Goal: Information Seeking & Learning: Check status

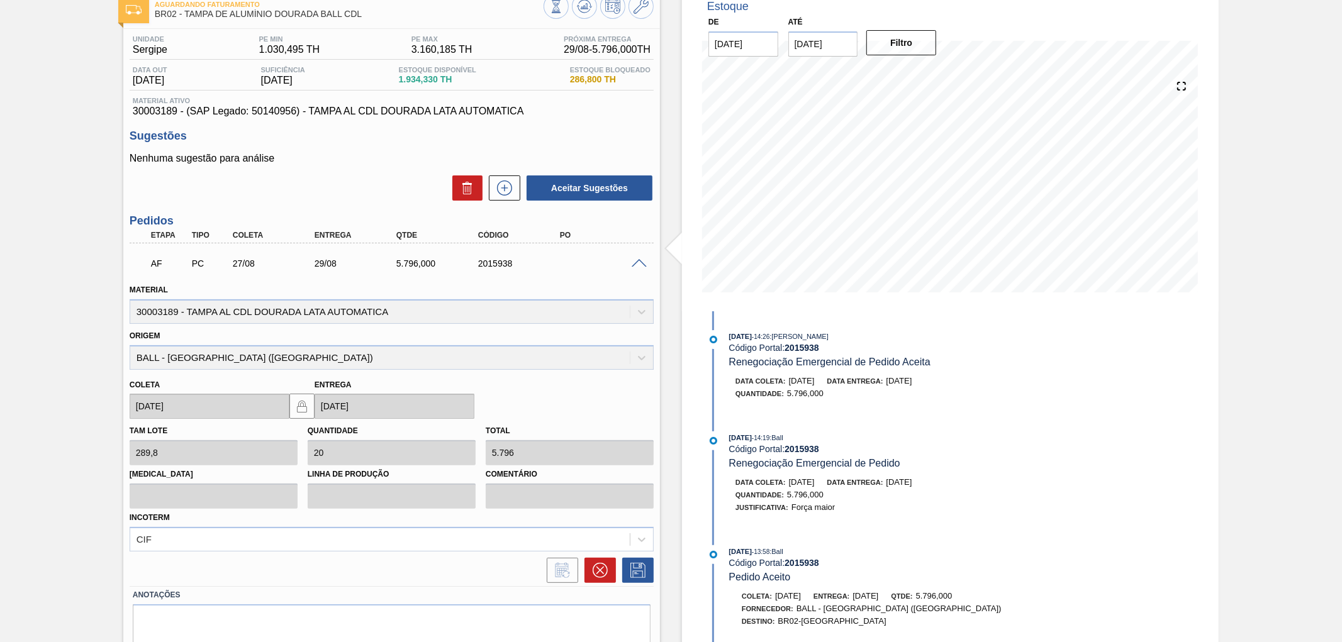
scroll to position [51, 0]
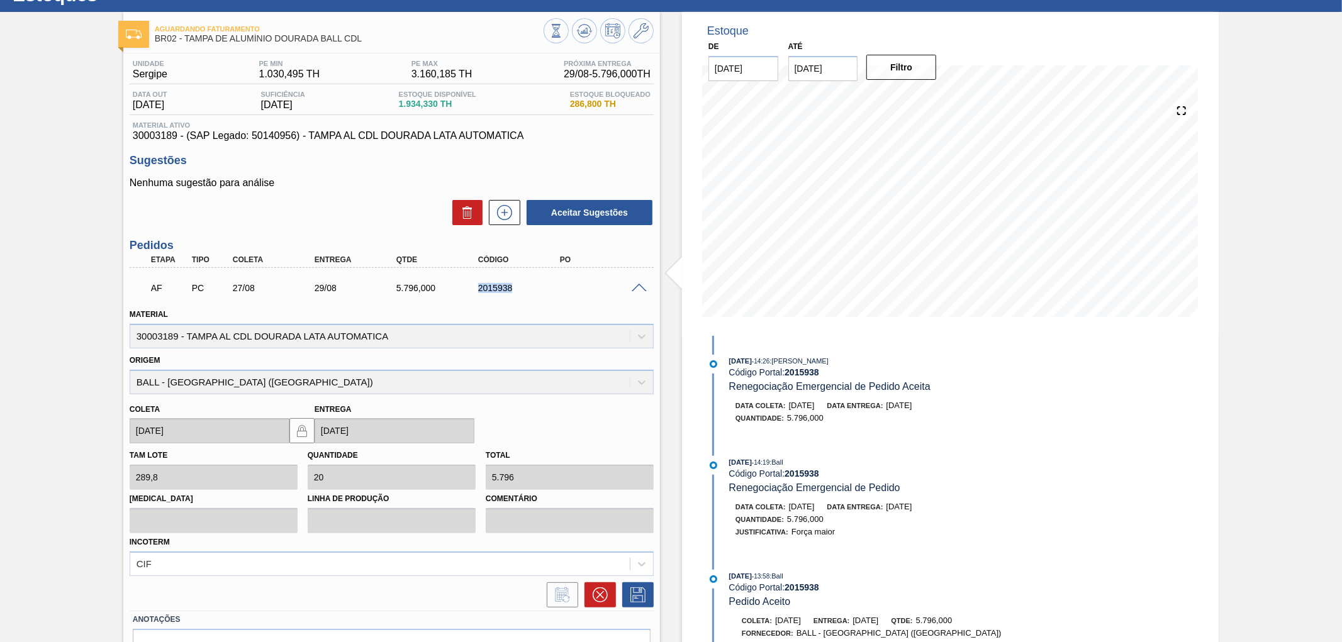
drag, startPoint x: 524, startPoint y: 287, endPoint x: 473, endPoint y: 296, distance: 51.7
click at [473, 296] on div "AF PC 27/08 29/08 5.796,000 2015938" at bounding box center [388, 286] width 491 height 25
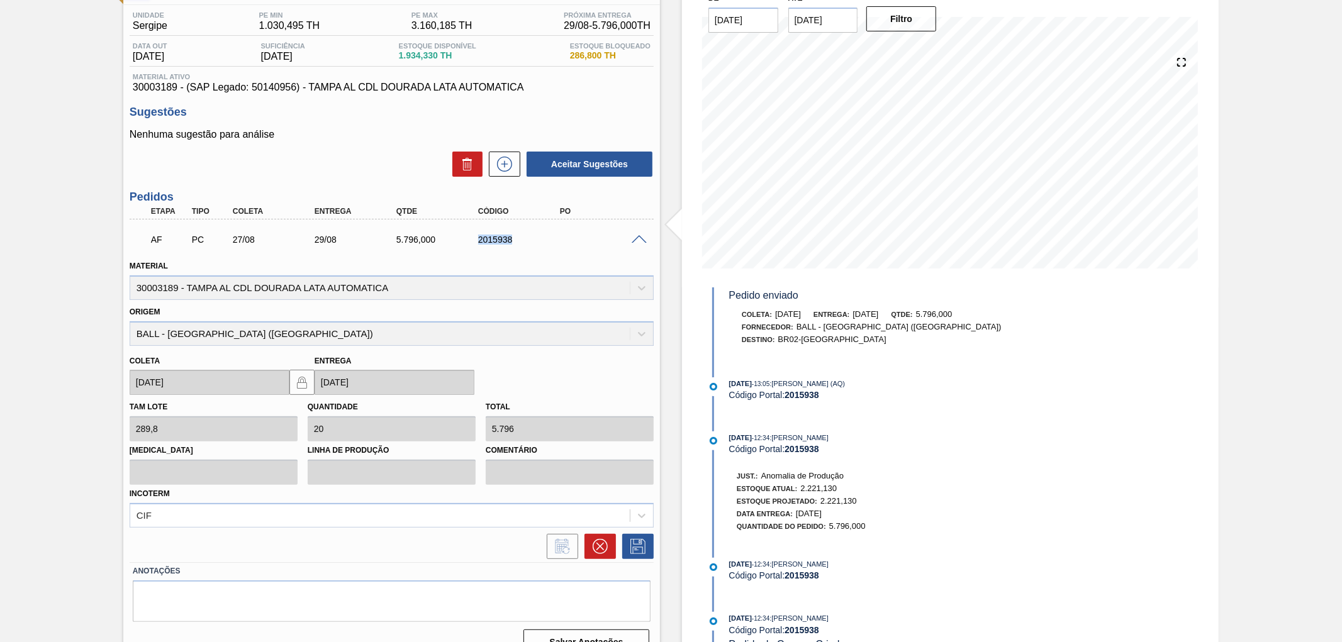
scroll to position [121, 0]
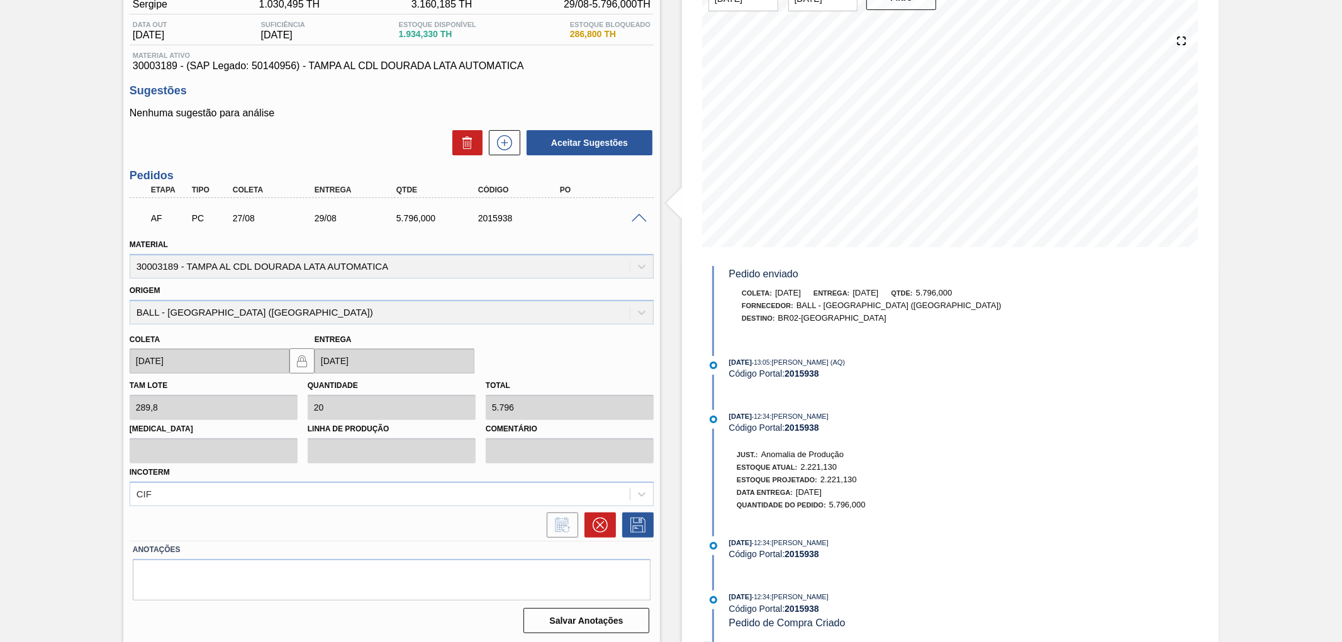
click at [888, 620] on div "25/08/2025 - 12:34 : MARILIA RIBEIRO BALARDIN Código Portal: 2015938 Pedido de …" at bounding box center [878, 610] width 299 height 38
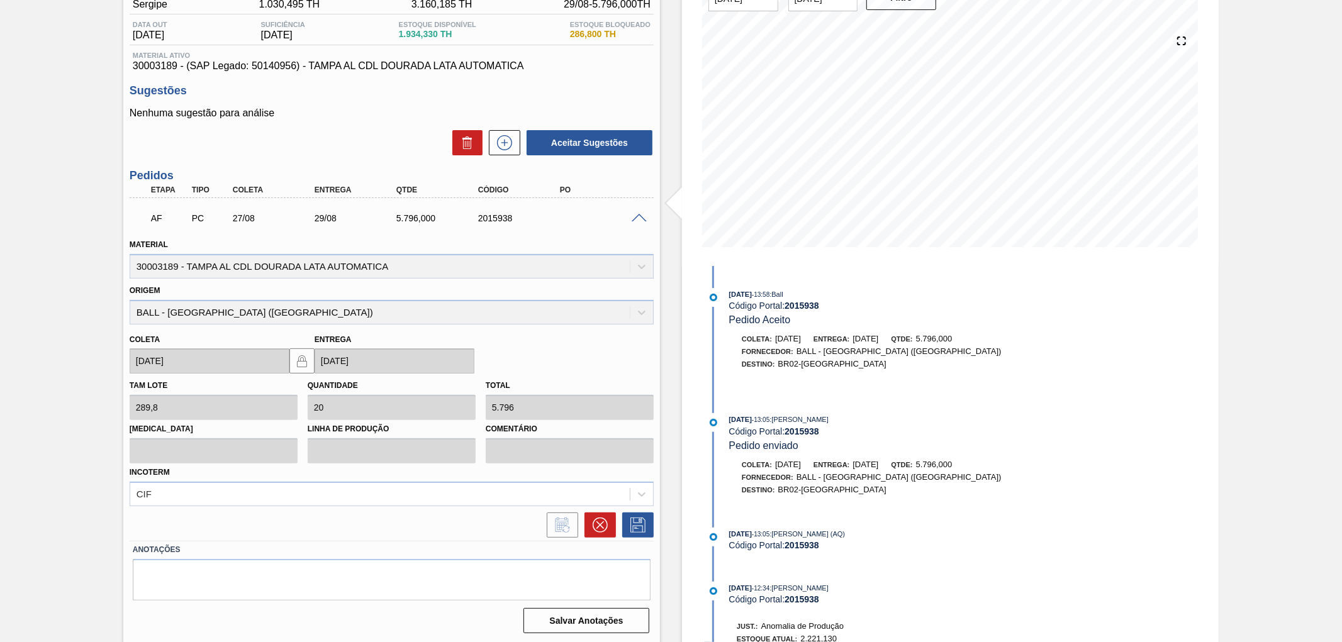
scroll to position [187, 0]
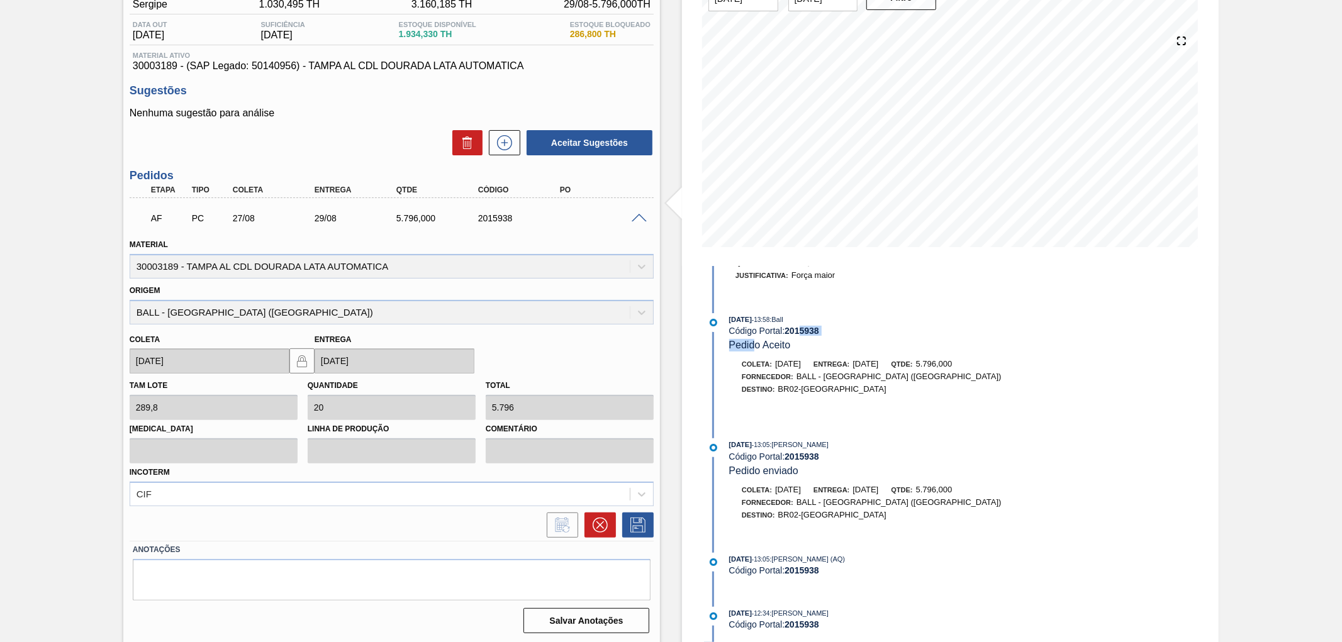
drag, startPoint x: 802, startPoint y: 350, endPoint x: 756, endPoint y: 349, distance: 46.6
click at [756, 349] on div "25/08/2025 - 13:58 : Ball Código Portal: 2015938 Pedido Aceito" at bounding box center [878, 332] width 299 height 38
click at [795, 352] on div "25/08/2025 - 13:58 : Ball Código Portal: 2015938 Pedido Aceito" at bounding box center [878, 332] width 299 height 38
drag, startPoint x: 831, startPoint y: 394, endPoint x: 807, endPoint y: 394, distance: 24.5
click at [808, 395] on div "Destino: BR02-Sergipe" at bounding box center [878, 389] width 299 height 13
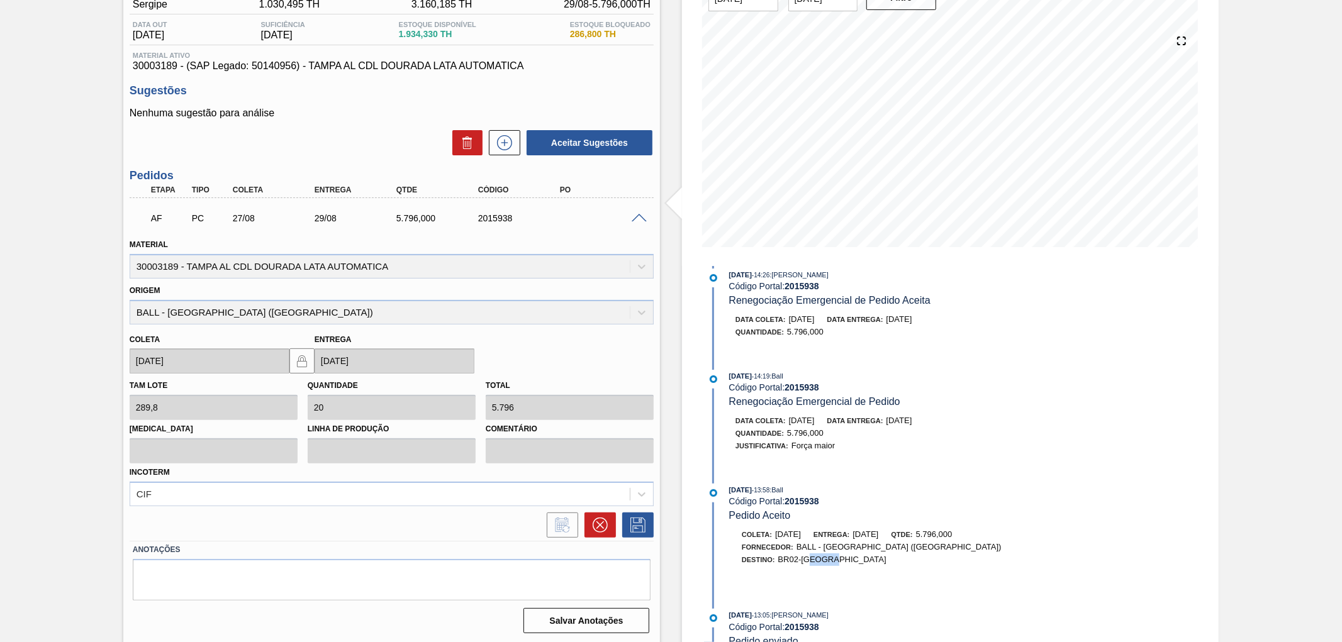
scroll to position [0, 0]
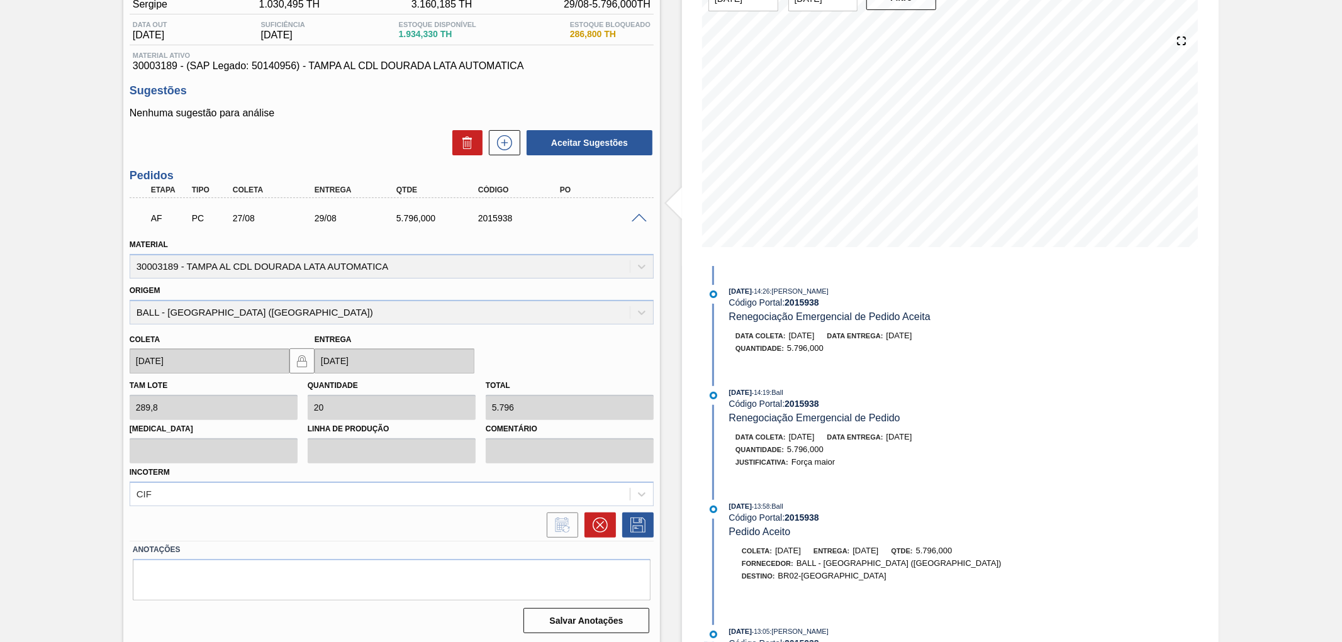
click at [812, 403] on strong "2015938" at bounding box center [802, 404] width 35 height 10
copy strong "2015938"
click at [815, 401] on strong "2015938" at bounding box center [802, 404] width 35 height 10
click at [815, 403] on strong "2015938" at bounding box center [802, 404] width 35 height 10
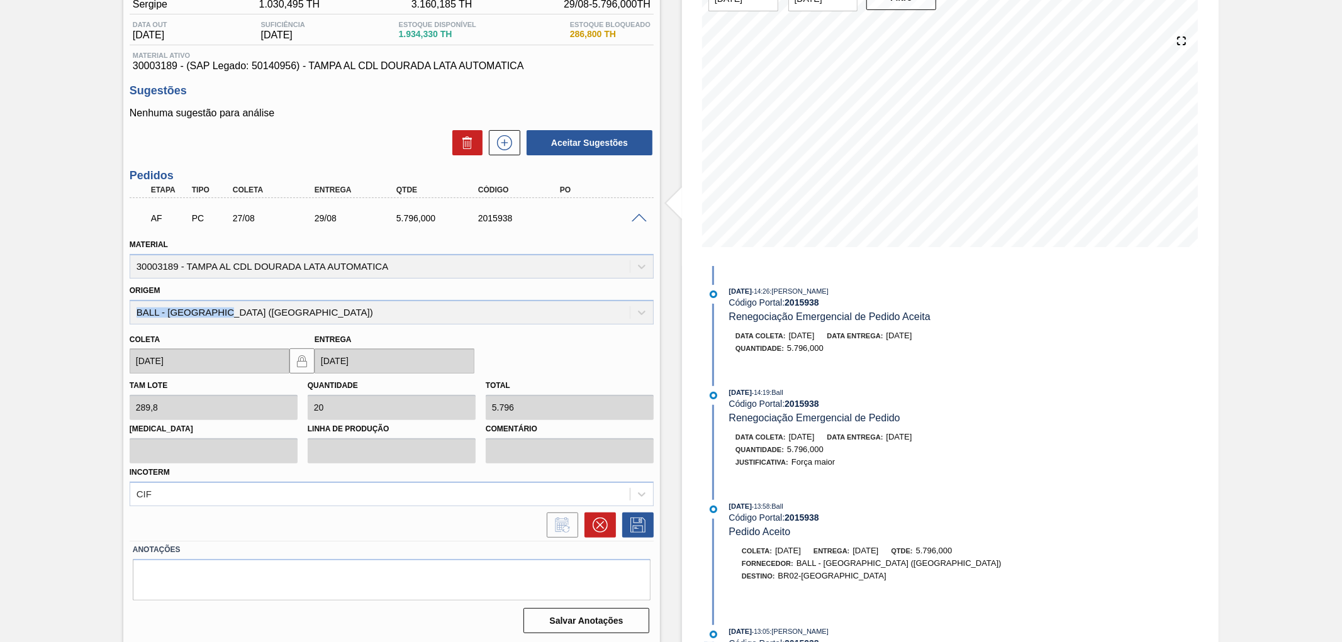
drag, startPoint x: 235, startPoint y: 313, endPoint x: 121, endPoint y: 313, distance: 113.9
click at [121, 313] on div "Aguardando Faturamento BR02 - TAMPA DE ALUMÍNIO DOURADA BALL CDL Unidade Sergip…" at bounding box center [671, 293] width 1342 height 702
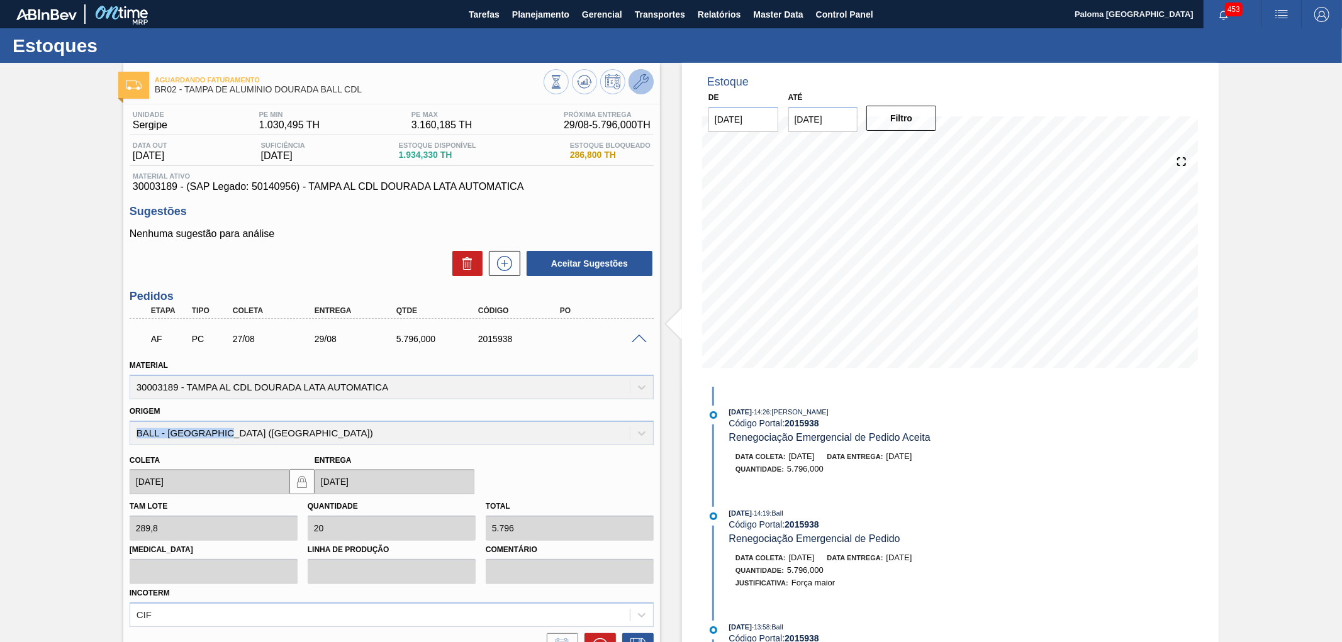
click at [639, 78] on icon at bounding box center [641, 81] width 15 height 15
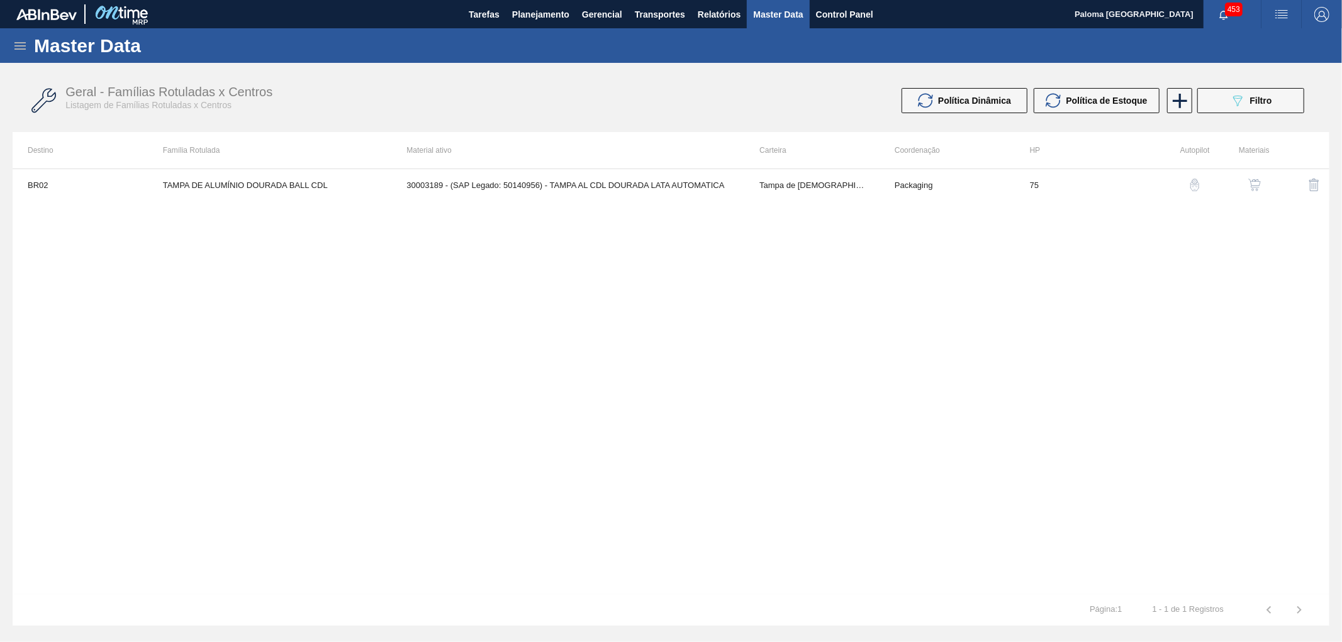
click at [1255, 185] on img "button" at bounding box center [1254, 185] width 13 height 13
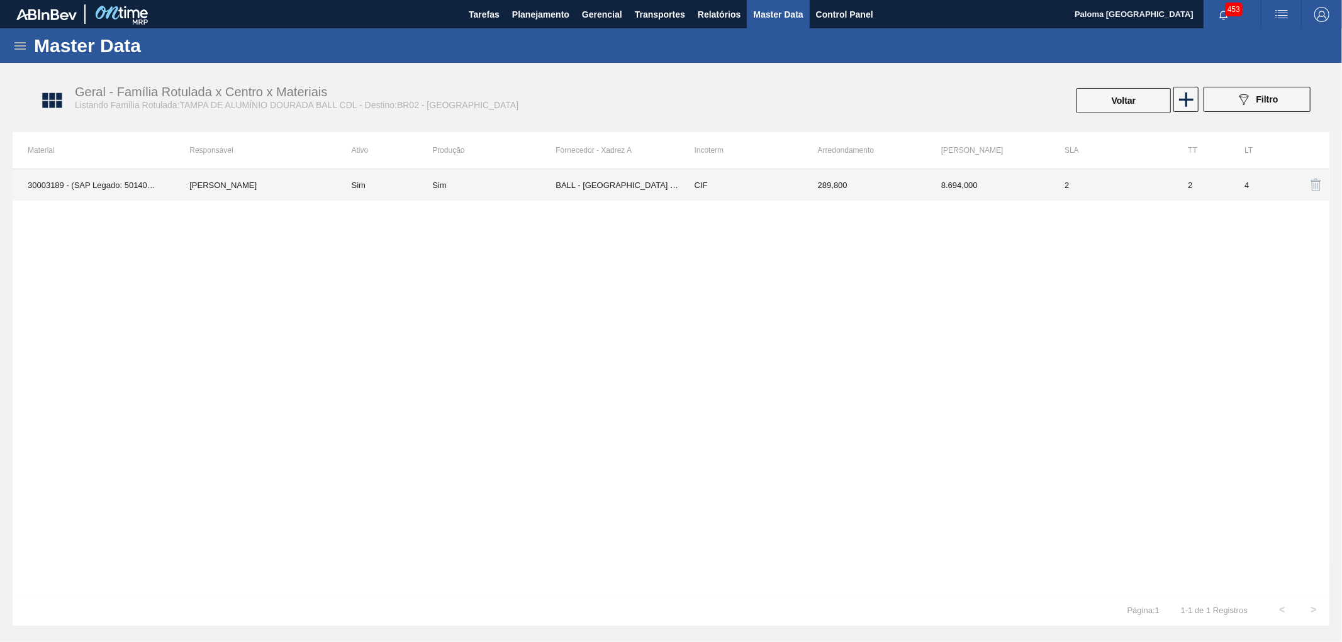
click at [617, 196] on td "BALL - [GEOGRAPHIC_DATA] ([GEOGRAPHIC_DATA])" at bounding box center [617, 184] width 123 height 31
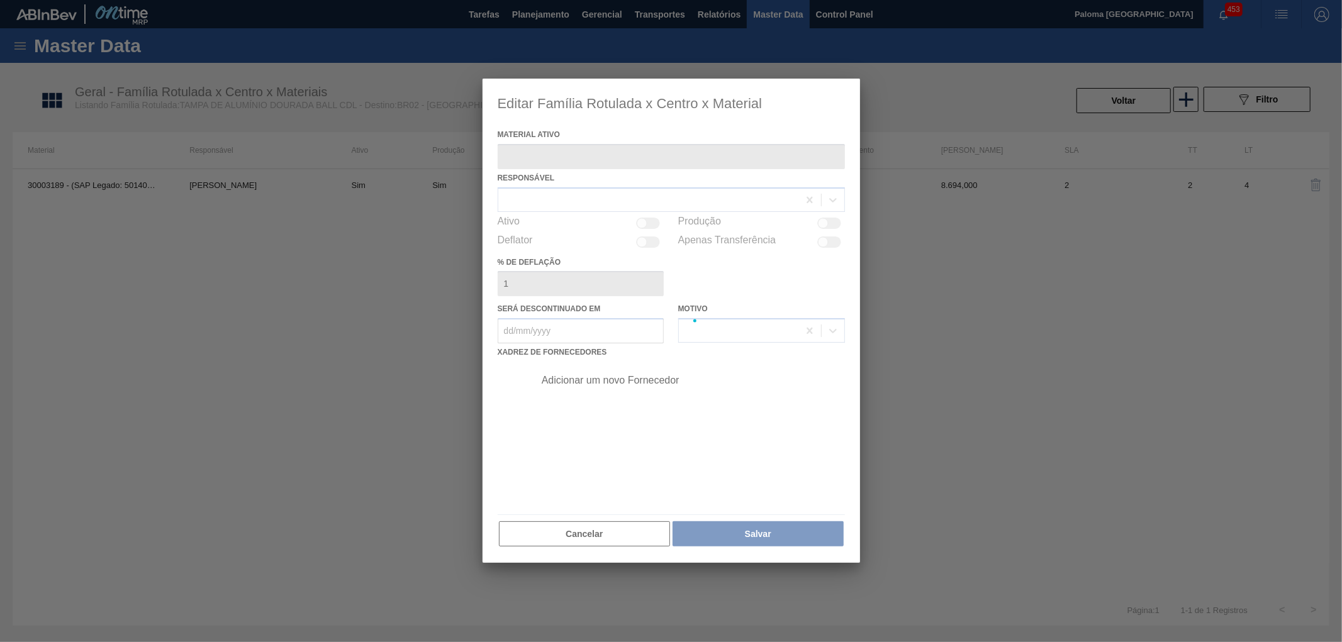
type ativo "30003189 - (SAP Legado: 50140956) - TAMPA AL CDL DOURADA LATA AUTOMATICA"
checkbox input "true"
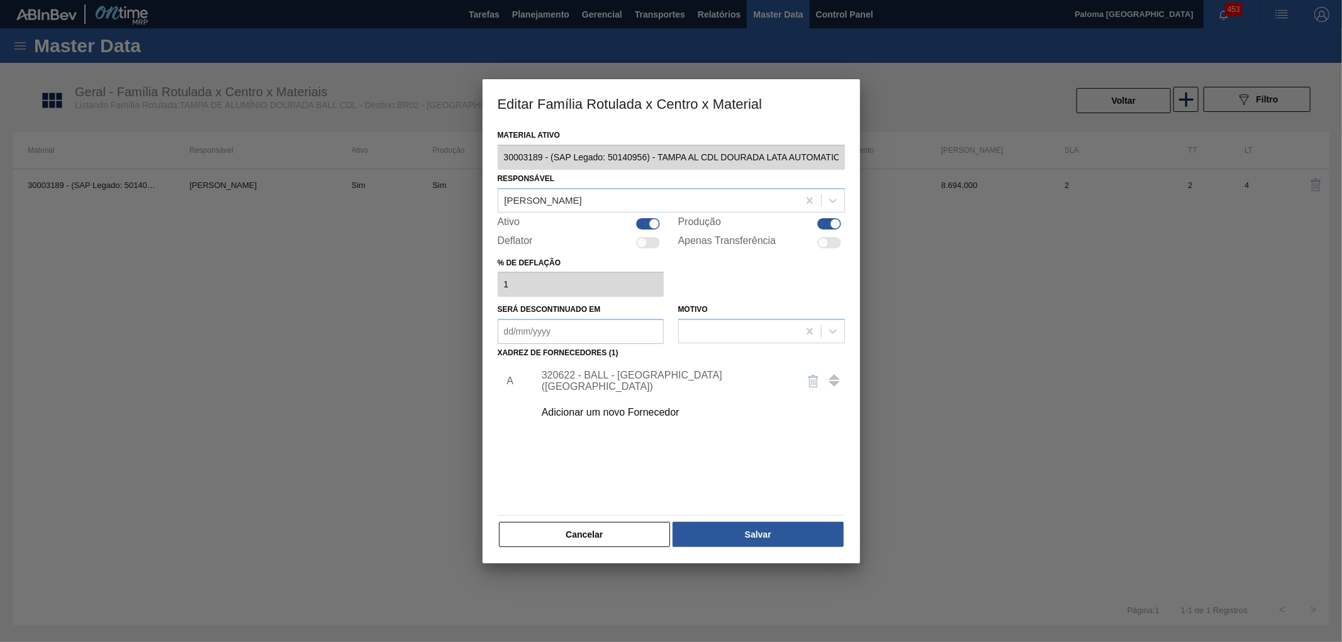
click at [643, 379] on div "320622 - BALL - RECIFE (PE)" at bounding box center [665, 381] width 247 height 23
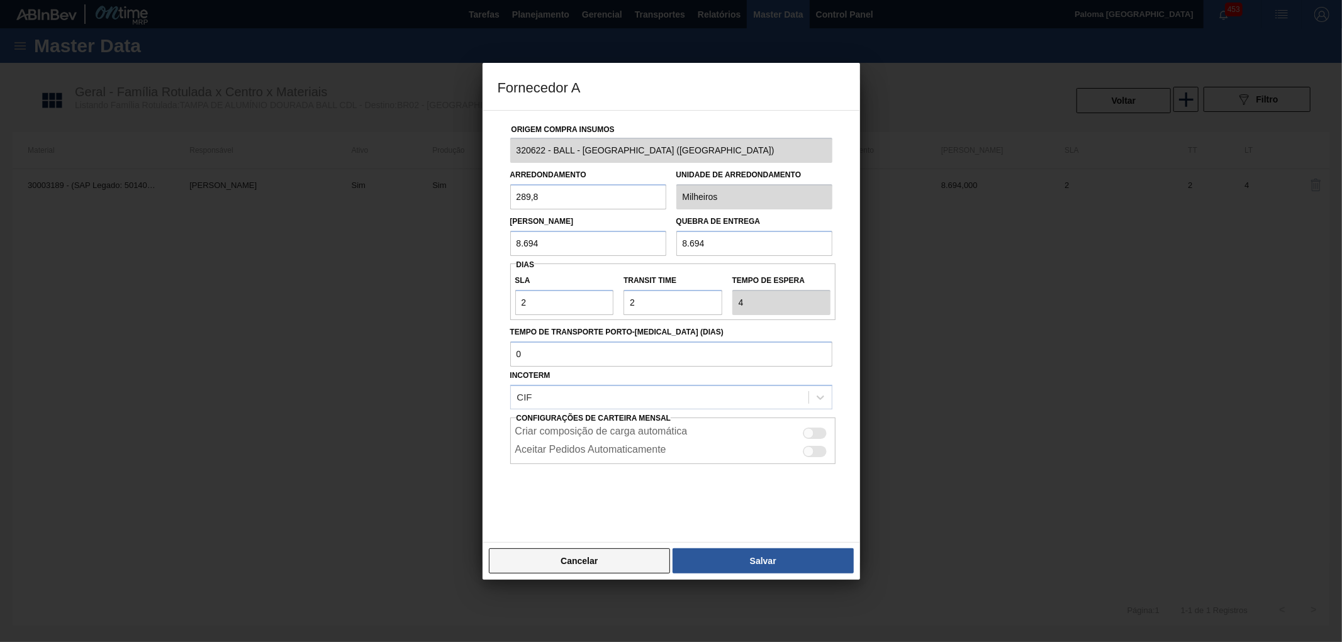
click at [627, 569] on button "Cancelar" at bounding box center [580, 561] width 182 height 25
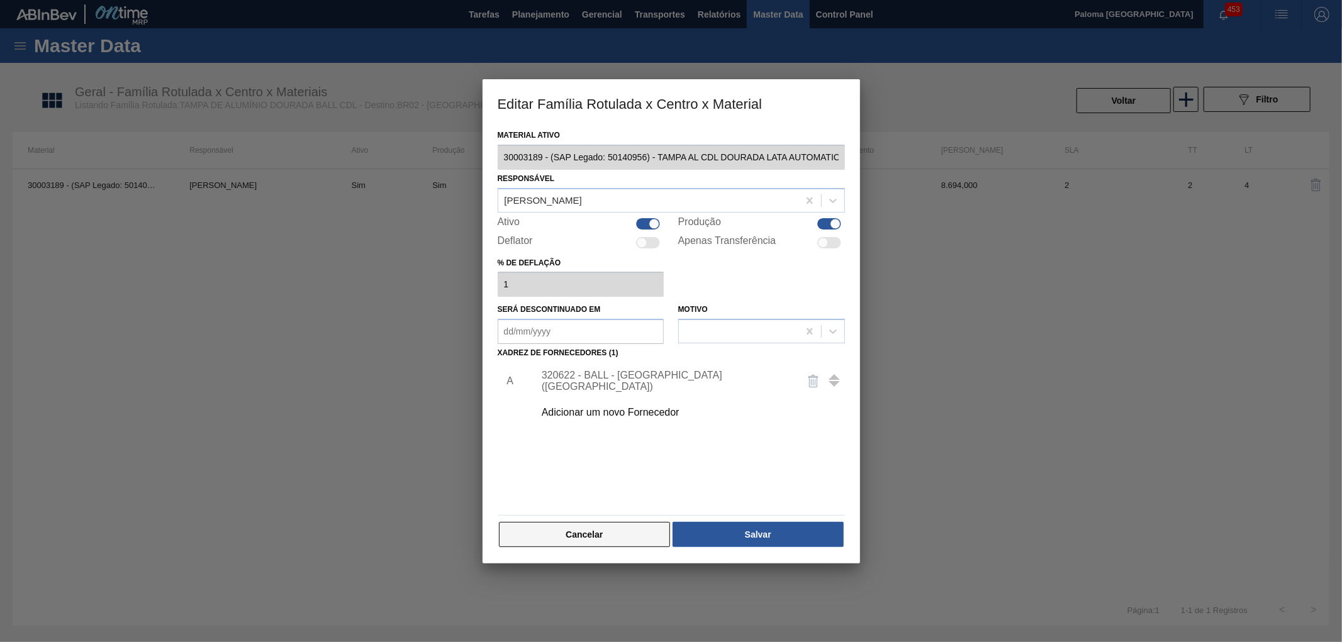
click at [631, 543] on button "Cancelar" at bounding box center [585, 534] width 172 height 25
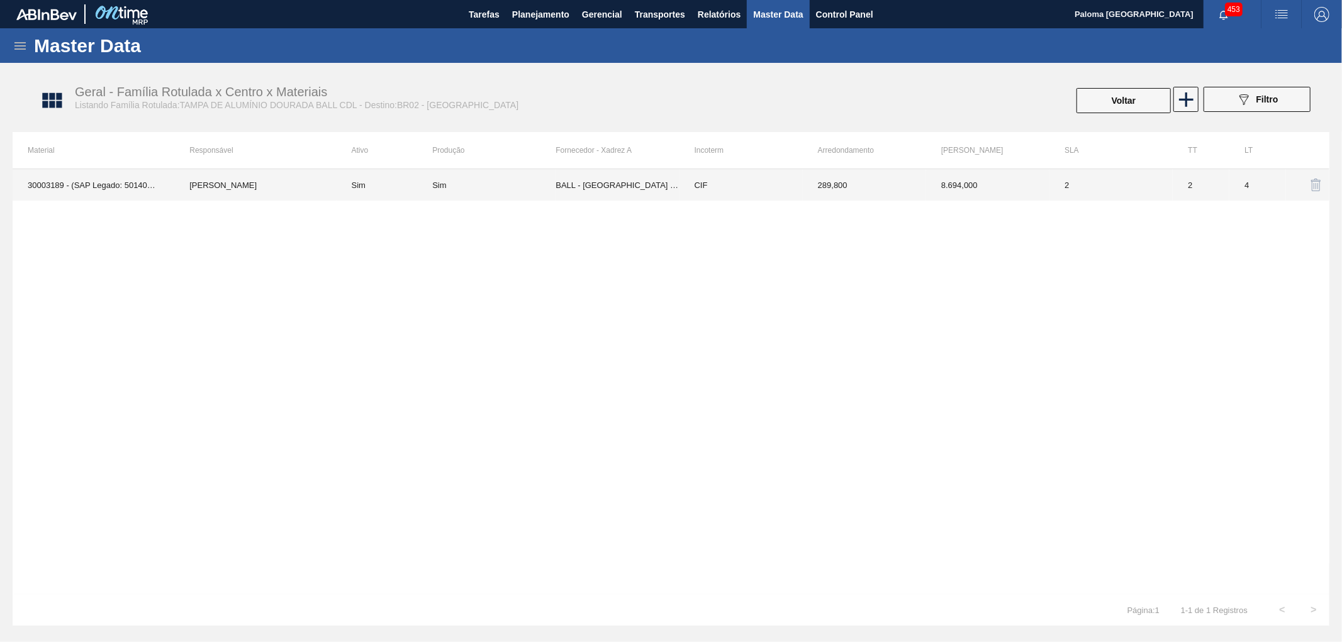
click at [726, 189] on td "CIF" at bounding box center [740, 184] width 123 height 31
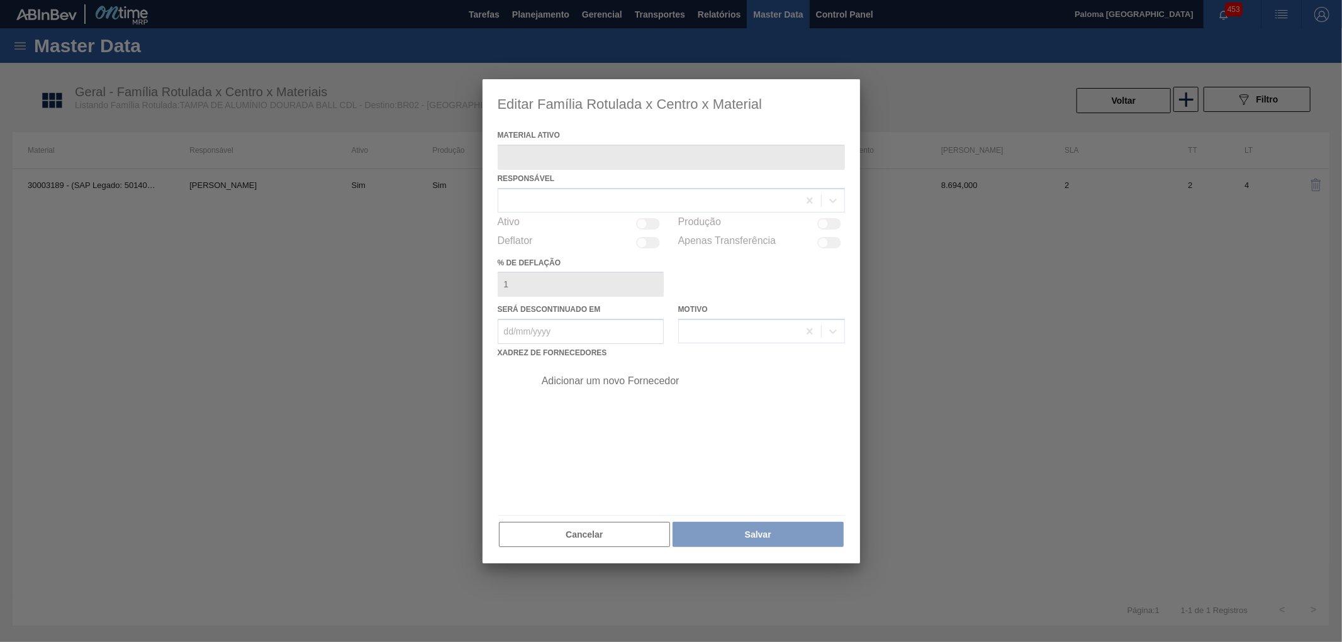
click at [617, 539] on div at bounding box center [671, 321] width 377 height 484
type ativo "30003189 - (SAP Legado: 50140956) - TAMPA AL CDL DOURADA LATA AUTOMATICA"
checkbox input "true"
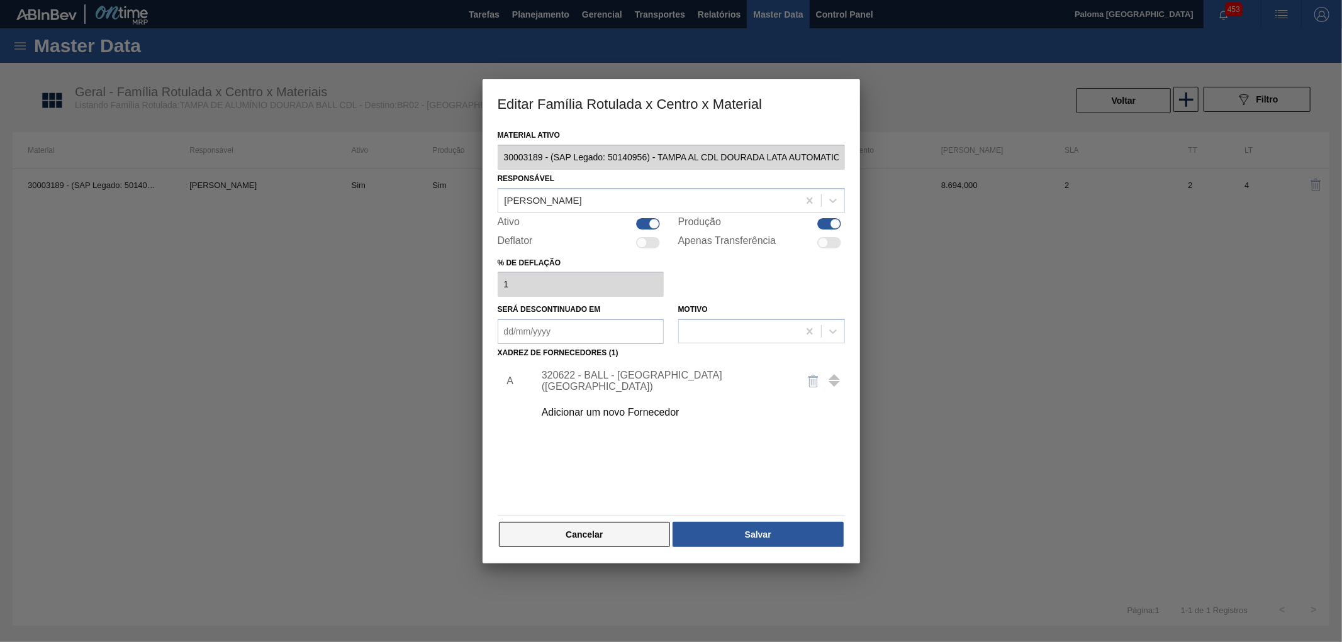
click at [632, 544] on button "Cancelar" at bounding box center [585, 534] width 172 height 25
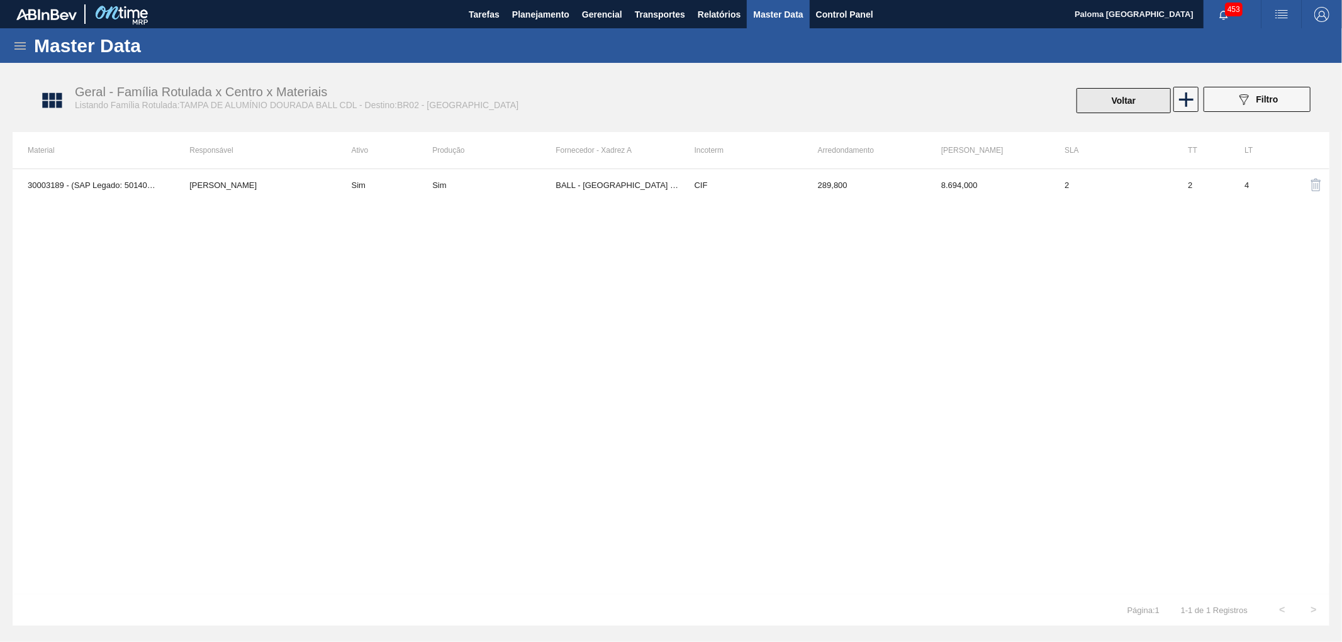
click at [1102, 99] on button "Voltar" at bounding box center [1123, 100] width 94 height 25
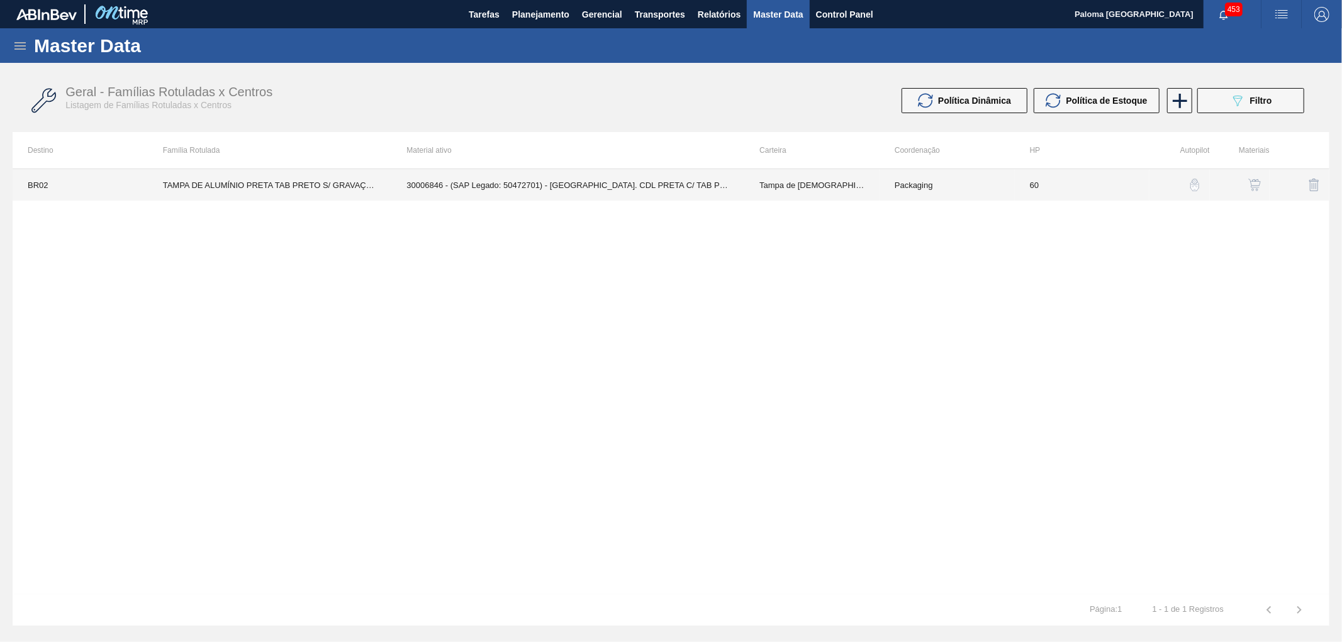
click at [628, 184] on td "30006846 - (SAP Legado: 50472701) - TAMPA AL. CDL PRETA C/ TAB PRETA" at bounding box center [567, 184] width 353 height 31
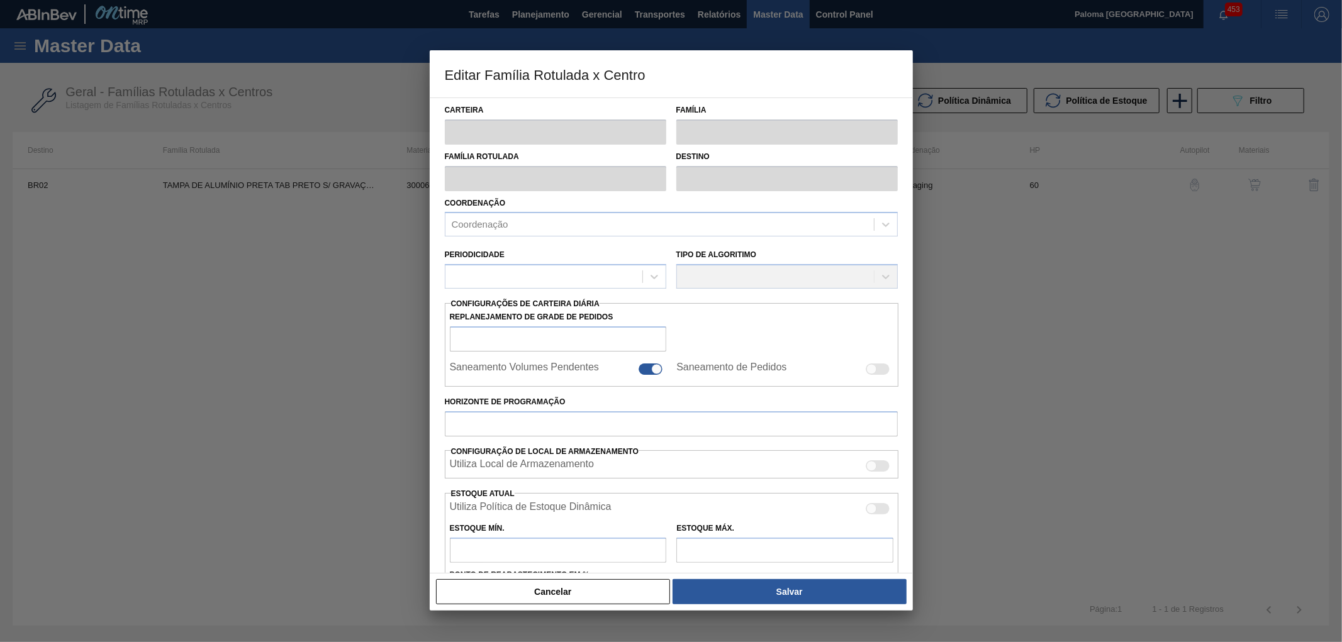
type input "Tampa de Lata"
type input "Tampa de Alumínio"
type input "TAMPA DE ALUMÍNIO PRETA TAB PRETO S/ GRAVAÇÃO"
type input "BR02 - [GEOGRAPHIC_DATA]"
type input "60"
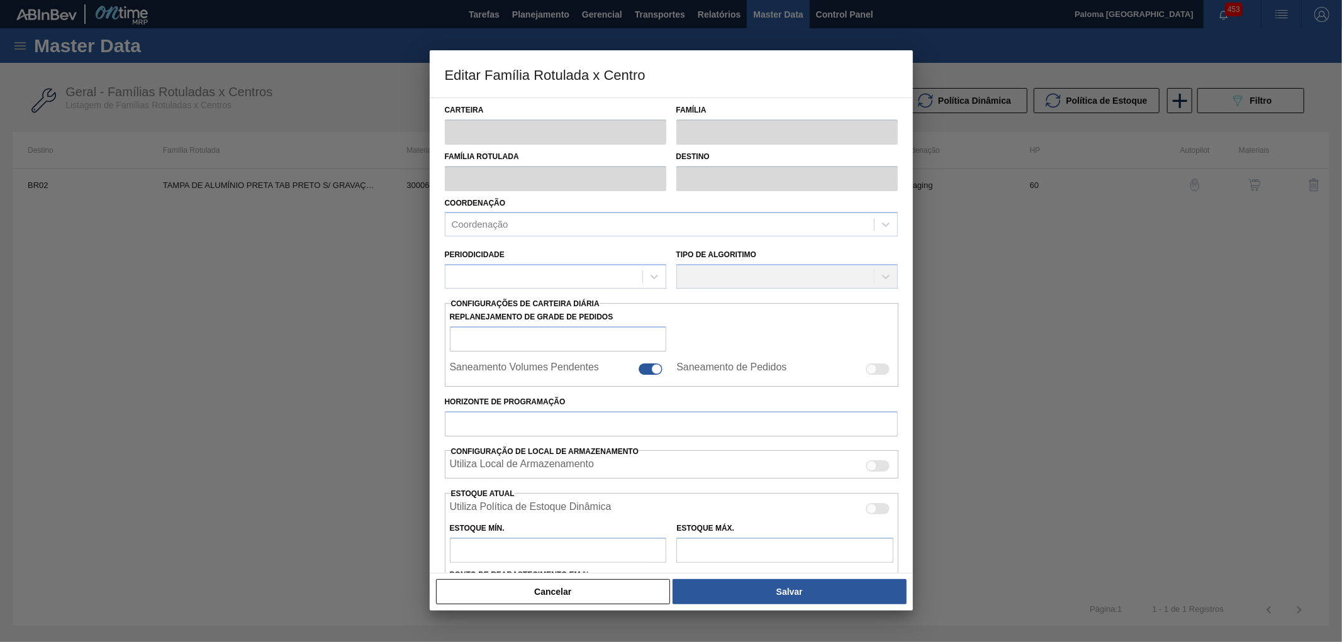
type input "1.029,412"
type input "6.176,471"
type input "29"
type input "2.495,023"
checkbox input "true"
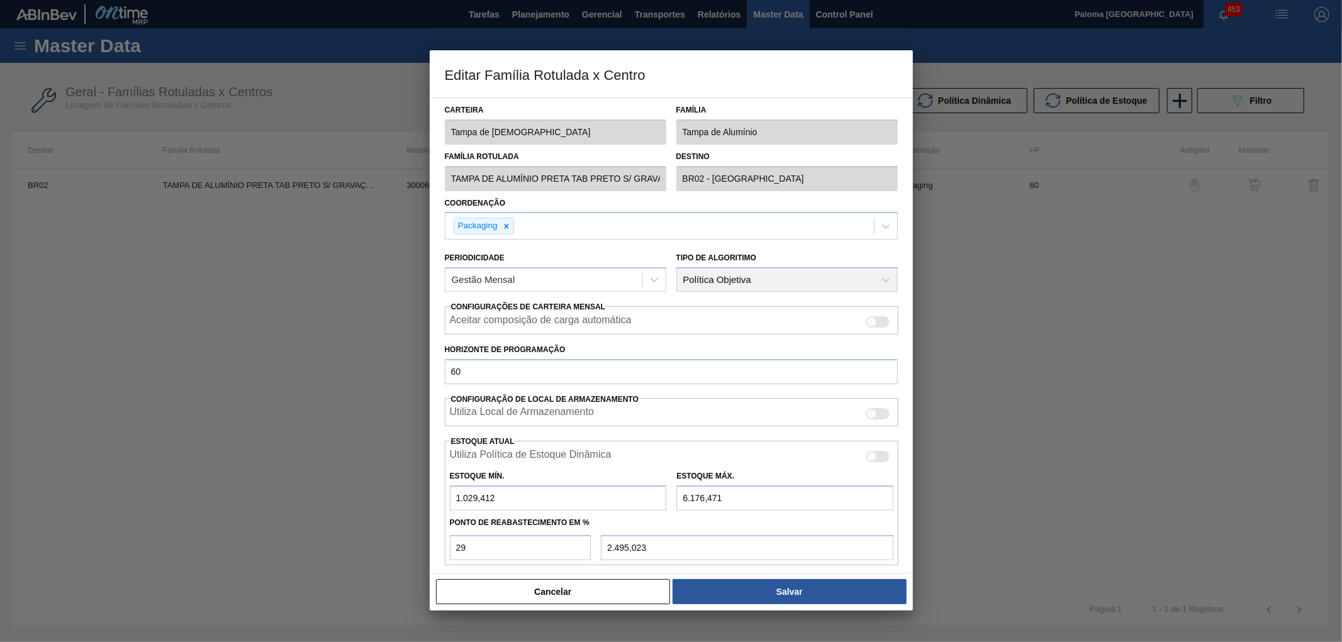
click at [434, 137] on div "Carteira Tampa de Lata Família Tampa de Alumínio Família Rotulada TAMPA DE ALUM…" at bounding box center [671, 336] width 483 height 476
click at [600, 595] on button "Cancelar" at bounding box center [553, 591] width 235 height 25
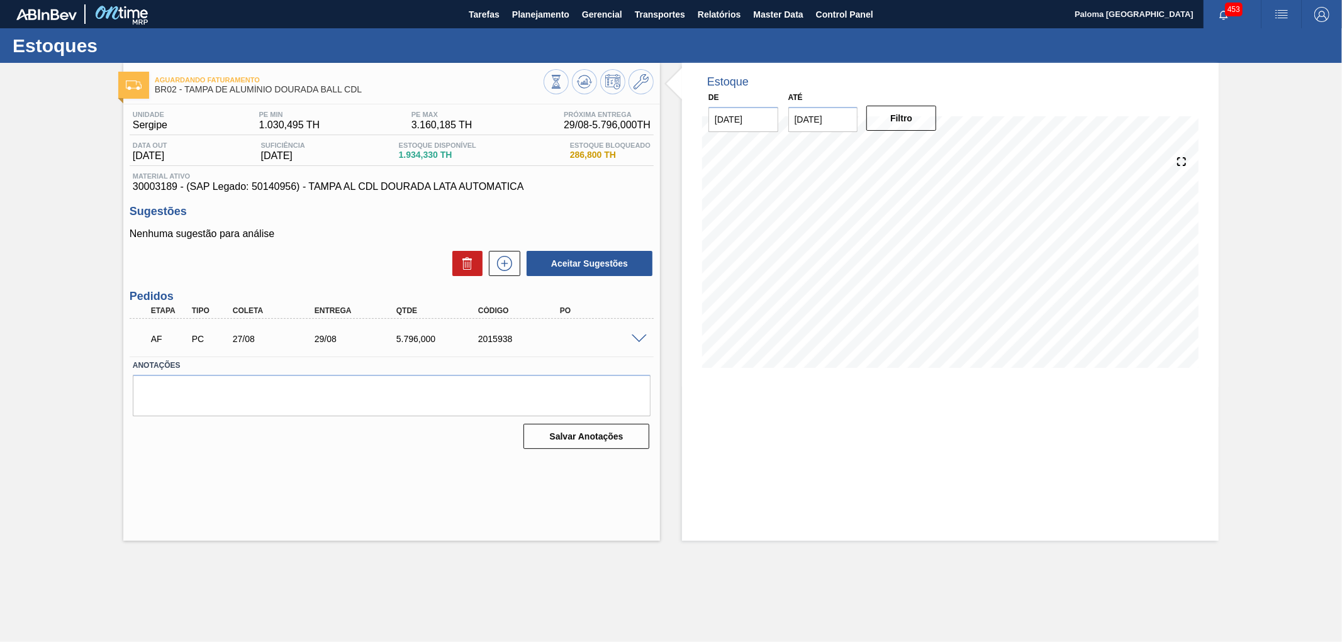
click at [642, 340] on span at bounding box center [639, 339] width 15 height 9
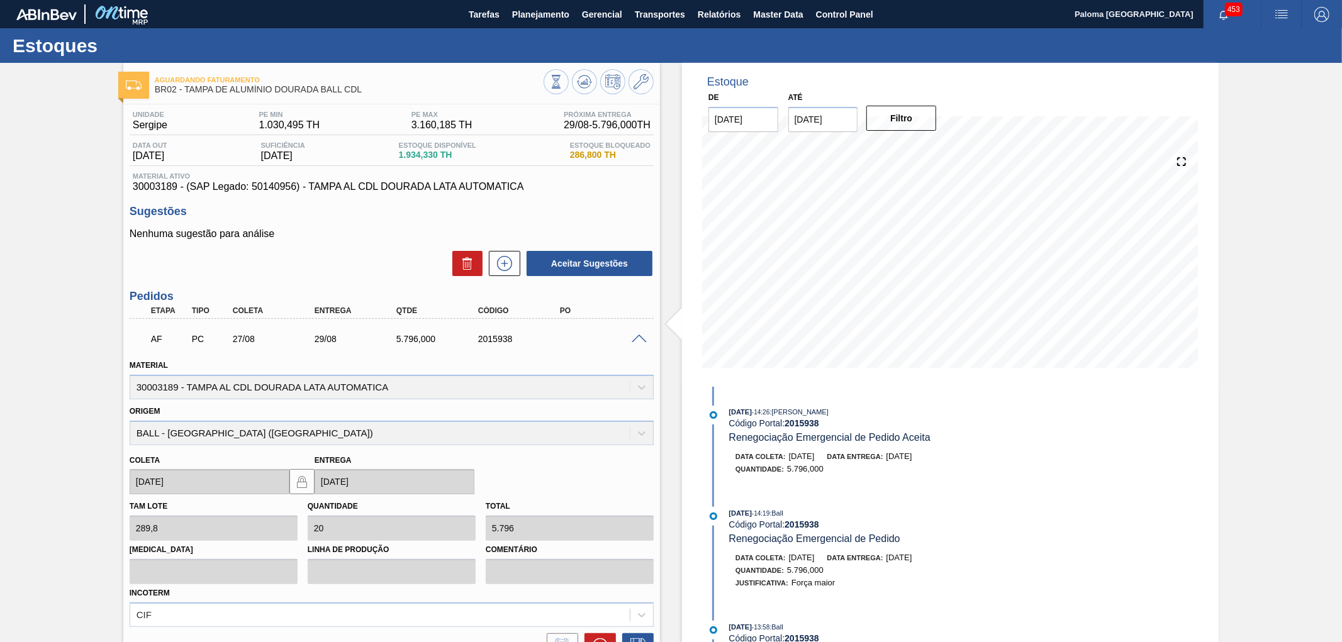
click at [1058, 431] on div "Estoque De 26/08/2025 Até 09/09/2025 Filtro 25/08/2025 - 14:26 : MARILIA RIBEIR…" at bounding box center [950, 414] width 537 height 702
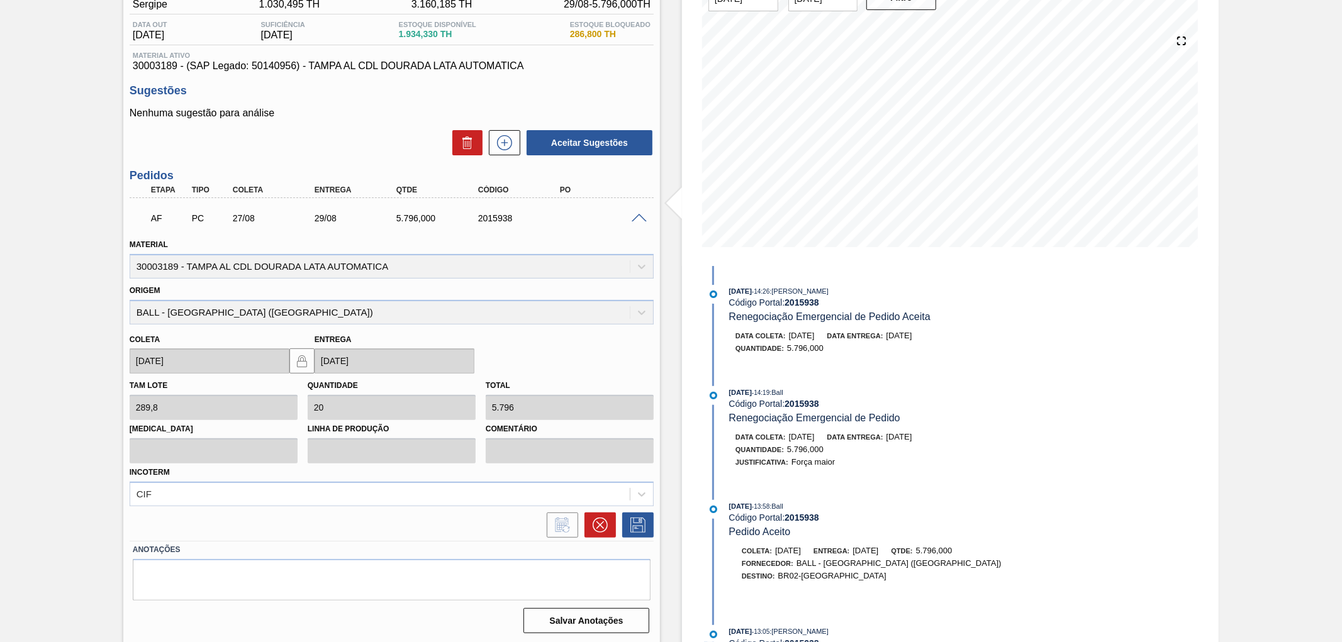
scroll to position [51, 0]
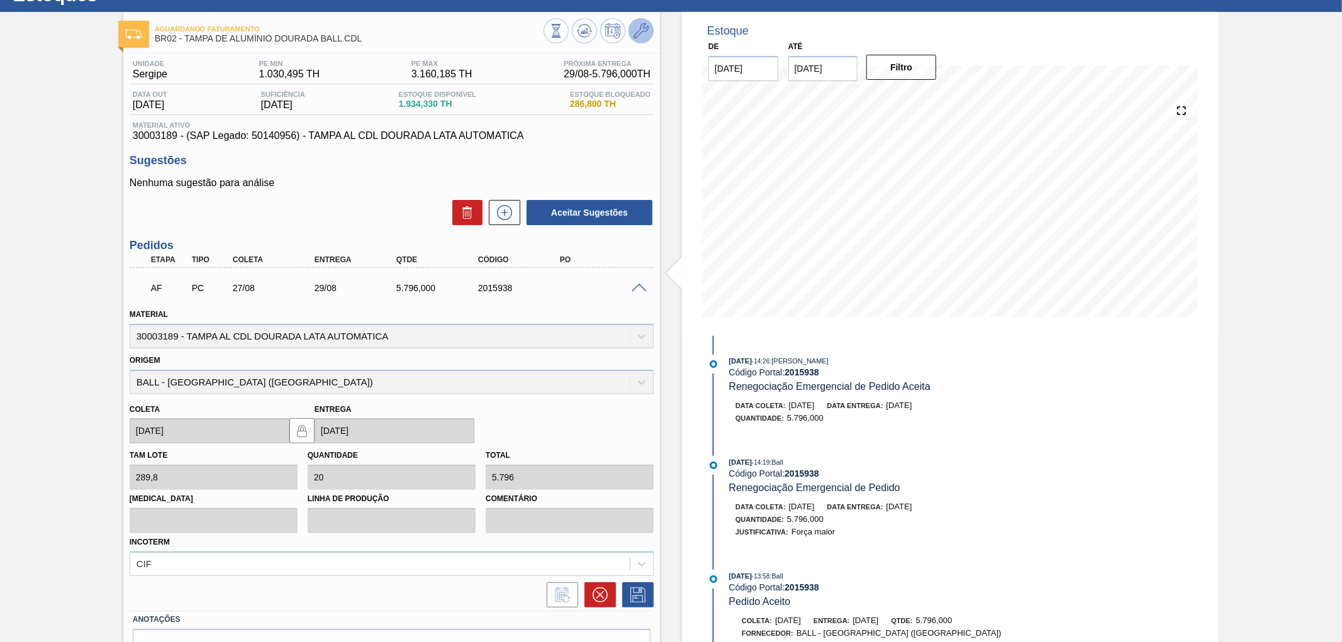
click at [637, 35] on icon at bounding box center [641, 30] width 15 height 15
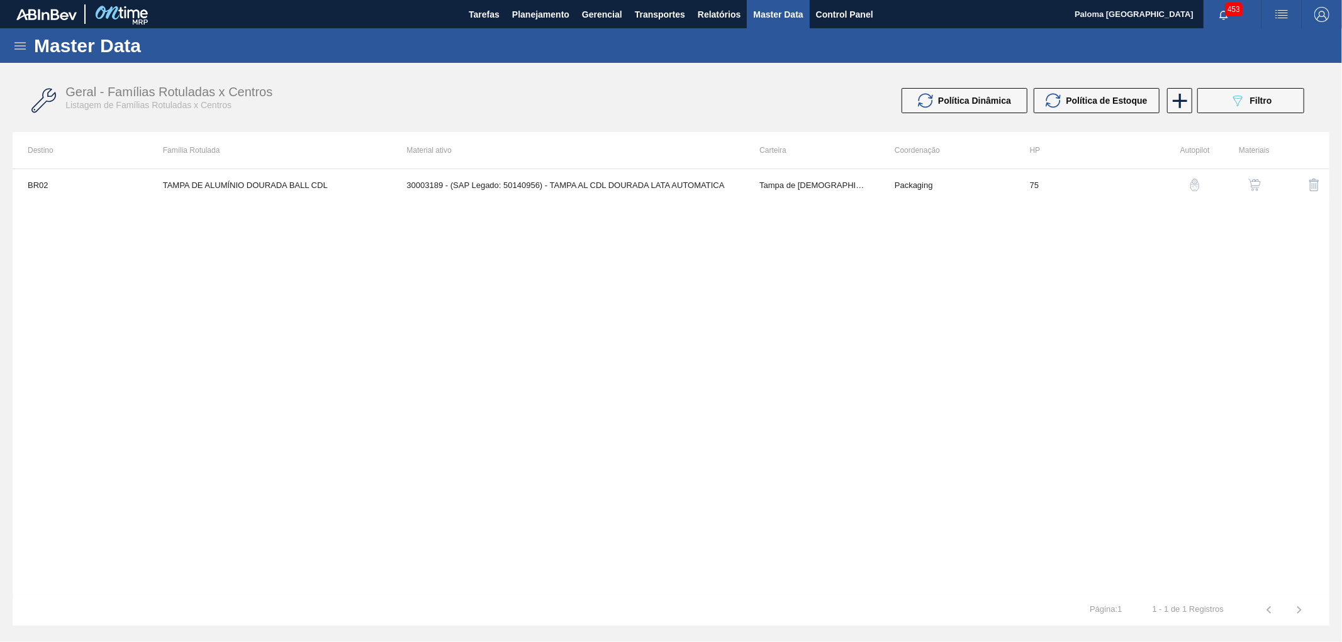
click at [1256, 185] on img "button" at bounding box center [1254, 185] width 13 height 13
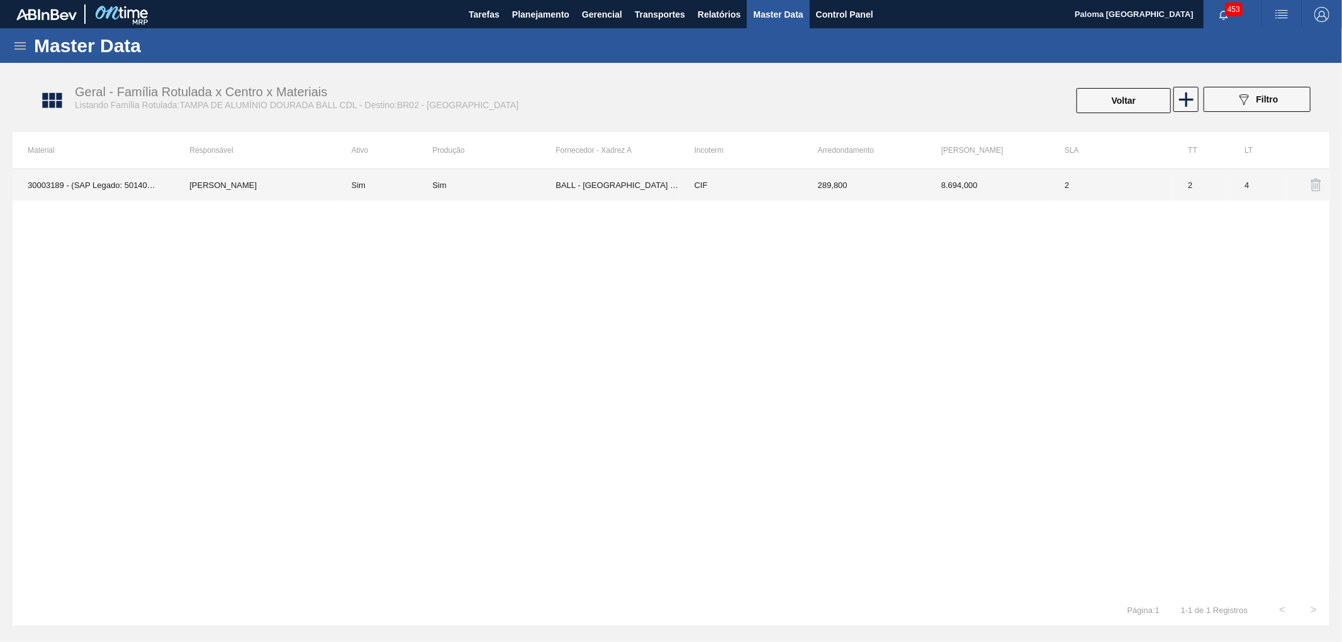
click at [724, 193] on td "CIF" at bounding box center [740, 184] width 123 height 31
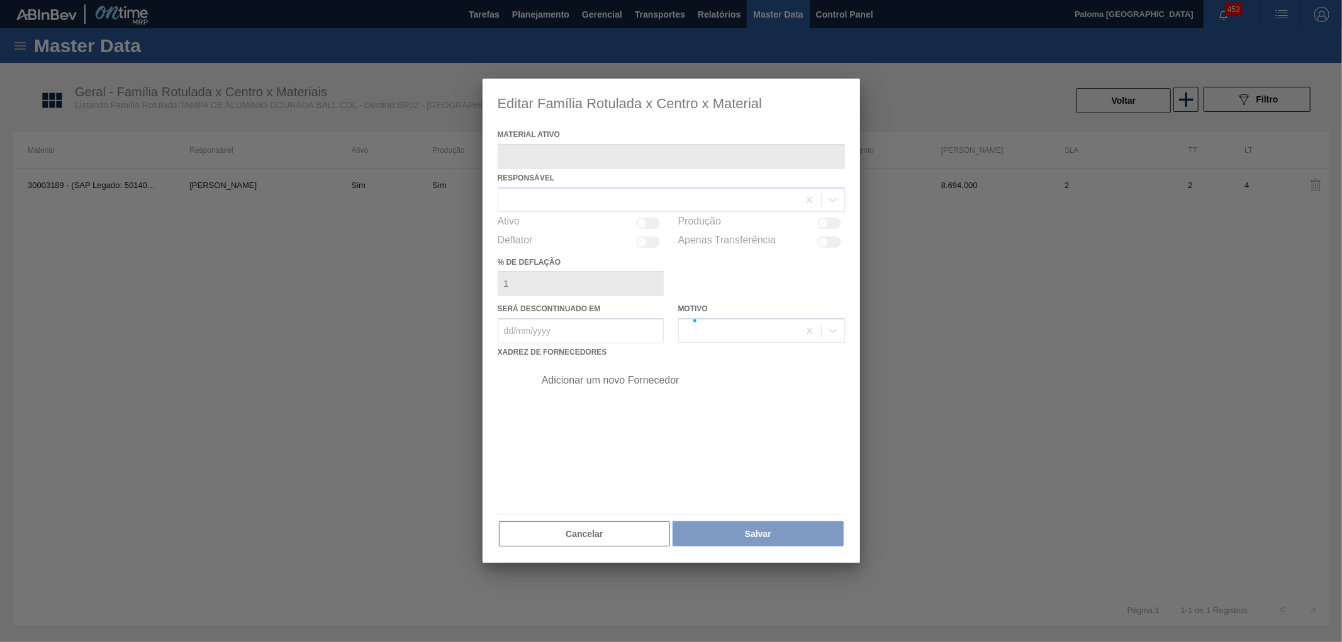
type ativo "30003189 - (SAP Legado: 50140956) - TAMPA AL CDL DOURADA LATA AUTOMATICA"
checkbox input "true"
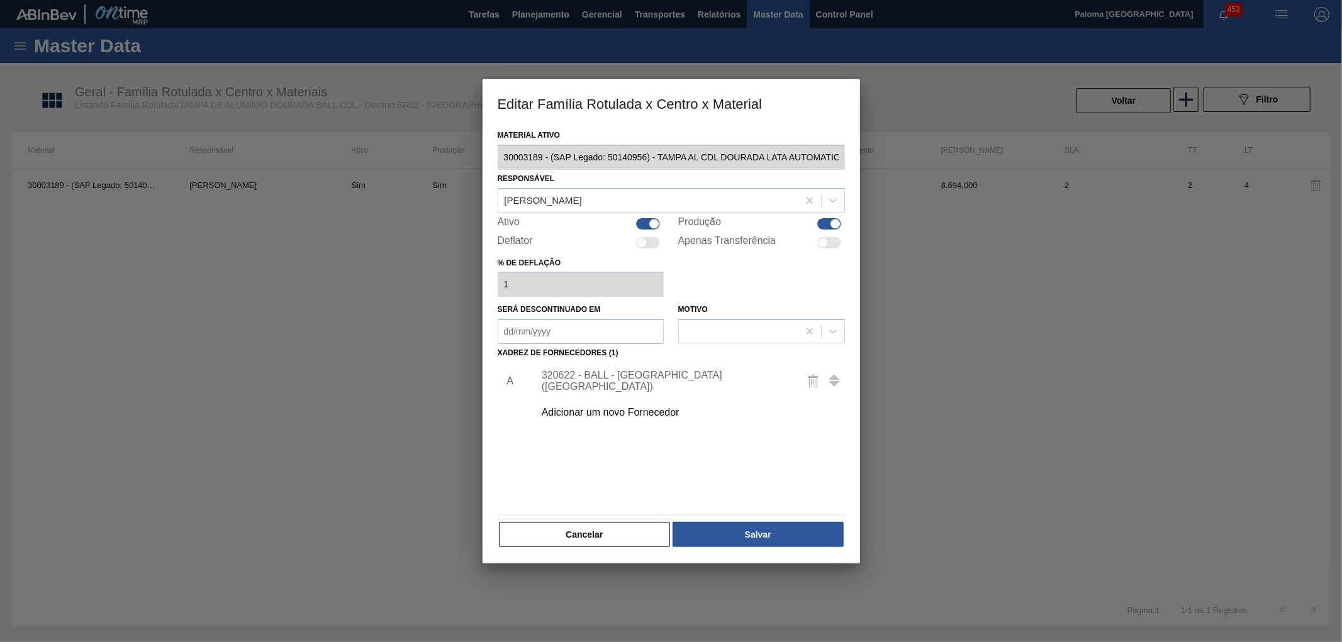
click at [647, 377] on div "320622 - BALL - RECIFE (PE)" at bounding box center [665, 381] width 247 height 23
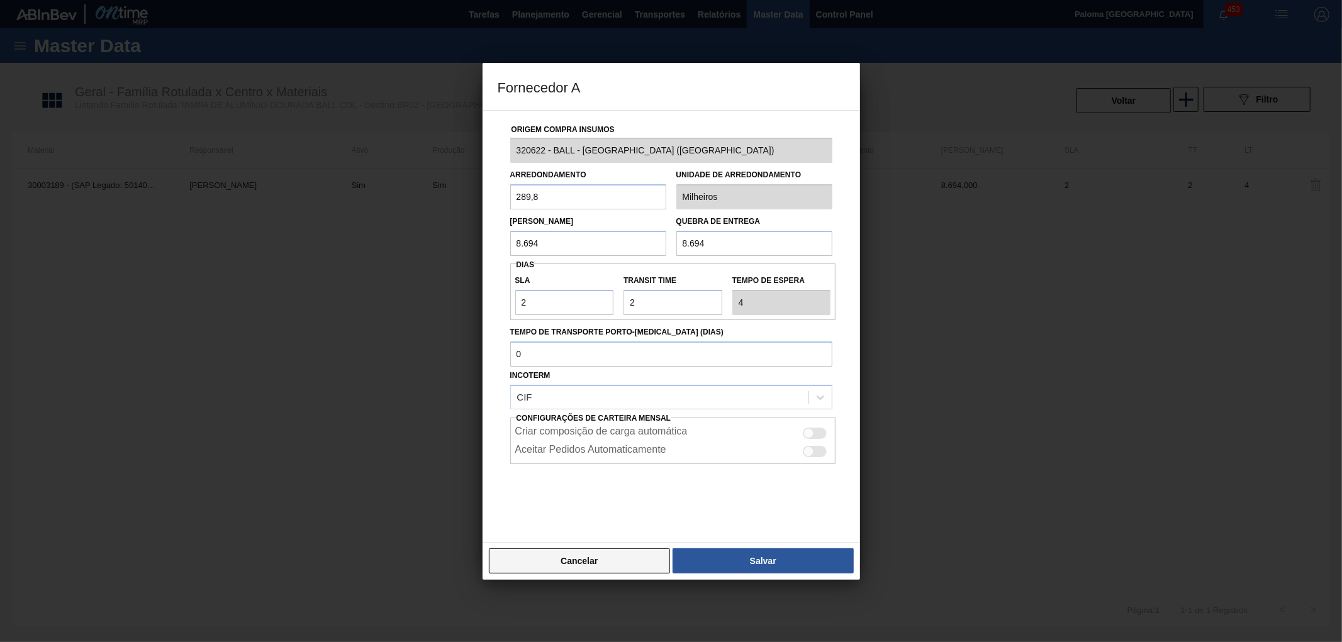
click at [649, 568] on button "Cancelar" at bounding box center [580, 561] width 182 height 25
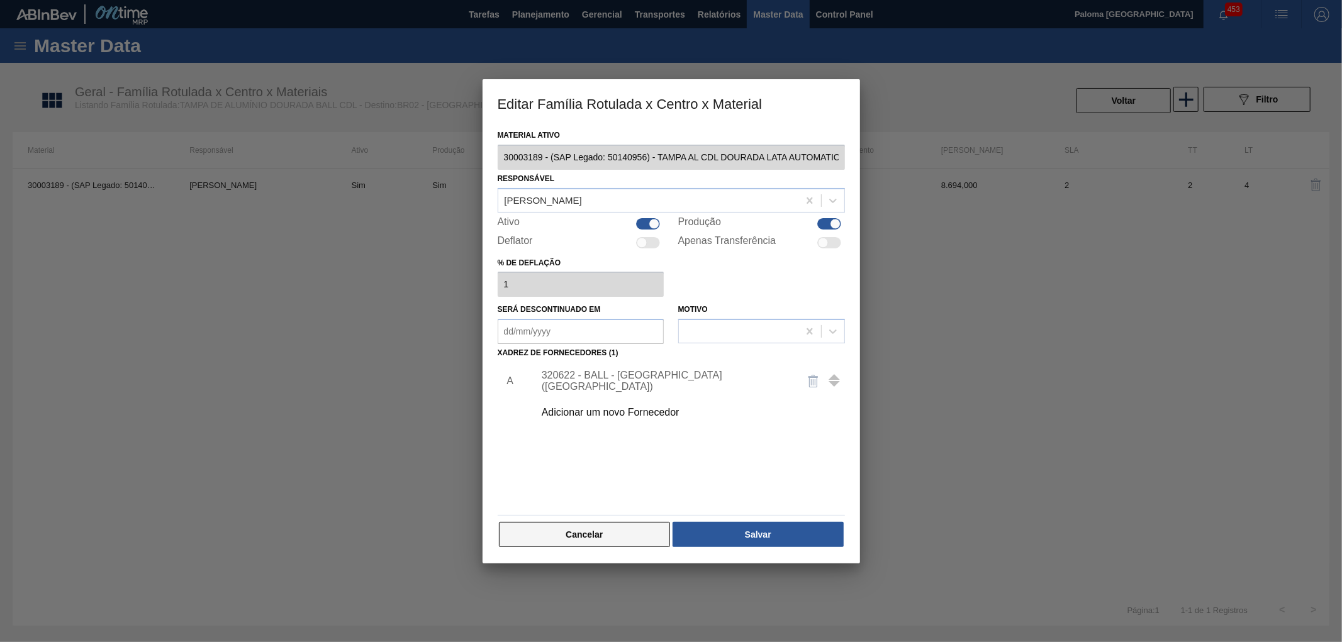
click at [647, 539] on button "Cancelar" at bounding box center [585, 534] width 172 height 25
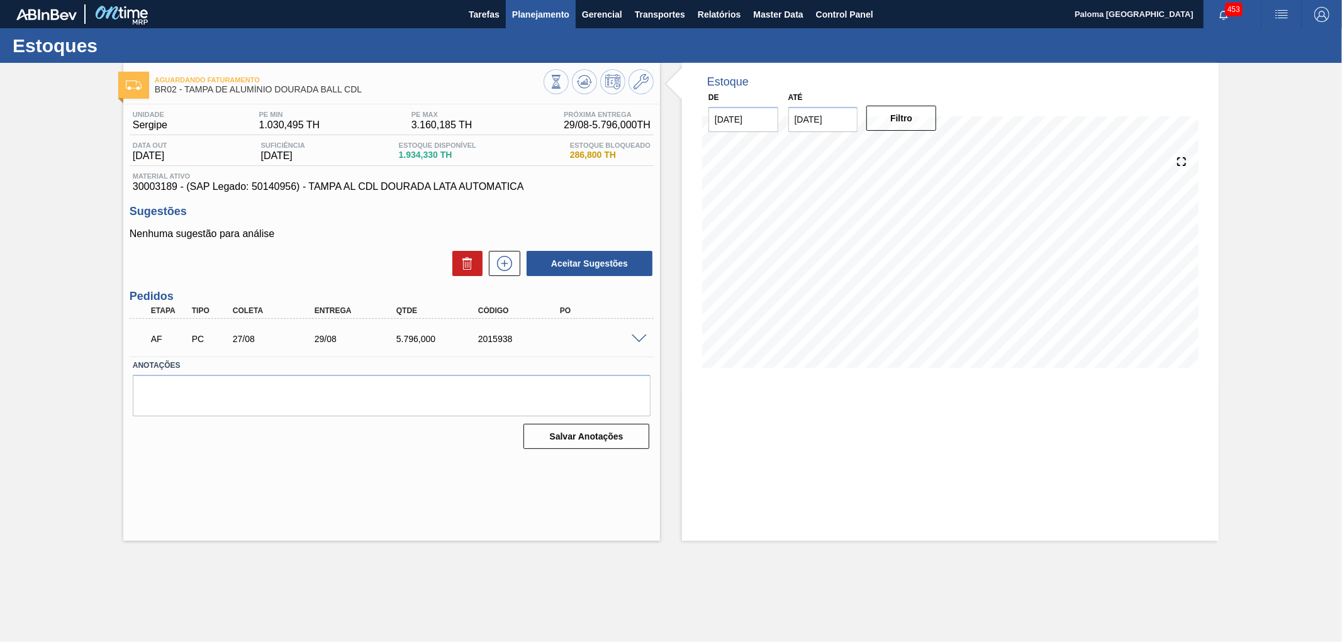
click at [532, 11] on span "Planejamento" at bounding box center [540, 14] width 57 height 15
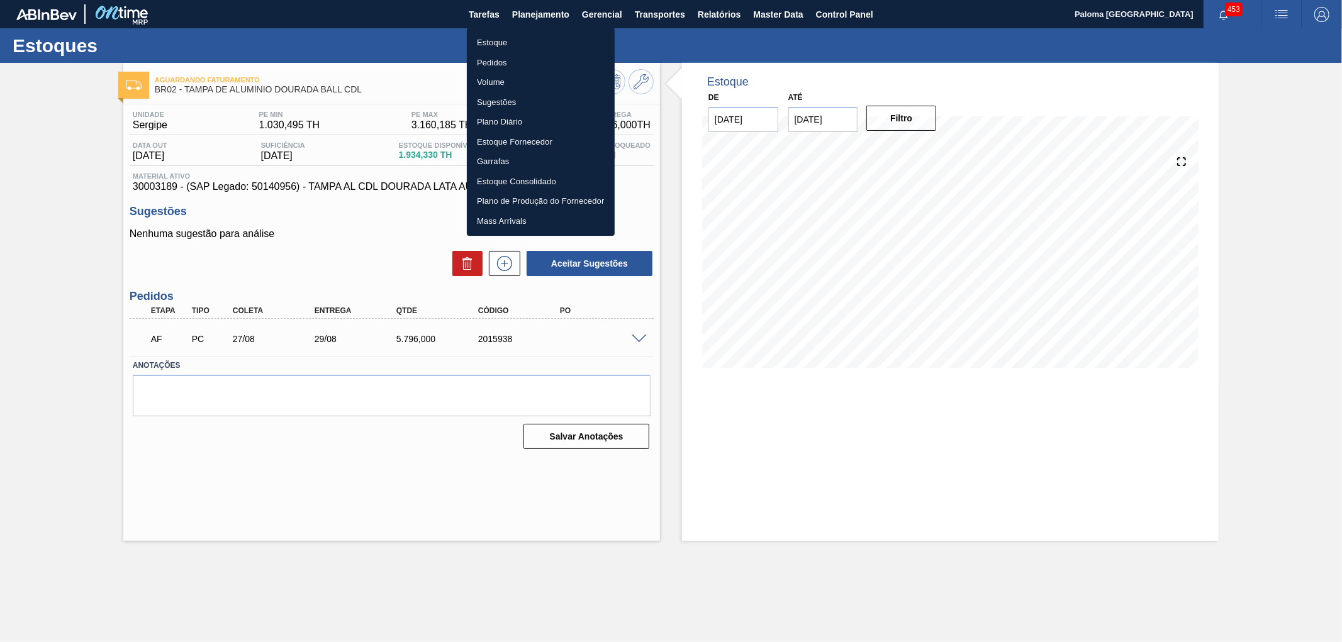
click at [498, 59] on li "Pedidos" at bounding box center [541, 63] width 148 height 20
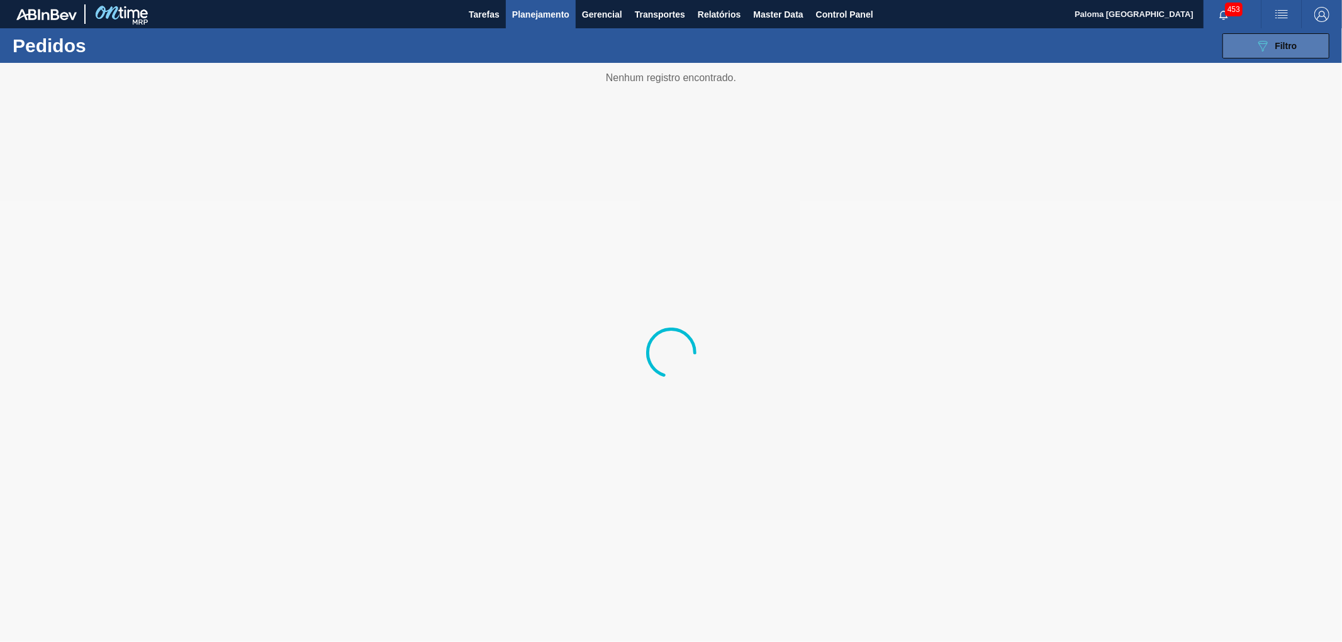
click at [1231, 39] on button "089F7B8B-B2A5-4AFE-B5C0-19BA573D28AC Filtro" at bounding box center [1275, 45] width 107 height 25
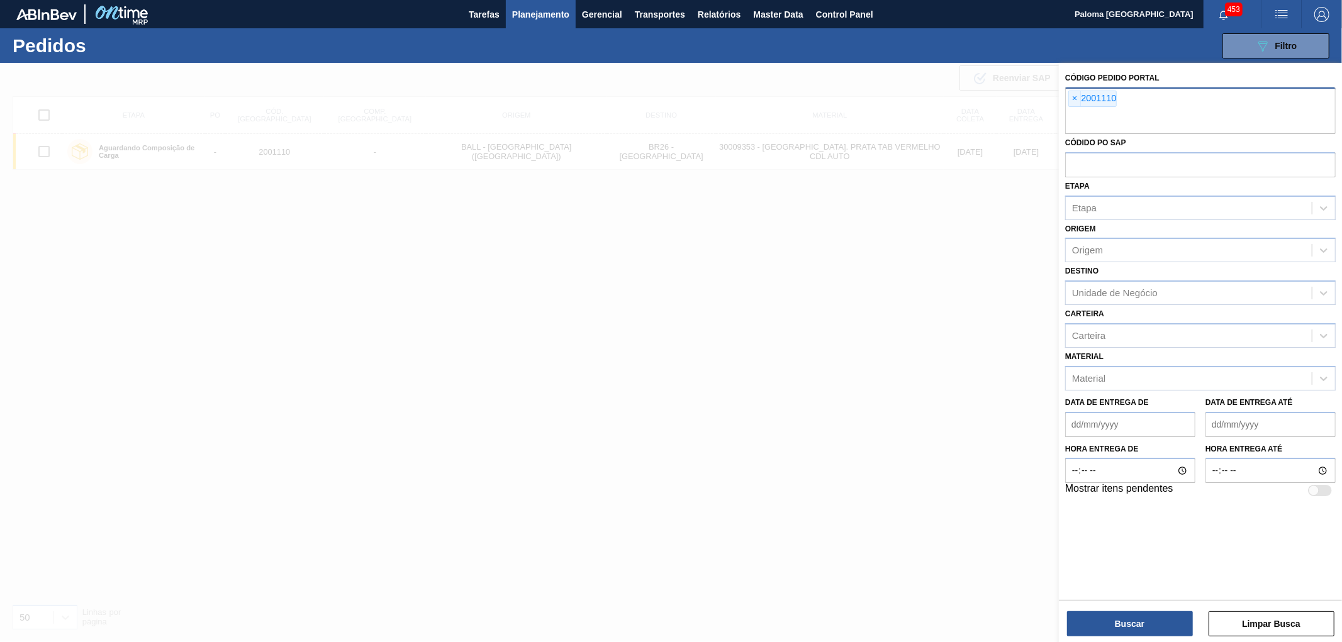
click at [1134, 125] on input "text" at bounding box center [1200, 122] width 271 height 24
paste input "2015486"
type input "2015486"
click at [1168, 628] on button "Buscar" at bounding box center [1130, 624] width 126 height 25
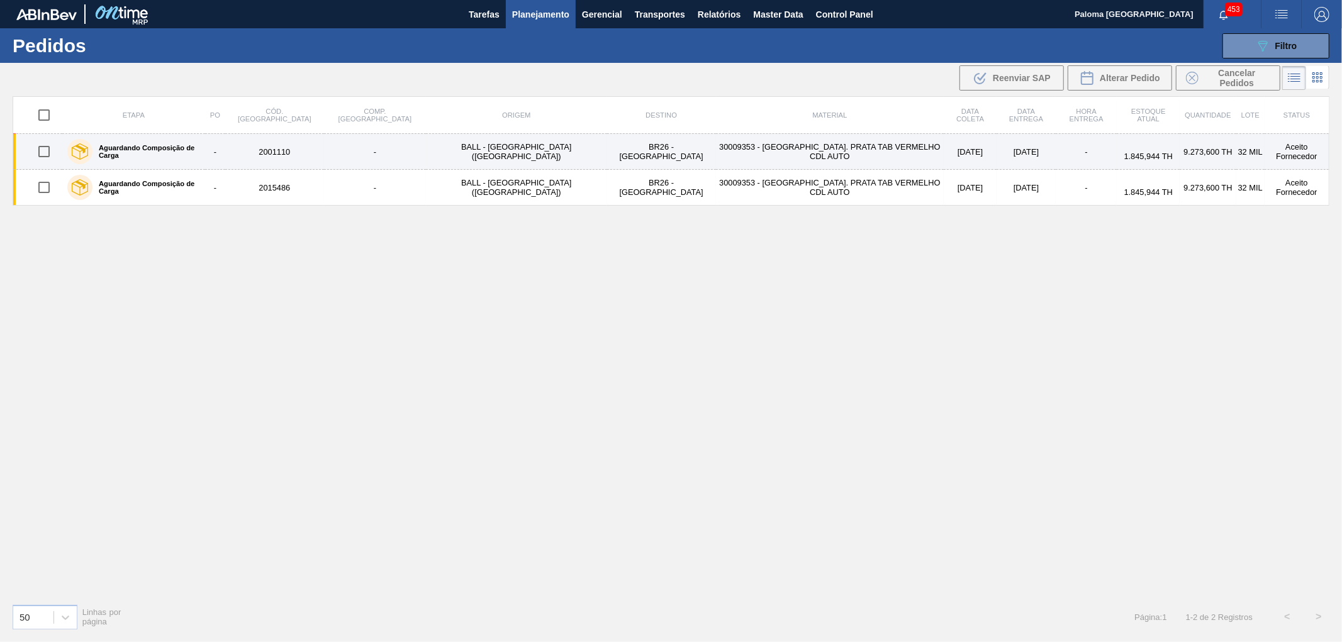
click at [194, 148] on label "Aguardando Composição de Carga" at bounding box center [146, 151] width 108 height 15
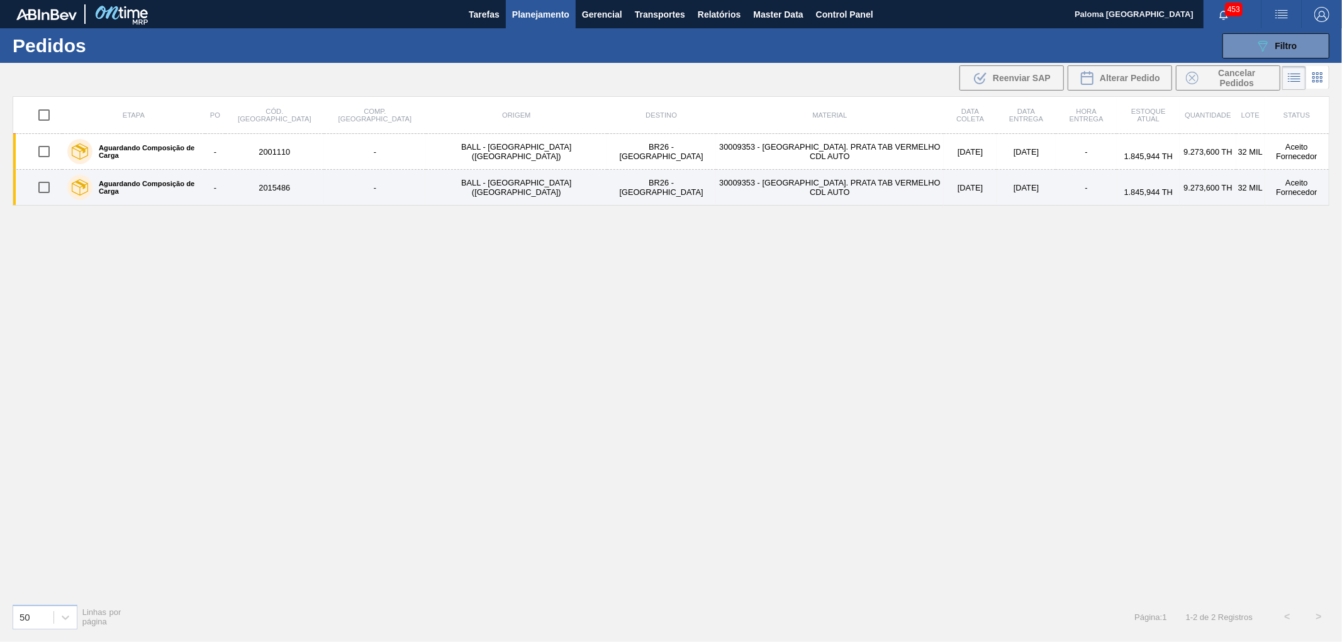
click at [197, 190] on label "Aguardando Composição de Carga" at bounding box center [146, 187] width 108 height 15
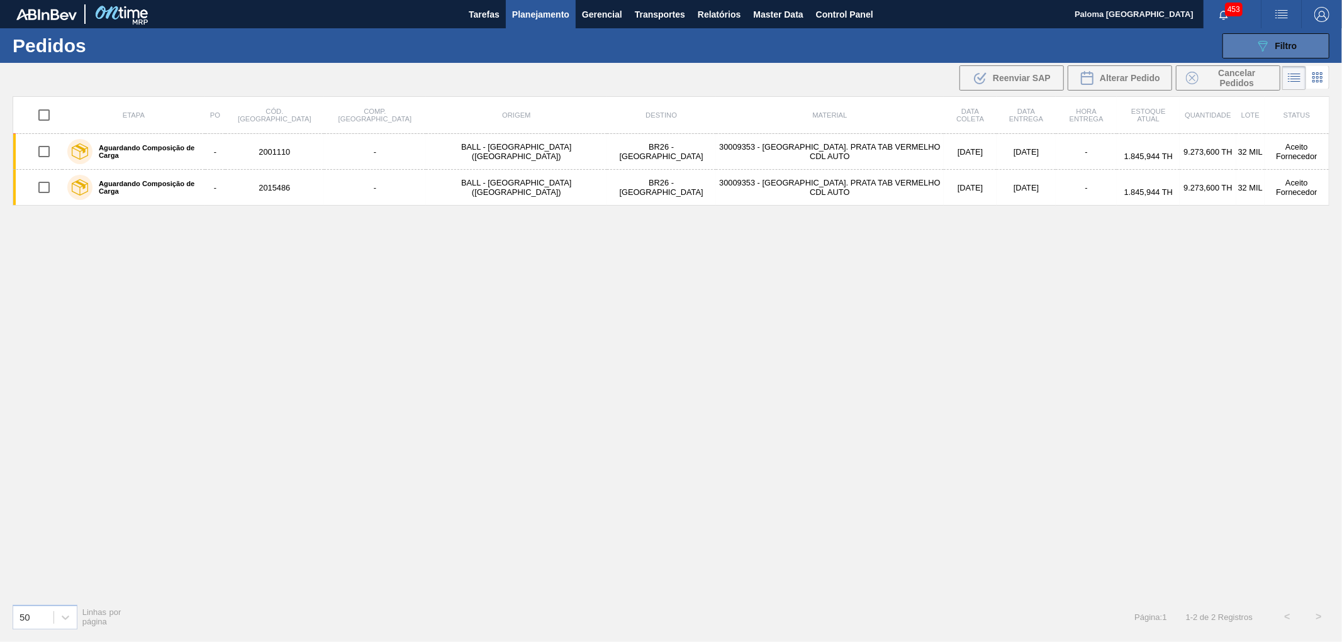
click at [1265, 43] on icon at bounding box center [1262, 46] width 9 height 11
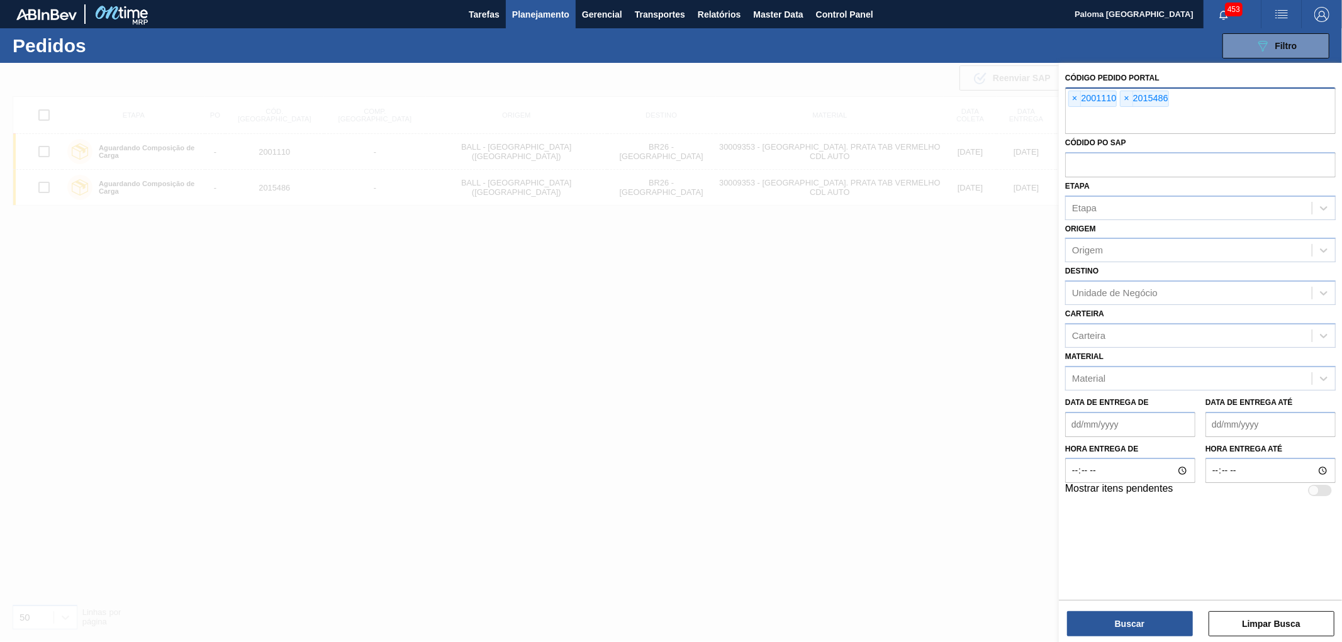
click at [1123, 126] on input "text" at bounding box center [1200, 122] width 271 height 24
paste input "2015484"
type input "2015484"
click at [1114, 619] on button "Buscar" at bounding box center [1130, 624] width 126 height 25
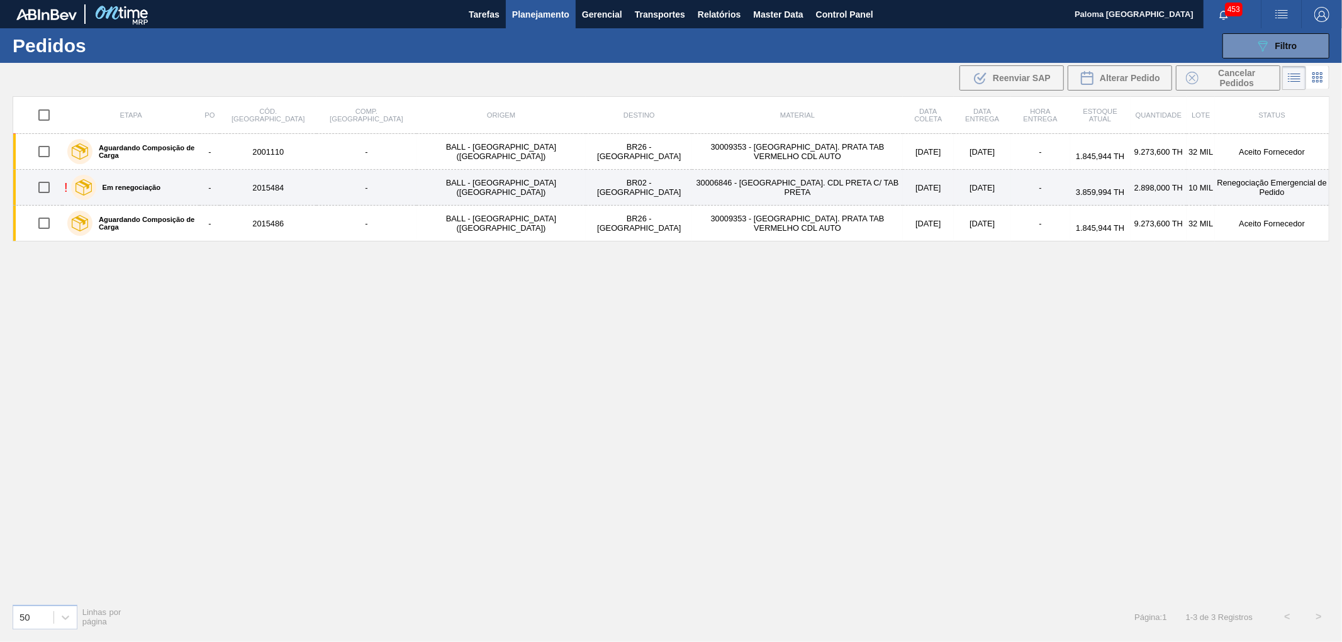
click at [420, 191] on td "BALL - [GEOGRAPHIC_DATA] ([GEOGRAPHIC_DATA])" at bounding box center [501, 188] width 170 height 36
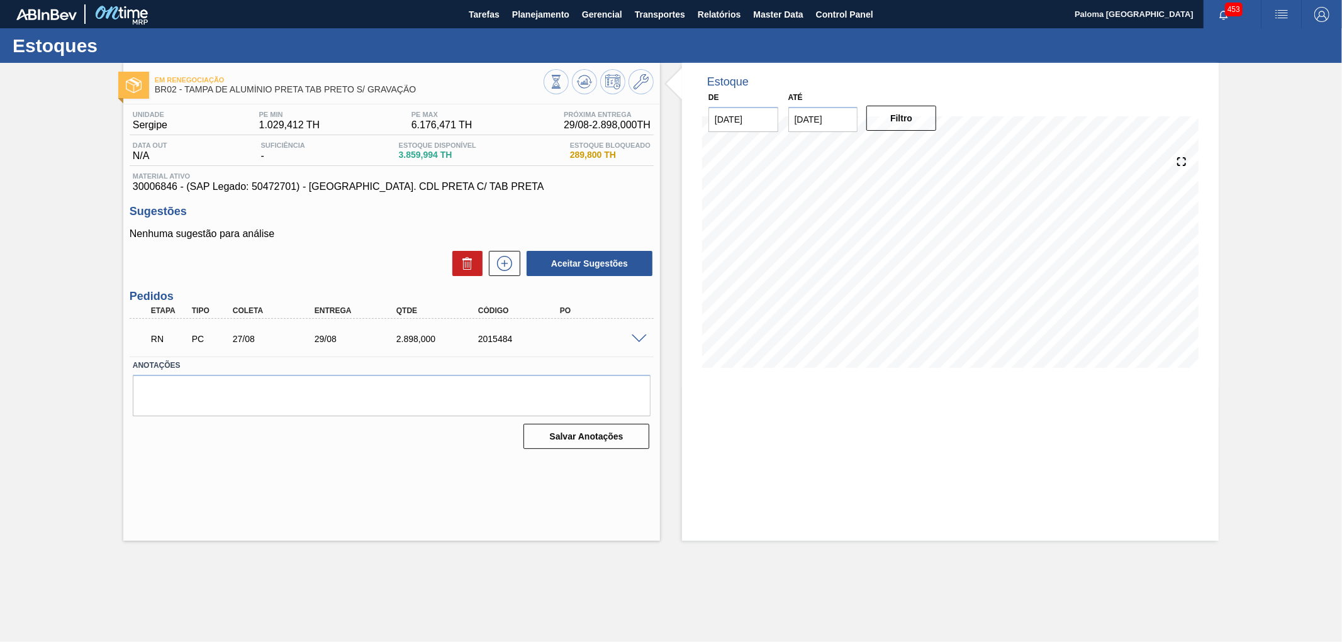
click at [493, 340] on div "2015484" at bounding box center [521, 339] width 92 height 10
copy div "2015484"
click at [639, 335] on span at bounding box center [639, 339] width 15 height 9
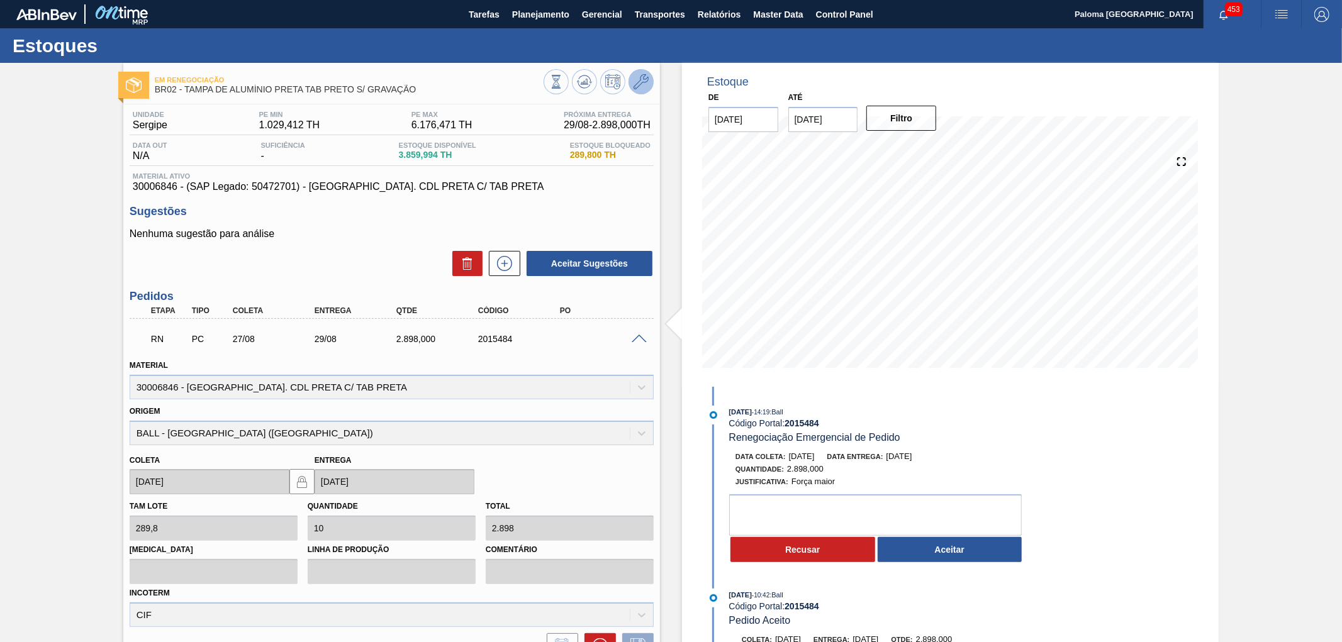
click at [645, 80] on icon at bounding box center [641, 81] width 15 height 15
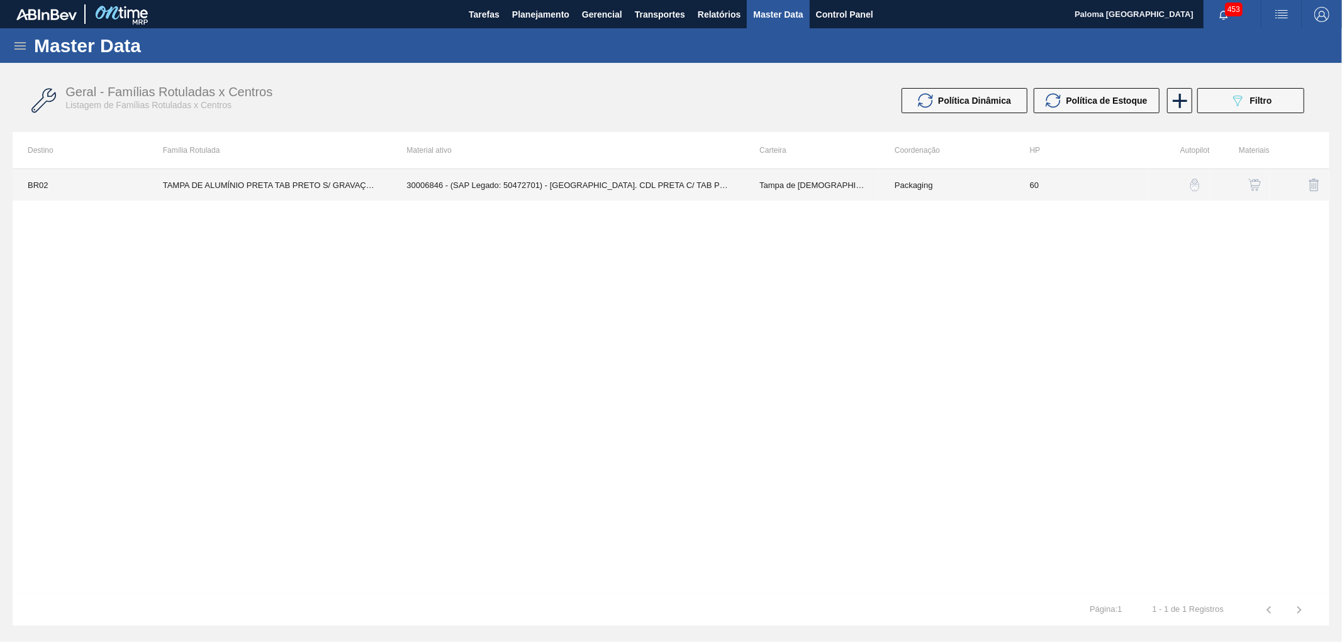
click at [881, 184] on td "Packaging" at bounding box center [947, 184] width 135 height 31
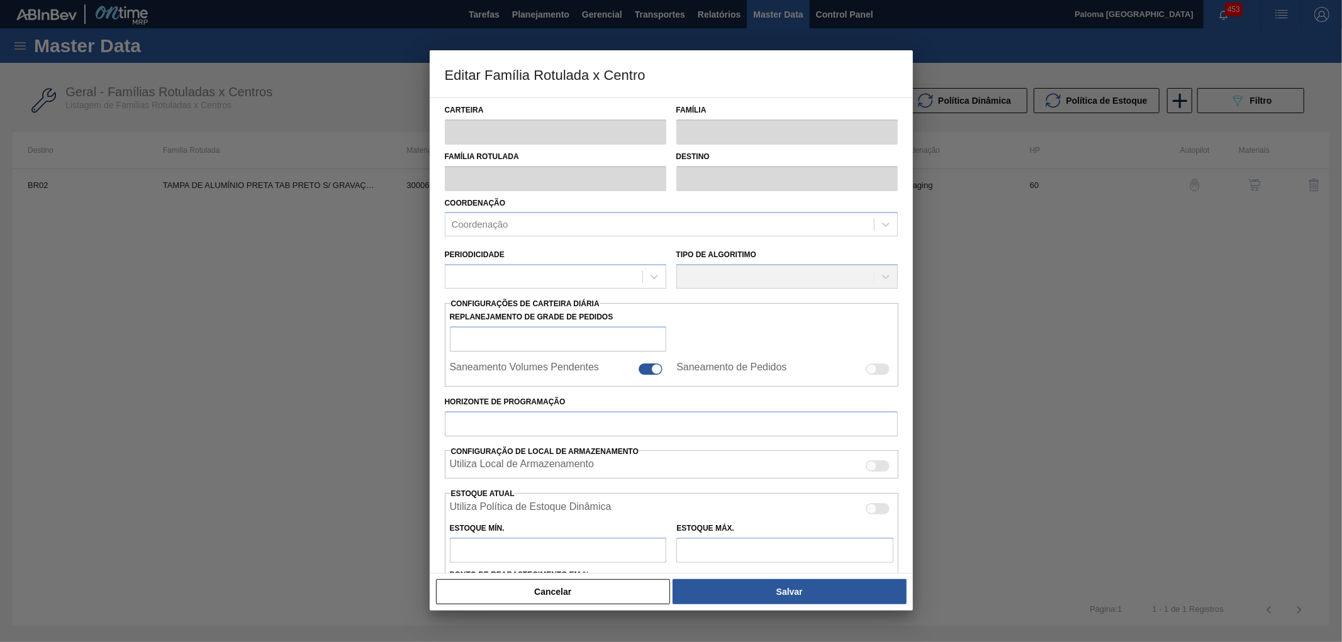
type input "Tampa de [DEMOGRAPHIC_DATA]"
type input "Tampa de Alumínio"
type input "TAMPA DE ALUMÍNIO PRETA TAB PRETO S/ GRAVAÇÃO"
type input "BR02 - Sergipe"
type input "60"
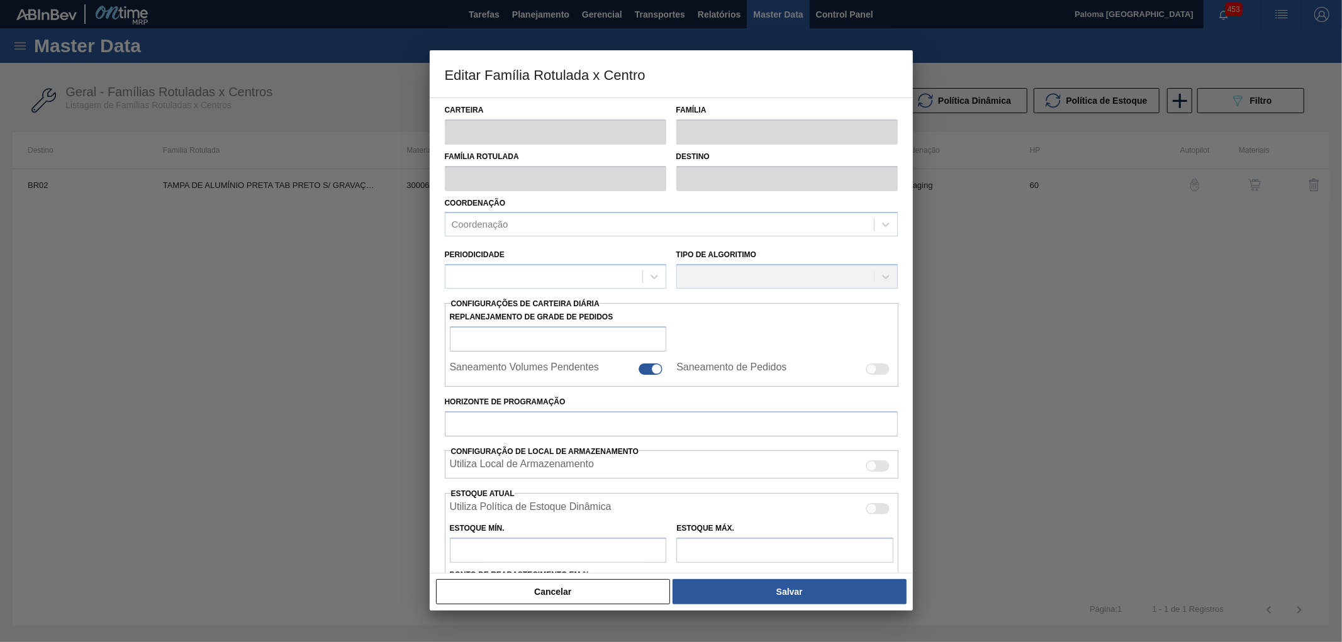
type input "1.029,412"
type input "6.176,471"
type input "29"
type input "2.495,023"
checkbox input "true"
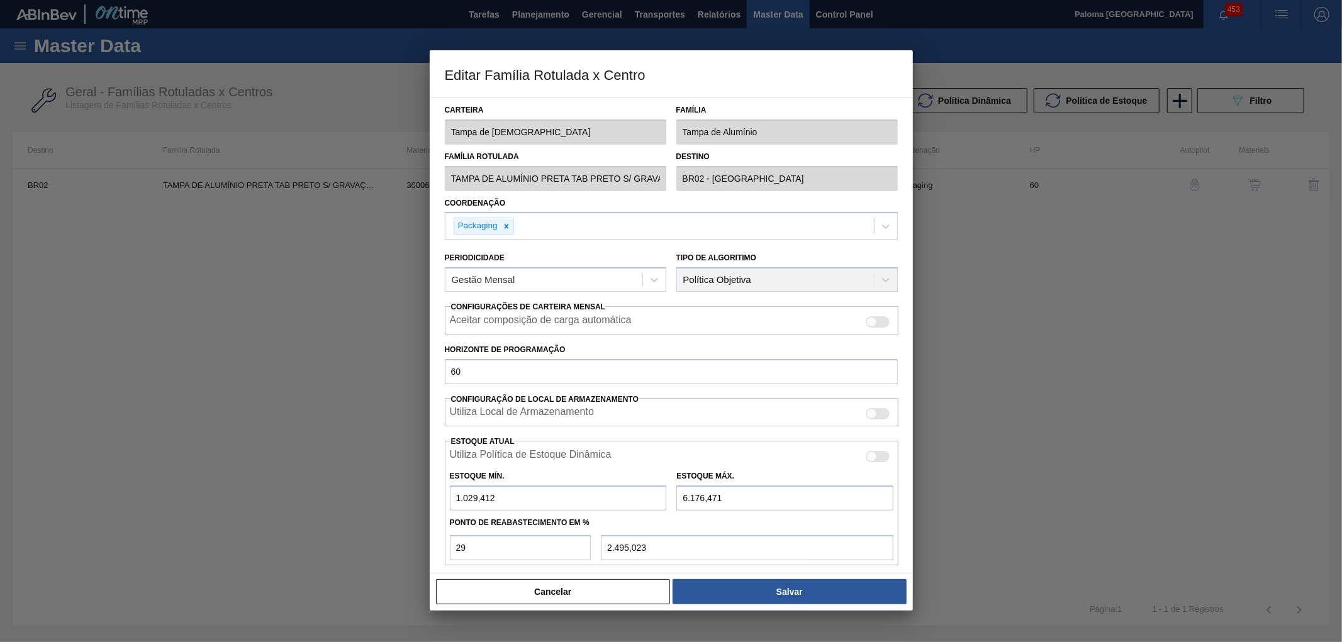
drag, startPoint x: 615, startPoint y: 592, endPoint x: 624, endPoint y: 580, distance: 14.8
click at [620, 586] on button "Cancelar" at bounding box center [553, 591] width 235 height 25
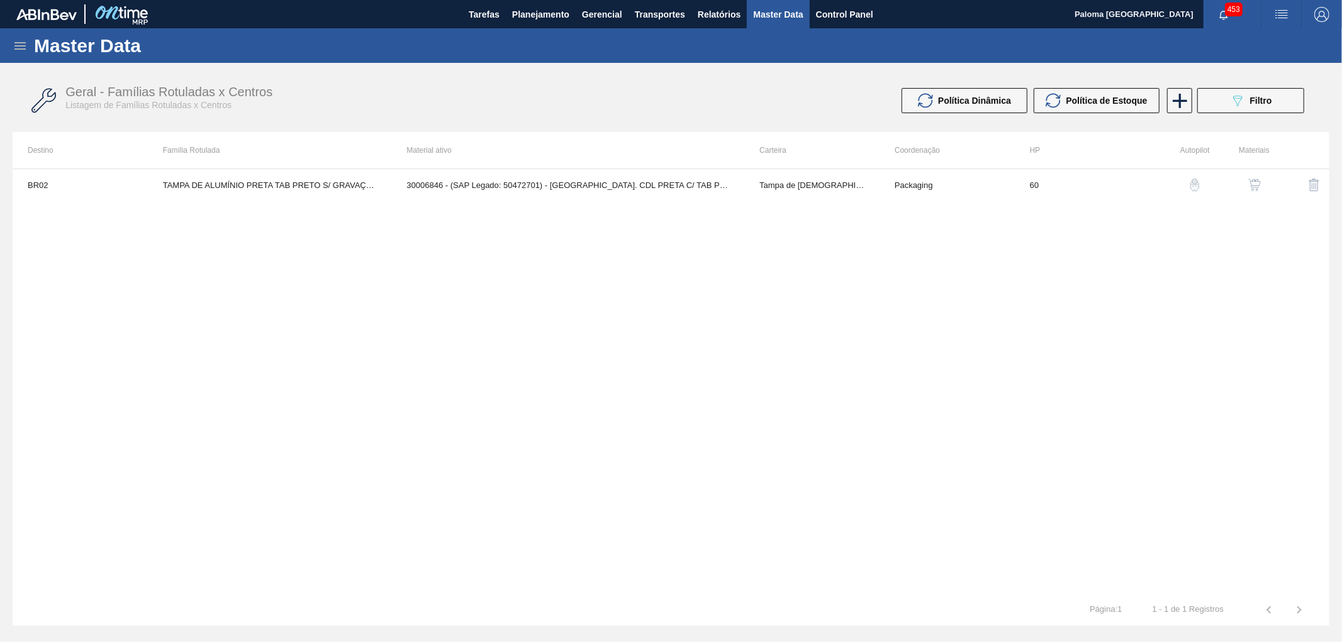
click at [1253, 186] on img "button" at bounding box center [1254, 185] width 13 height 13
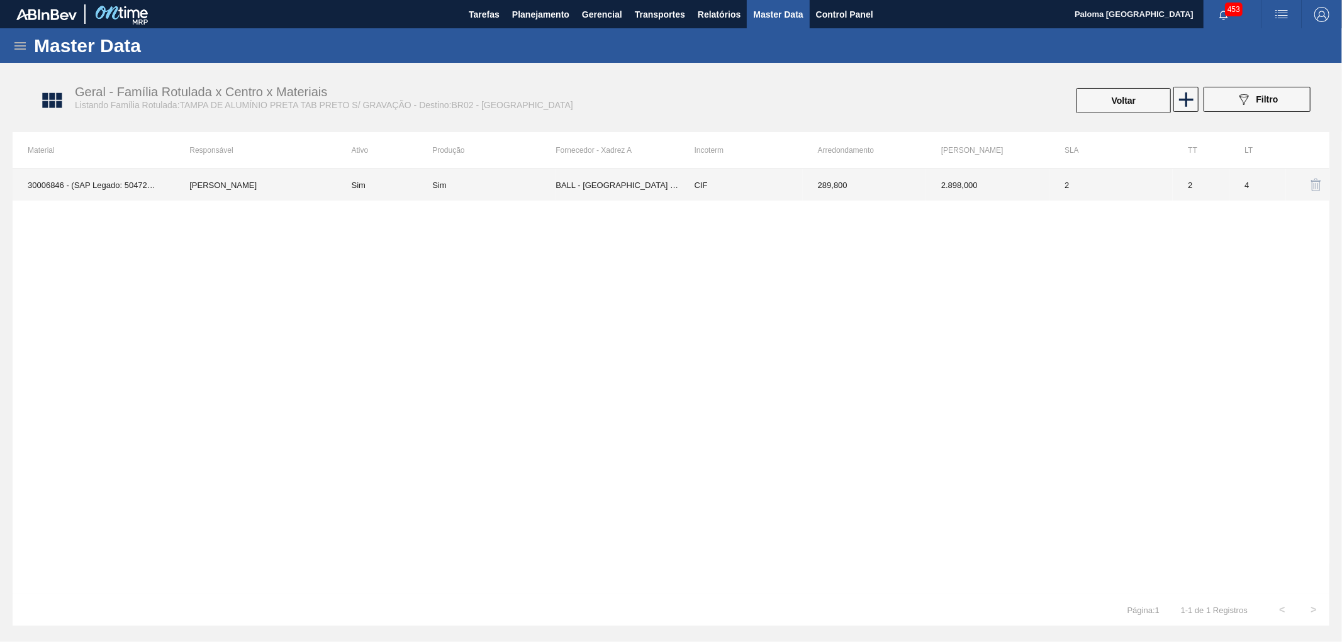
click at [712, 179] on td "CIF" at bounding box center [740, 184] width 123 height 31
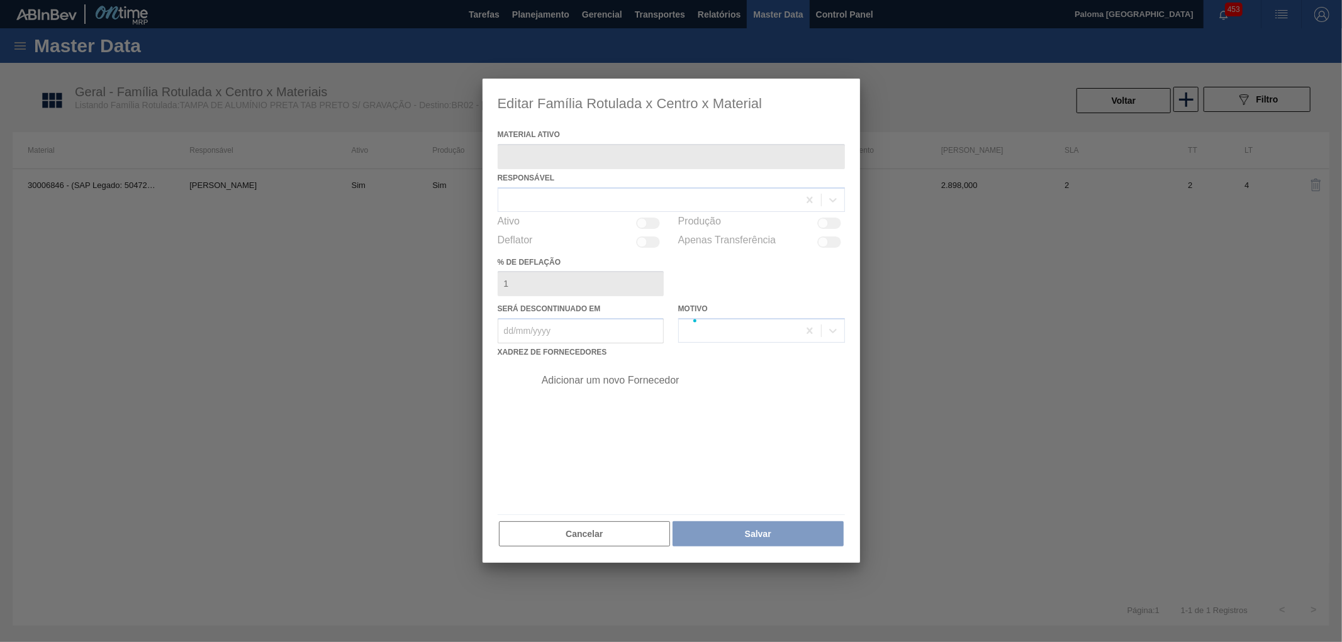
type ativo "30006846 - (SAP Legado: 50472701) - TAMPA AL. CDL PRETA C/ TAB PRETA"
checkbox input "true"
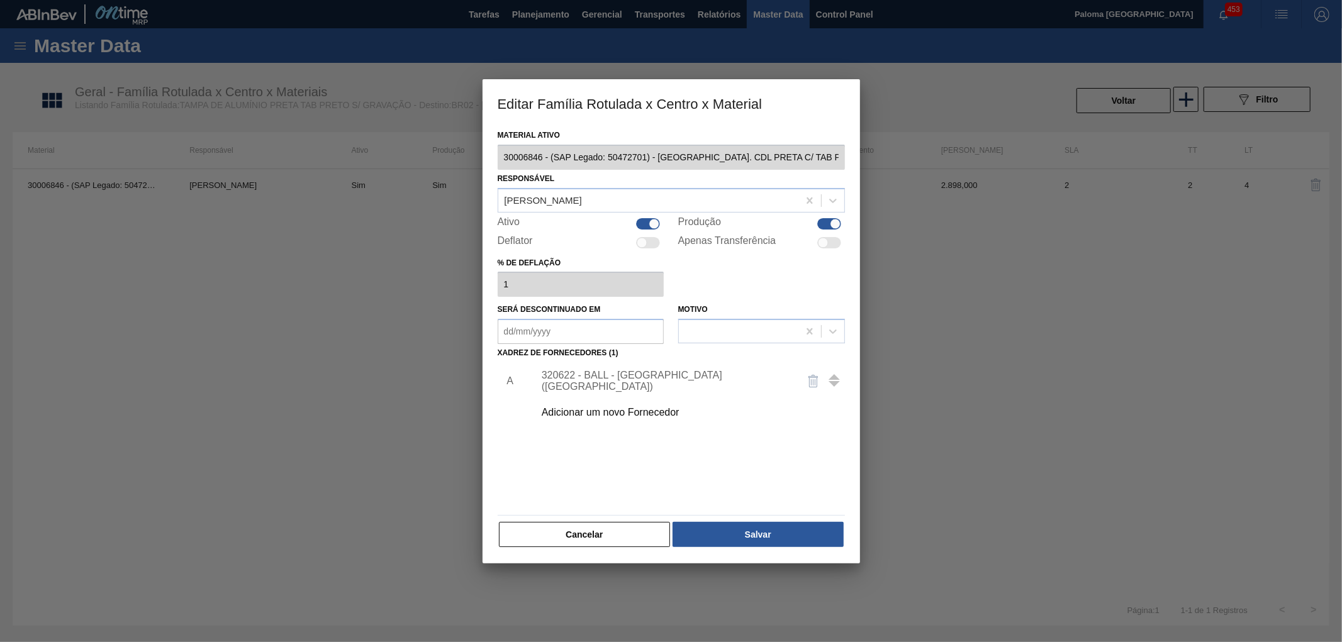
click at [629, 374] on div "320622 - BALL - RECIFE (PE)" at bounding box center [686, 381] width 318 height 31
click at [600, 374] on div "320622 - BALL - RECIFE (PE)" at bounding box center [686, 381] width 318 height 31
click at [630, 381] on div "320622 - BALL - RECIFE (PE)" at bounding box center [665, 381] width 247 height 23
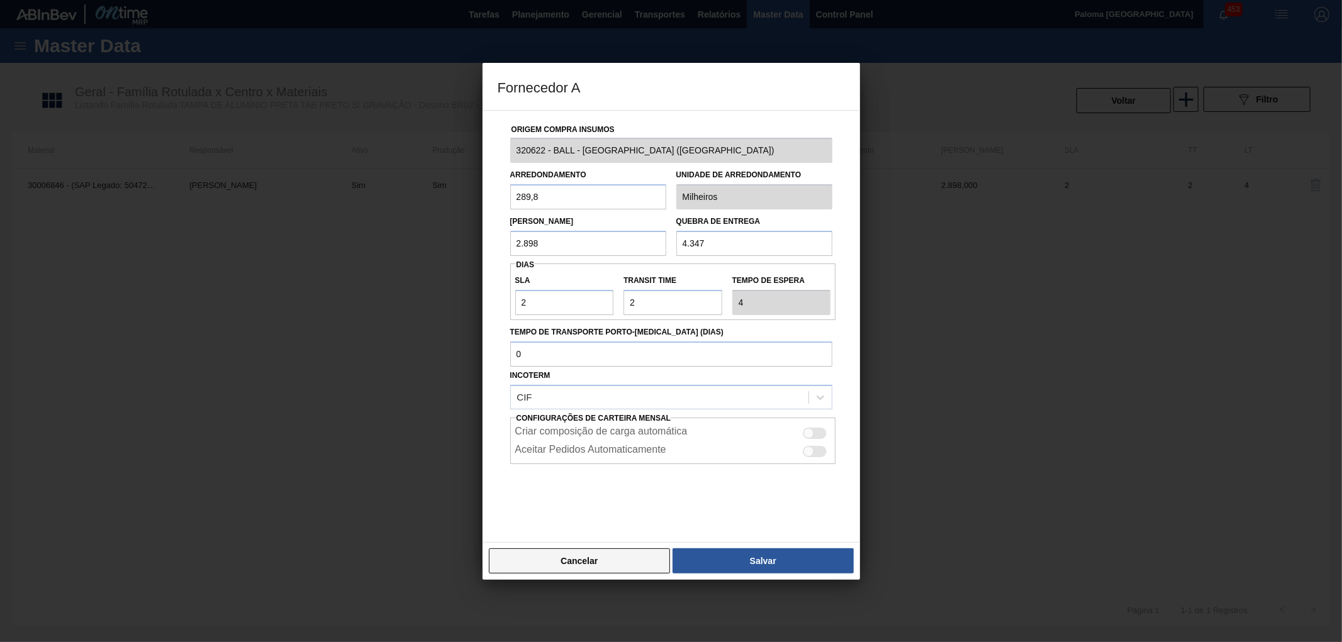
click at [603, 566] on button "Cancelar" at bounding box center [580, 561] width 182 height 25
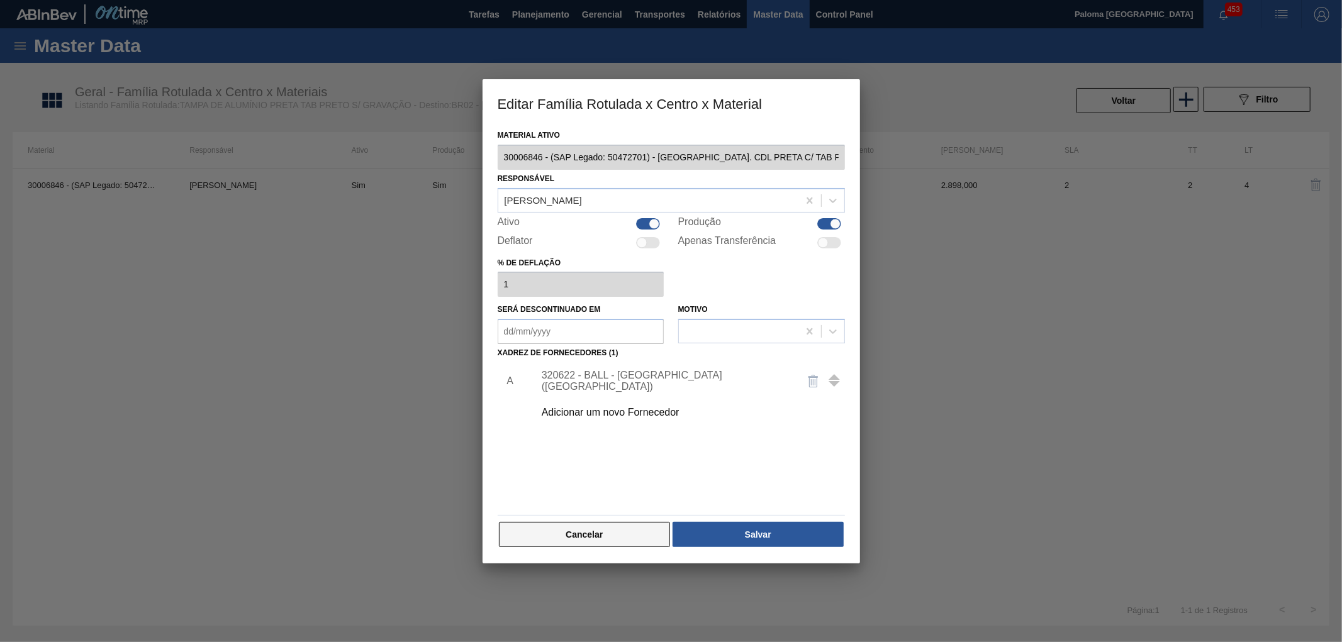
click at [620, 538] on button "Cancelar" at bounding box center [585, 534] width 172 height 25
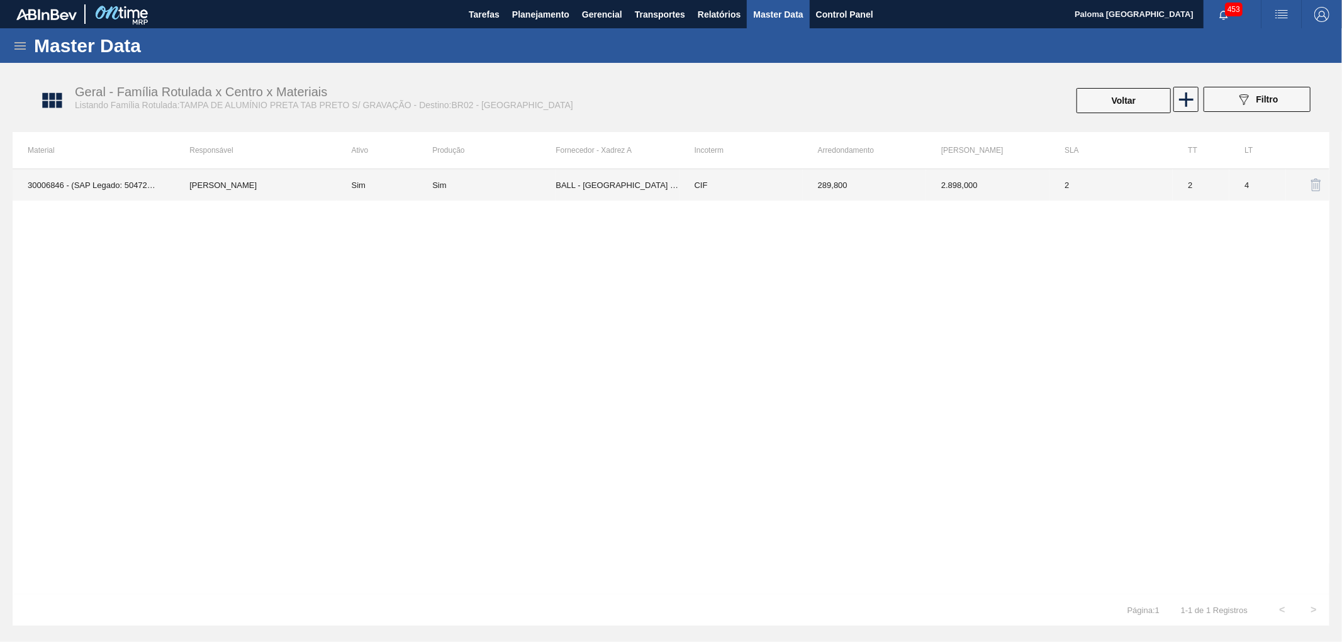
click at [920, 189] on td "289,800" at bounding box center [864, 184] width 123 height 31
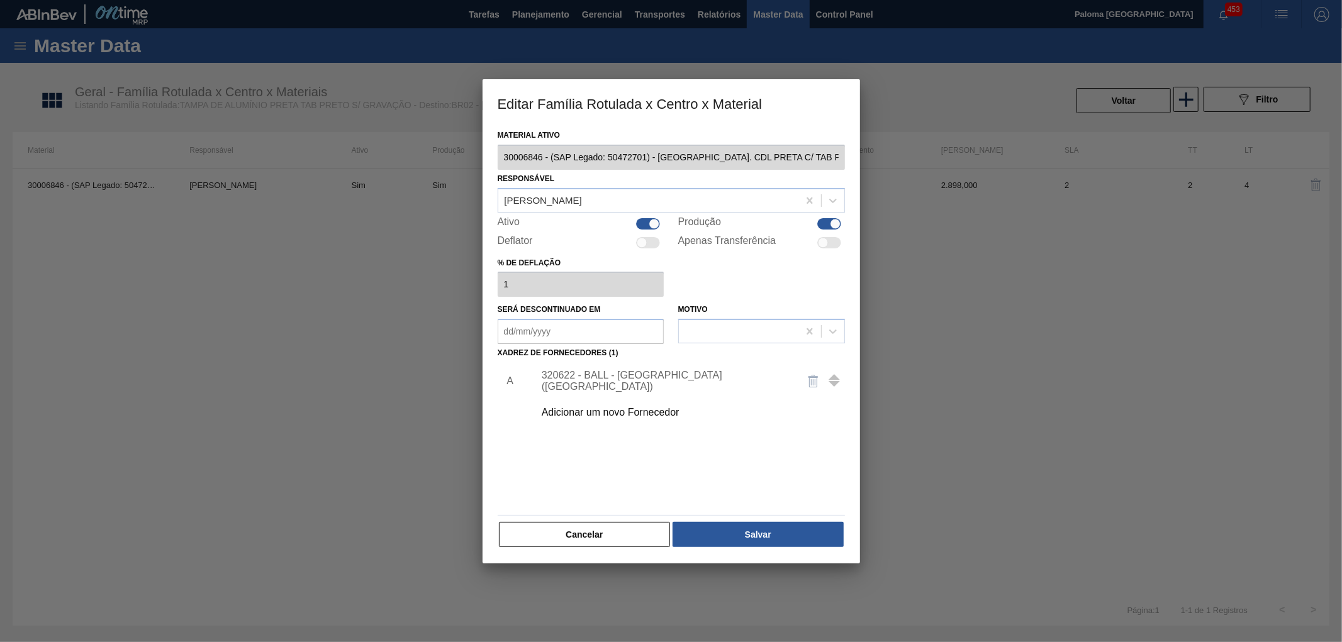
drag, startPoint x: 606, startPoint y: 541, endPoint x: 1023, endPoint y: 269, distance: 497.9
click at [610, 539] on button "Cancelar" at bounding box center [585, 534] width 172 height 25
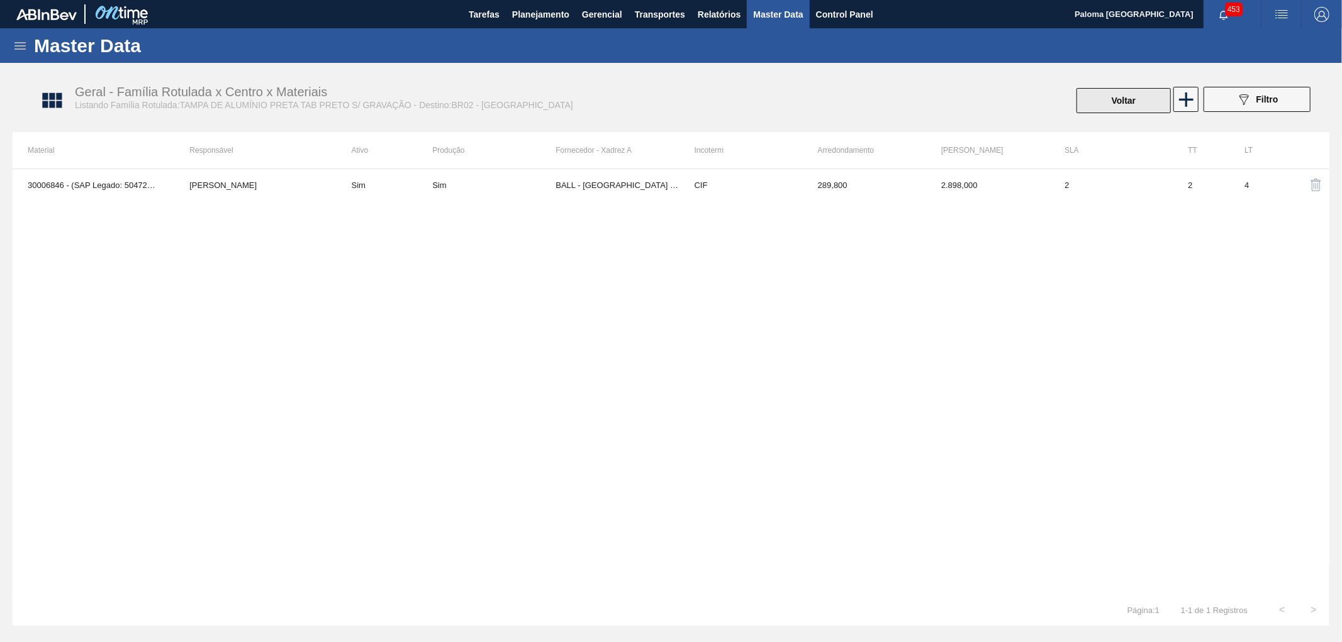
click at [1102, 110] on button "Voltar" at bounding box center [1123, 100] width 94 height 25
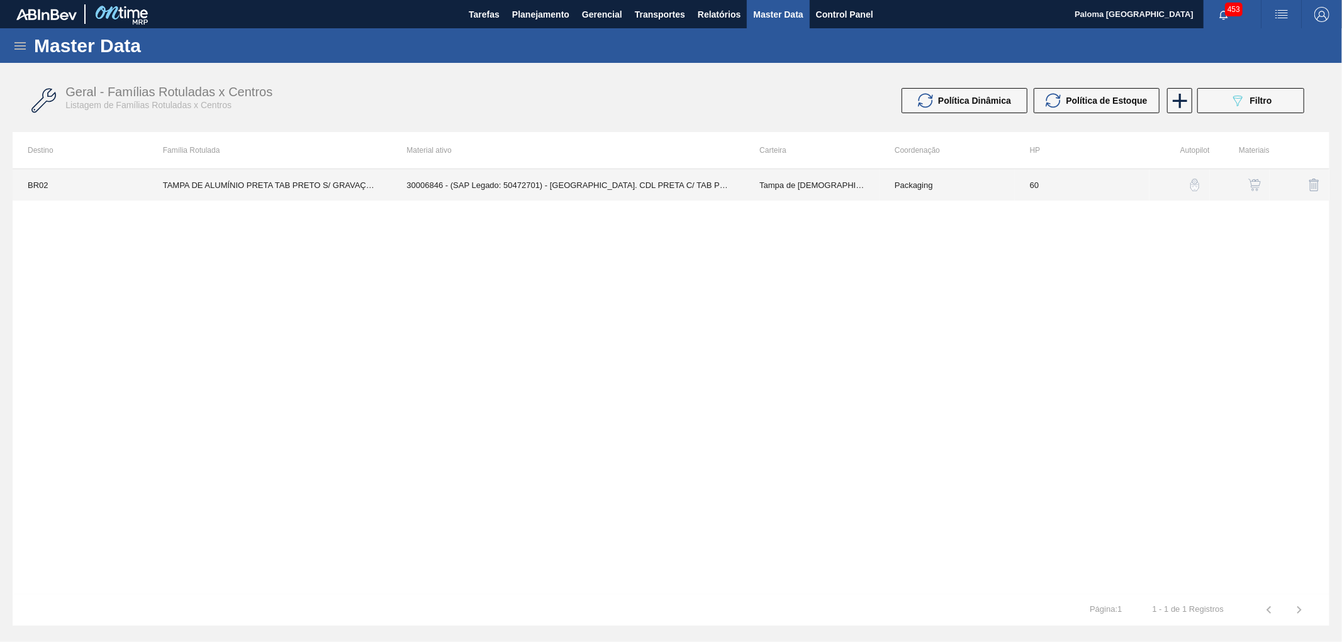
click at [593, 181] on td "30006846 - (SAP Legado: 50472701) - TAMPA AL. CDL PRETA C/ TAB PRETA" at bounding box center [567, 184] width 353 height 31
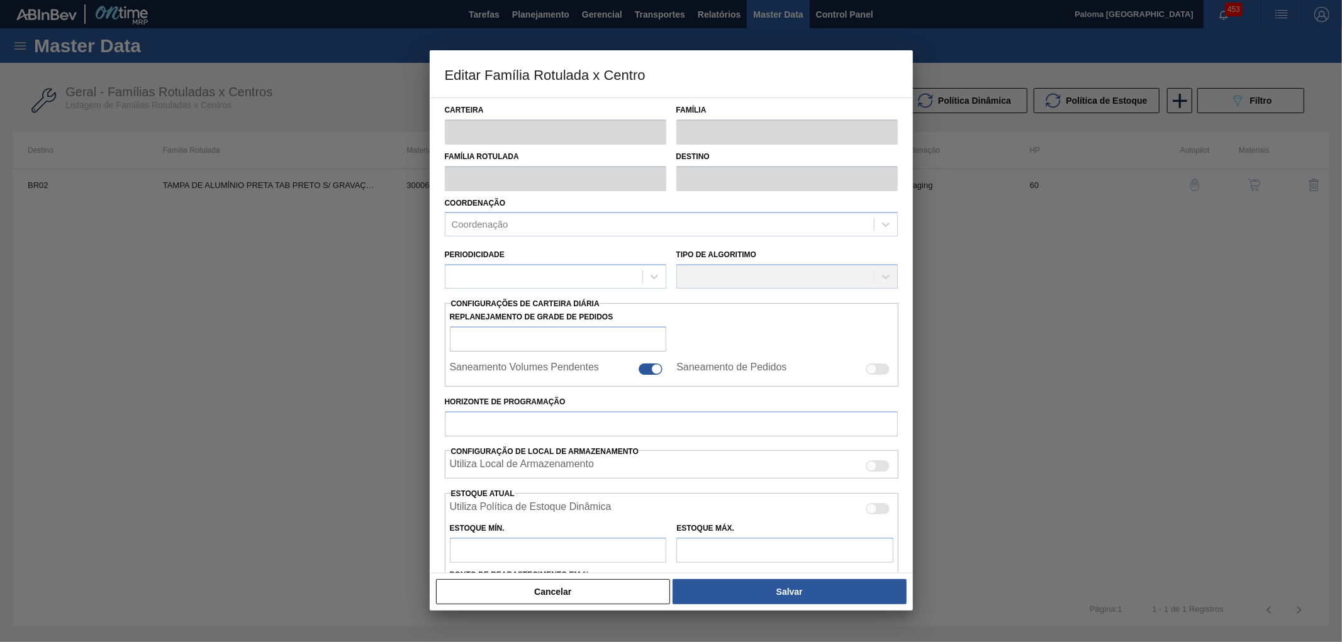
type input "Tampa de Lata"
type input "Tampa de Alumínio"
type input "TAMPA DE ALUMÍNIO PRETA TAB PRETO S/ GRAVAÇÃO"
type input "BR02 - [GEOGRAPHIC_DATA]"
type input "60"
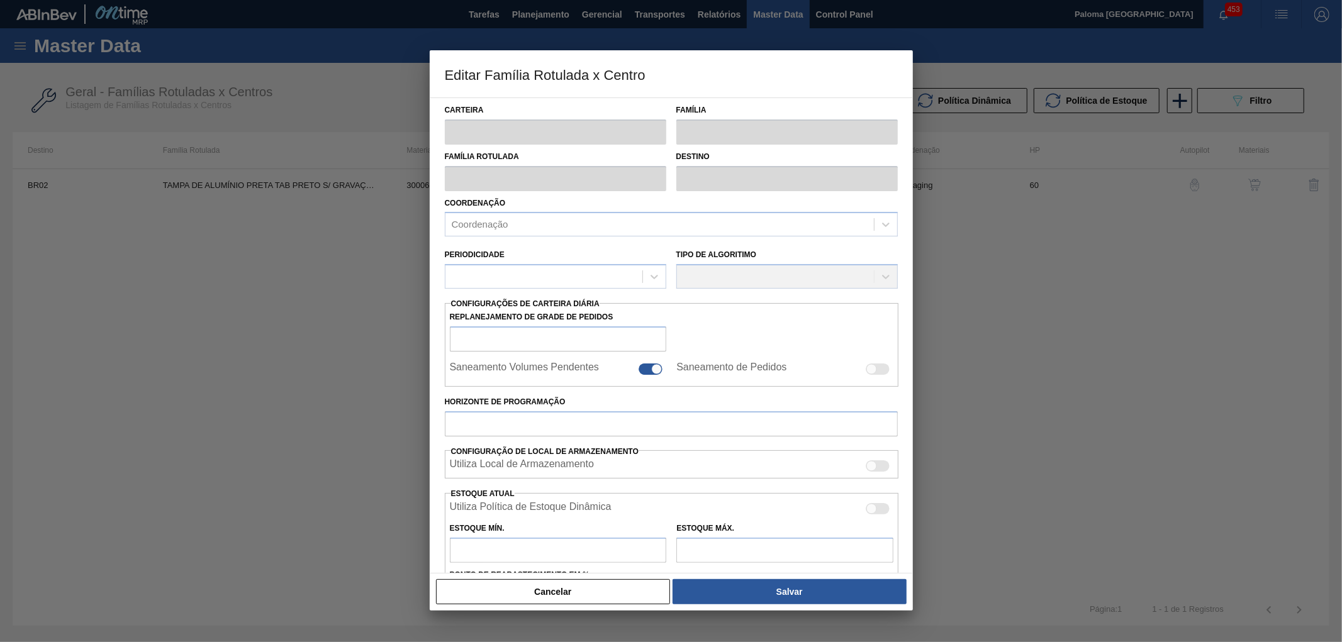
type input "1.029,412"
type input "6.176,471"
type input "29"
type input "2.495,023"
checkbox input "true"
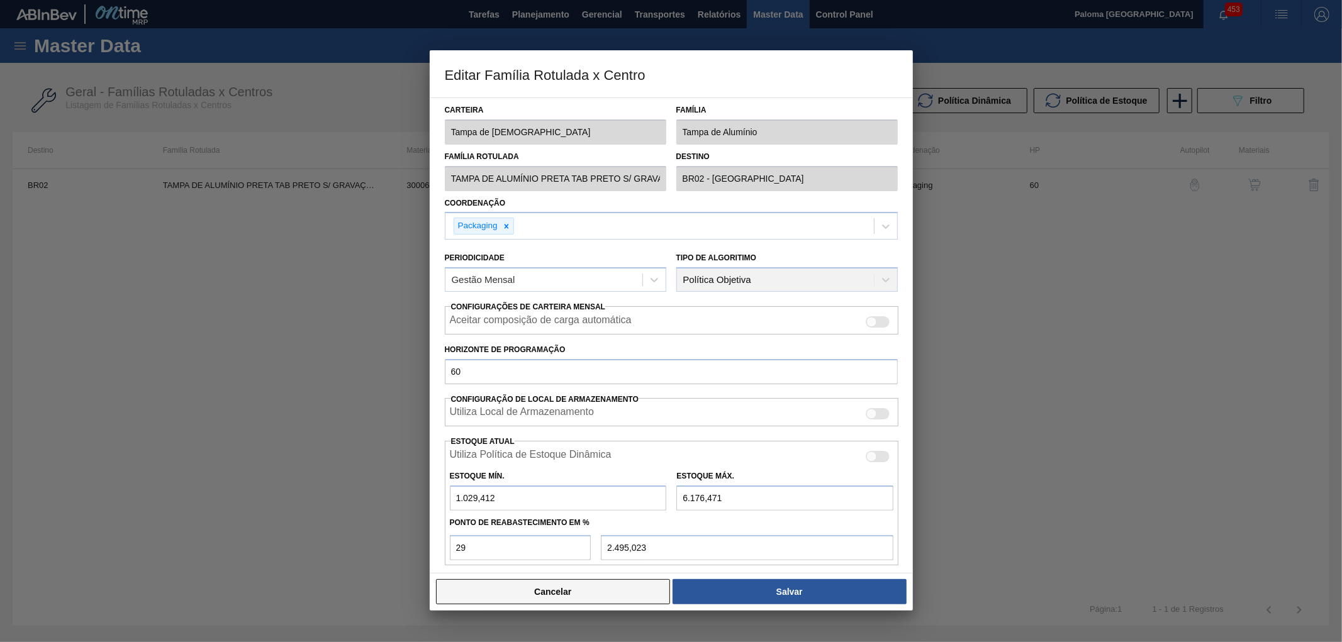
click at [612, 595] on button "Cancelar" at bounding box center [553, 591] width 235 height 25
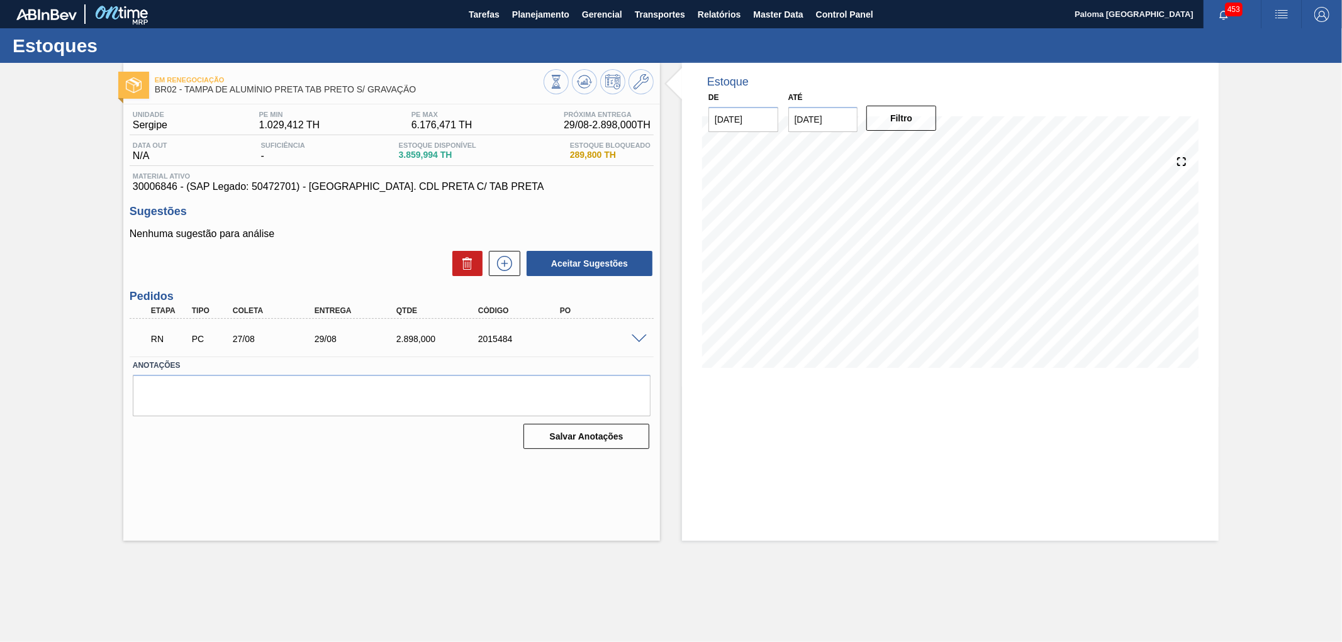
click at [640, 337] on span at bounding box center [639, 339] width 15 height 9
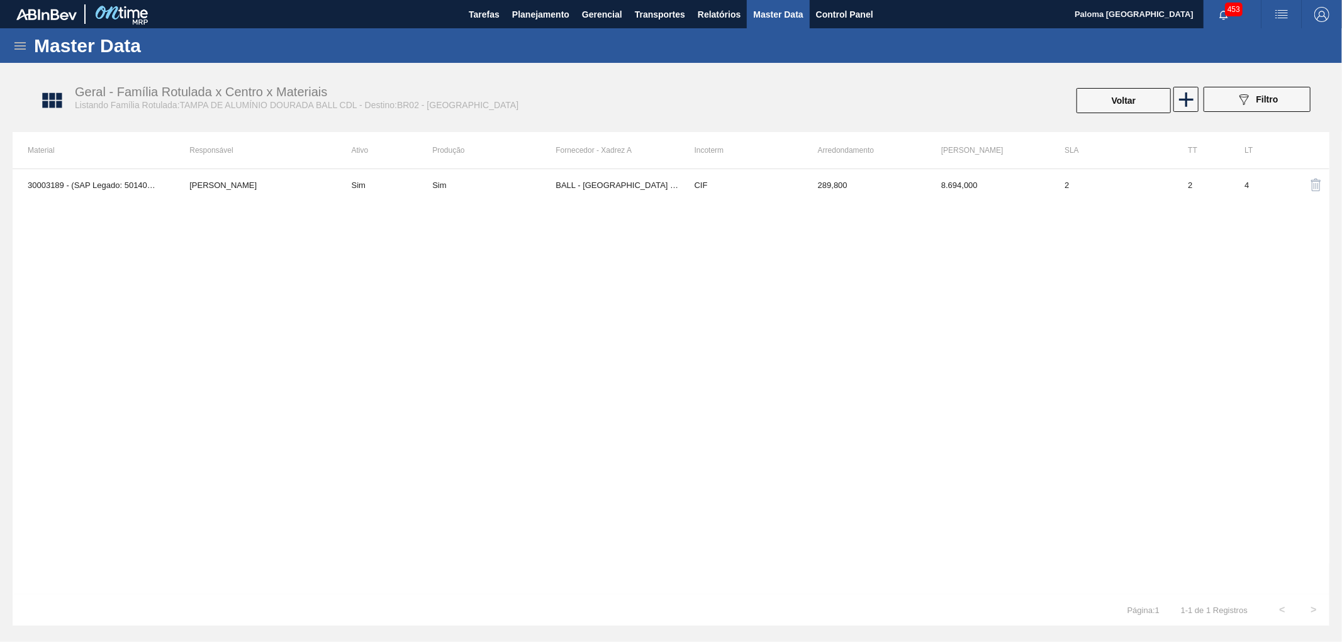
click at [16, 46] on icon at bounding box center [19, 46] width 11 height 8
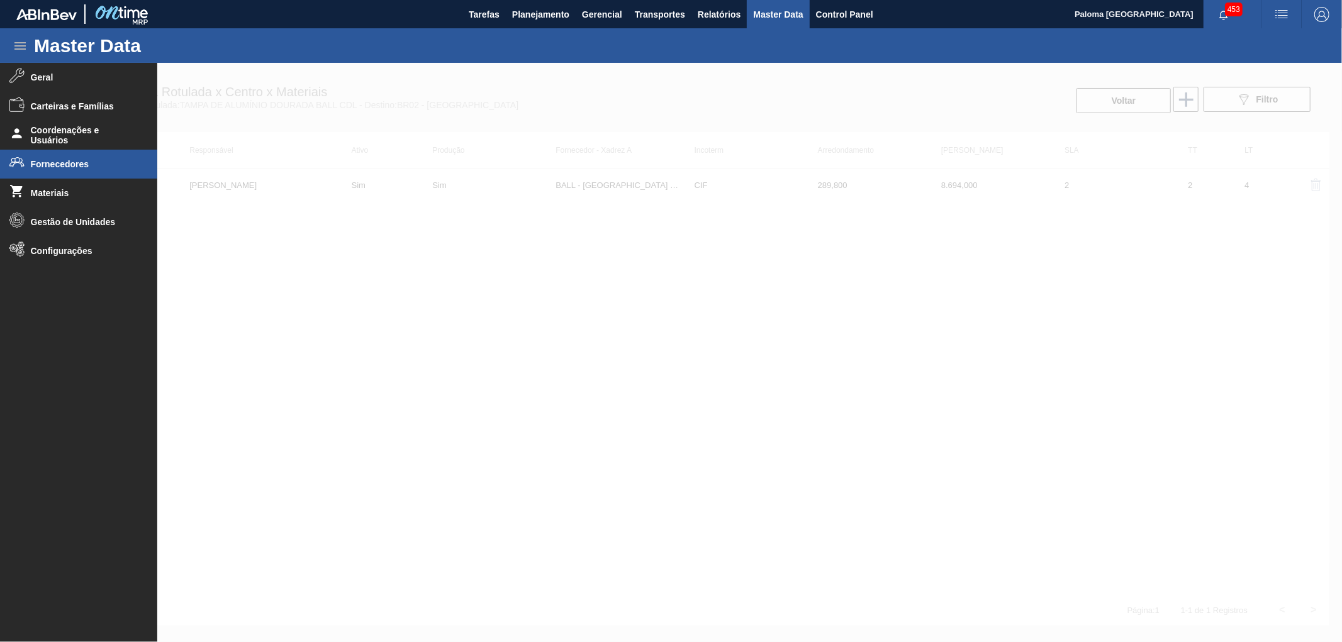
click at [71, 167] on span "Fornecedores" at bounding box center [83, 164] width 104 height 10
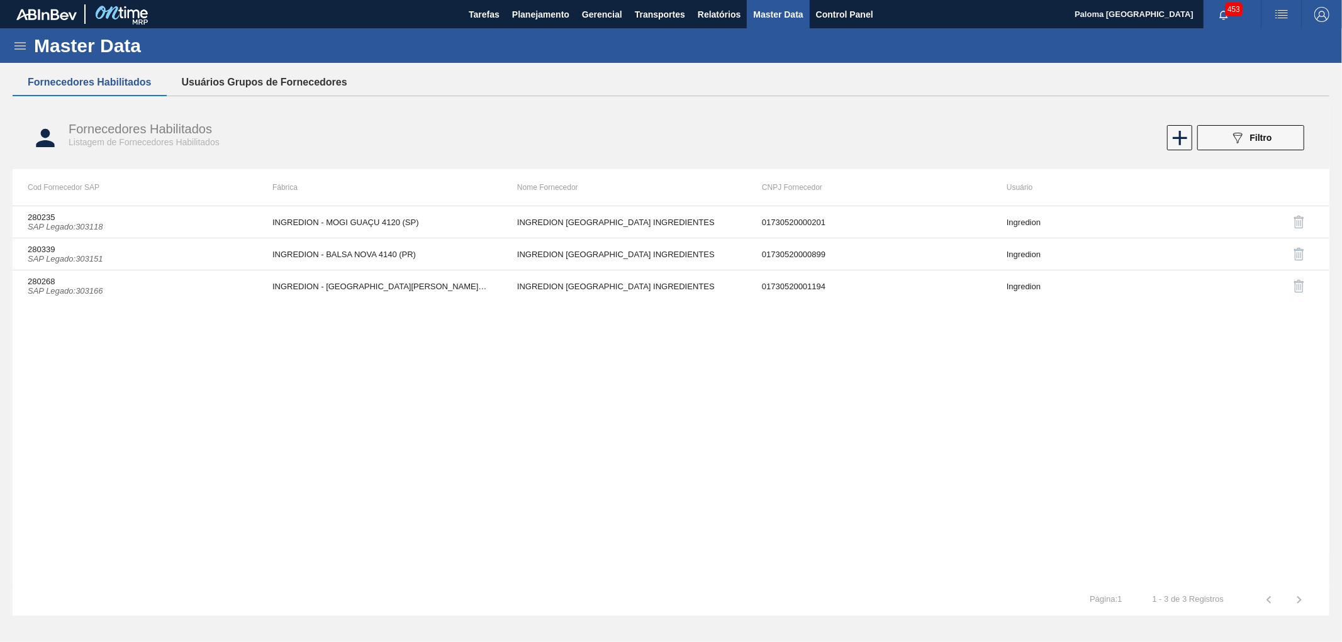
click at [249, 88] on button "Usuários Grupos de Fornecedores" at bounding box center [265, 82] width 196 height 26
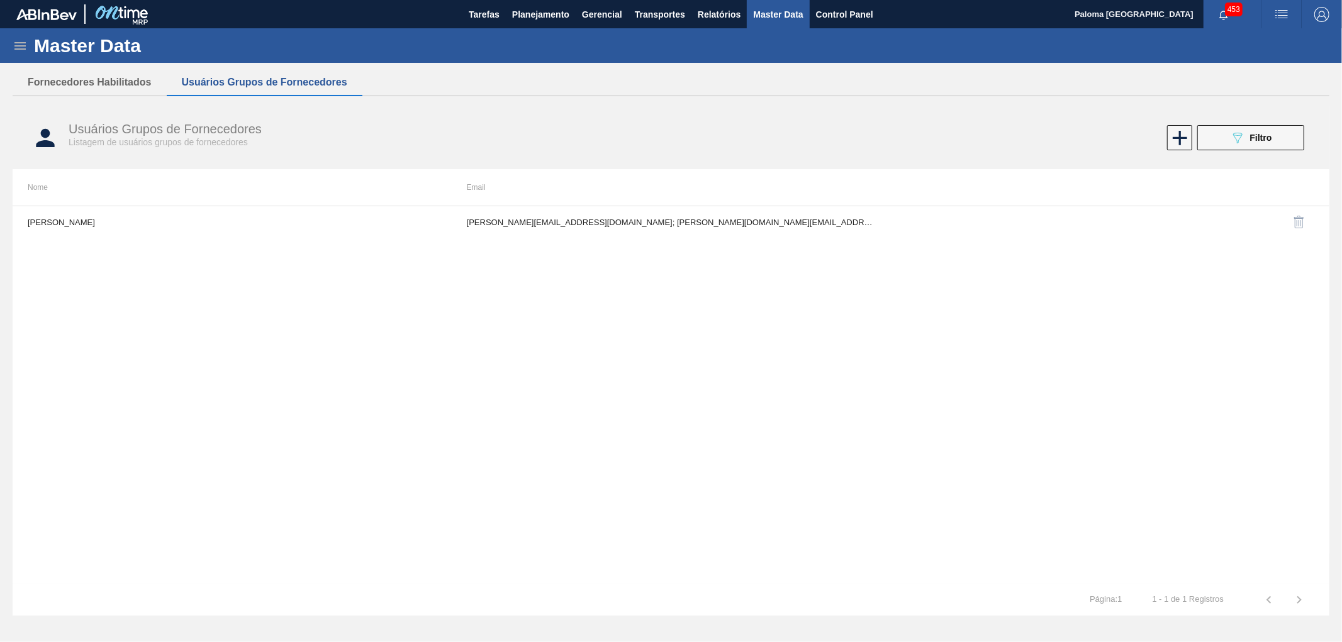
click at [1298, 164] on div "Usuários Grupos de Fornecedores Listagem de usuários grupos de fornecedores 089…" at bounding box center [671, 137] width 1317 height 63
click at [1221, 147] on button "089F7B8B-B2A5-4AFE-B5C0-19BA573D28AC Filtro" at bounding box center [1250, 137] width 107 height 25
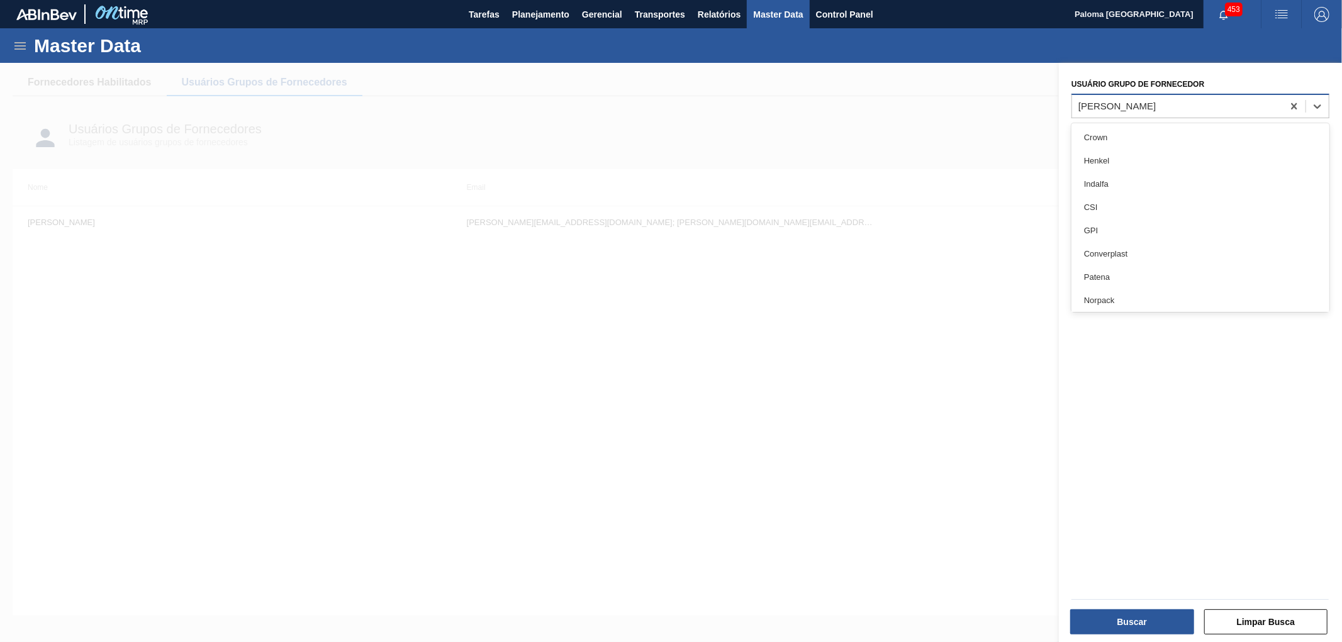
click at [1091, 103] on div "Owens" at bounding box center [1116, 106] width 77 height 11
type Fornecedor "ball"
click at [1124, 136] on div "Ball" at bounding box center [1200, 137] width 258 height 23
click at [1118, 610] on button "Buscar" at bounding box center [1132, 622] width 124 height 25
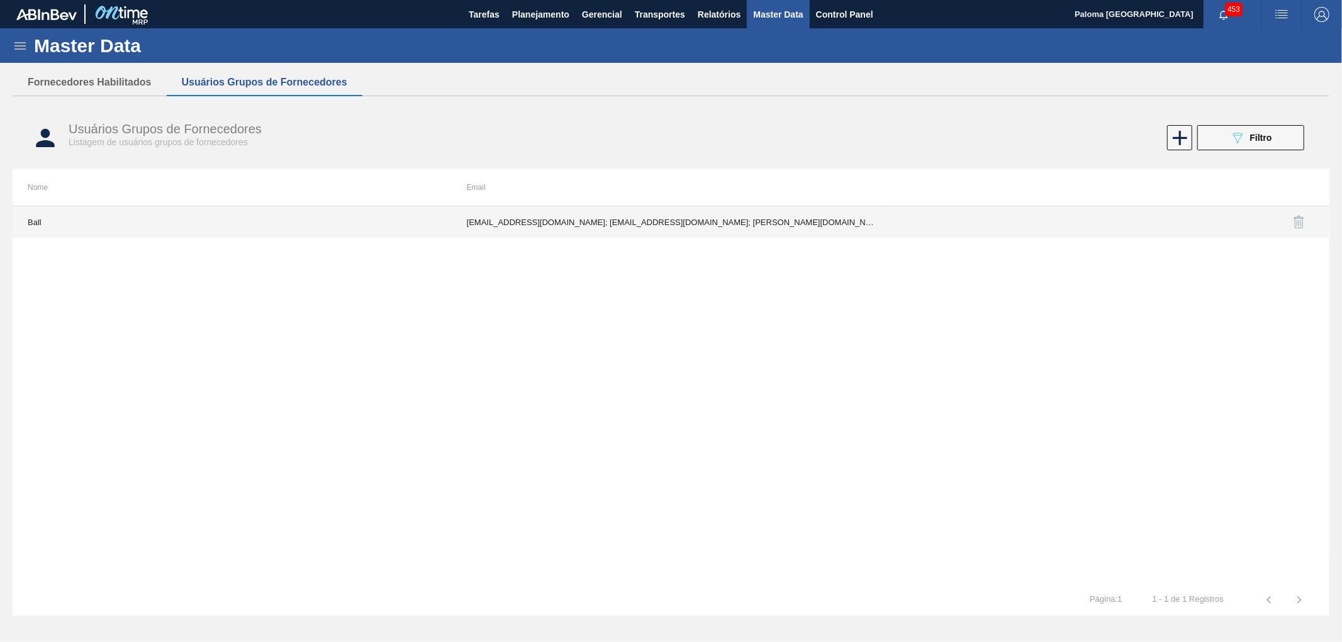
click at [802, 222] on td "fabiana.miranda@ball.com; jjunio10@ball.com; joao.azevedo@ball.com; lavilson.ju…" at bounding box center [671, 221] width 439 height 31
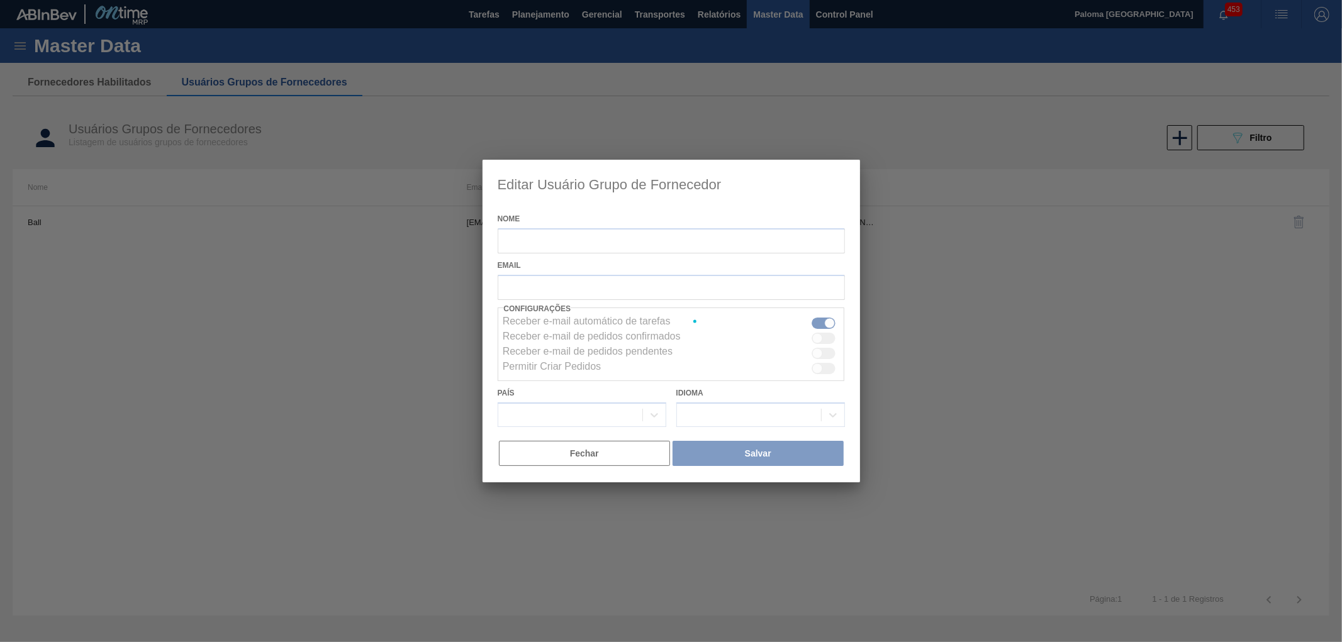
type input "Ball"
checkbox input "true"
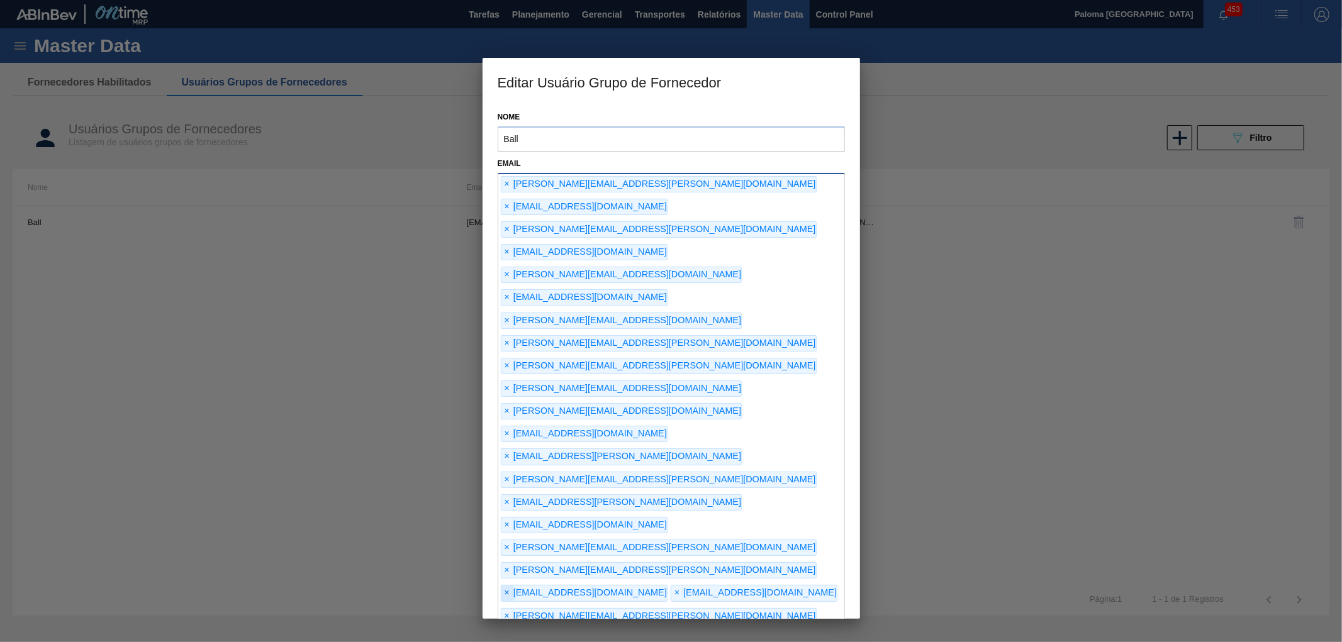
click at [506, 586] on span "×" at bounding box center [507, 593] width 12 height 15
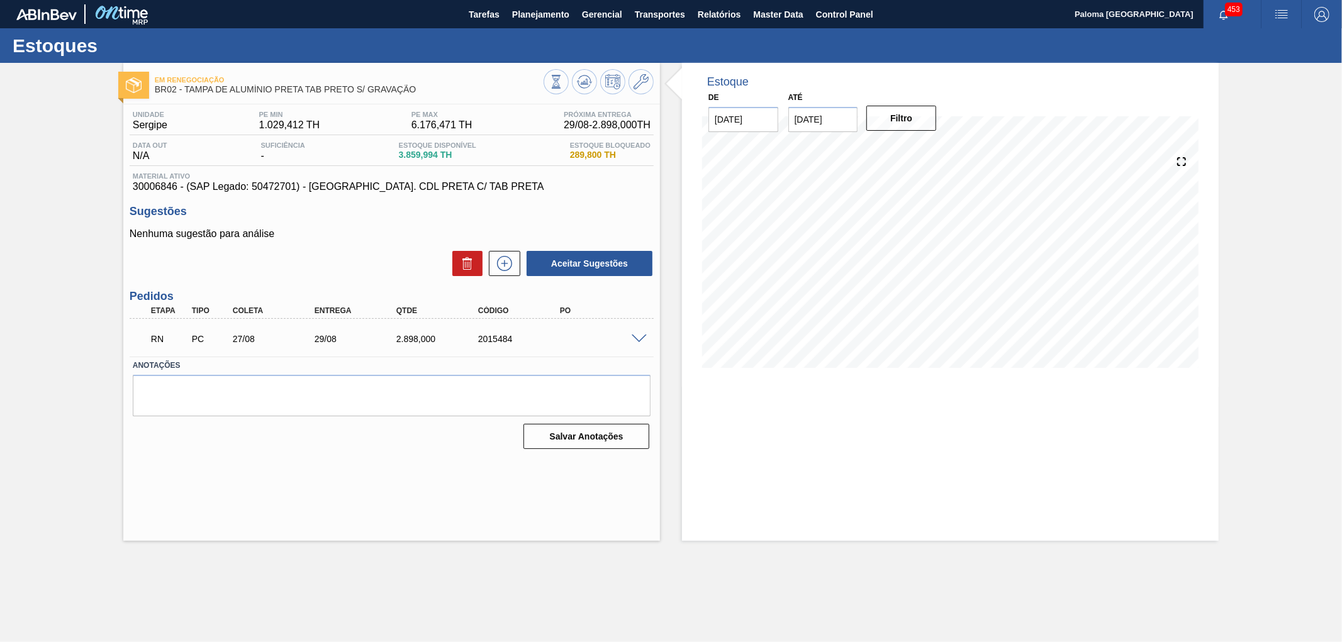
click at [633, 335] on span at bounding box center [639, 339] width 15 height 9
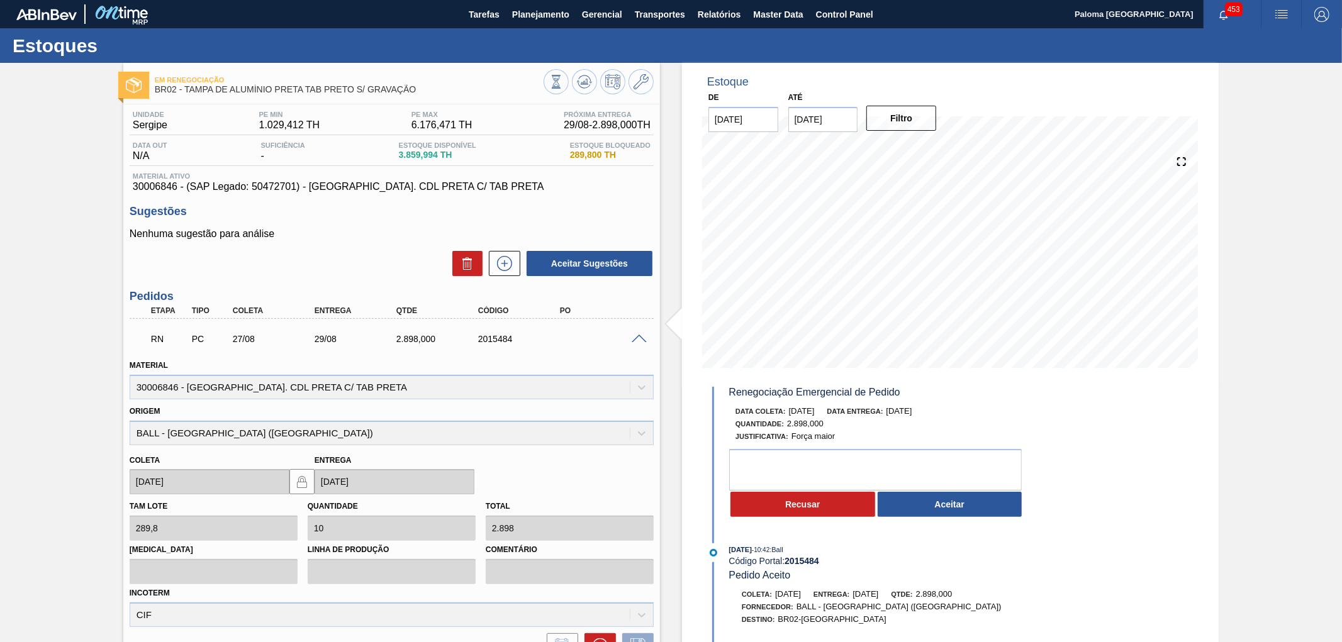
scroll to position [70, 0]
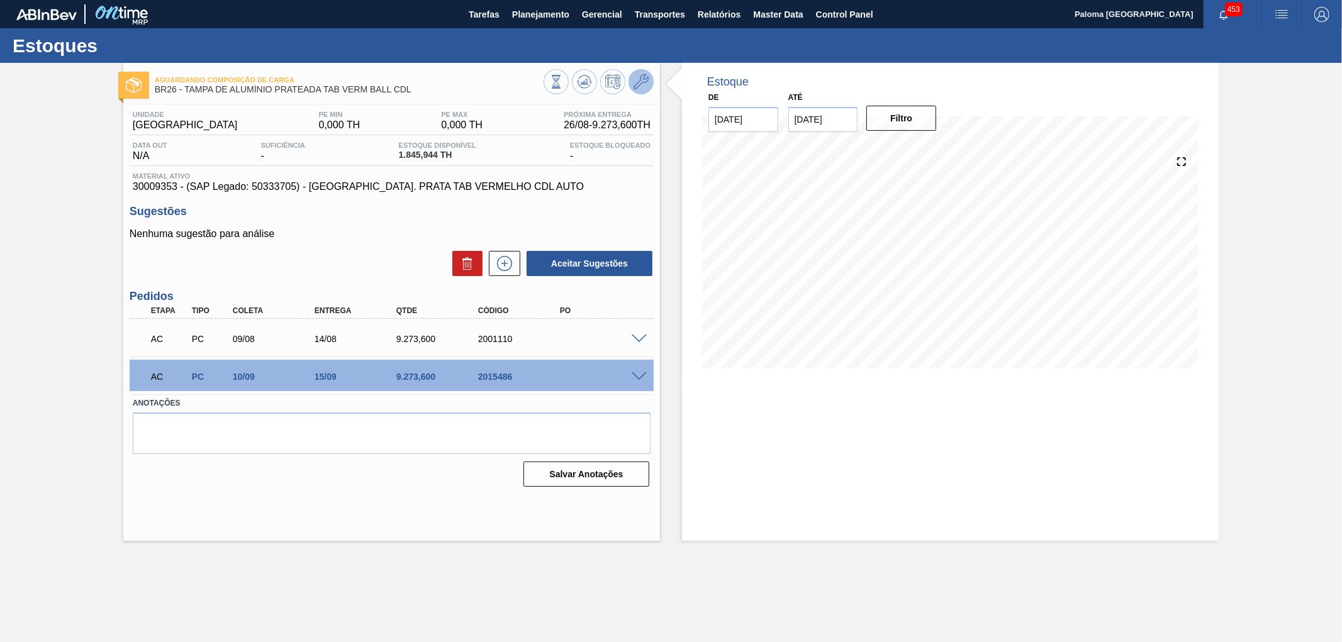
click at [644, 80] on icon at bounding box center [641, 81] width 15 height 15
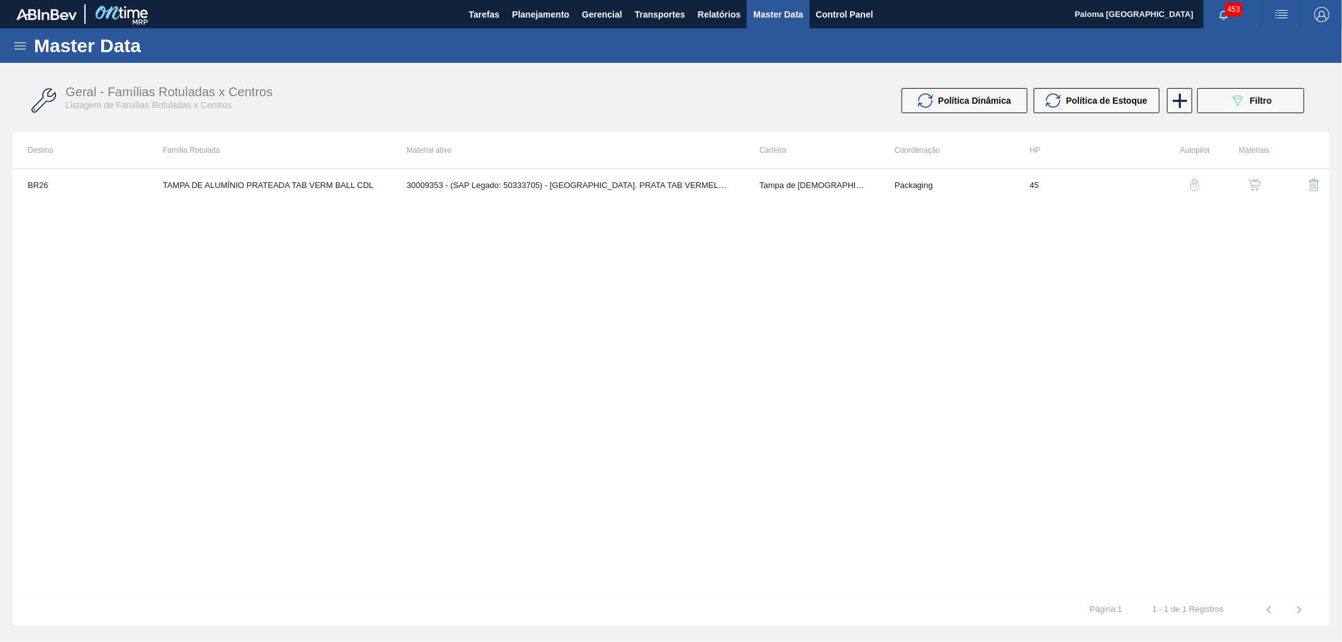
click at [1266, 181] on button "button" at bounding box center [1254, 185] width 30 height 30
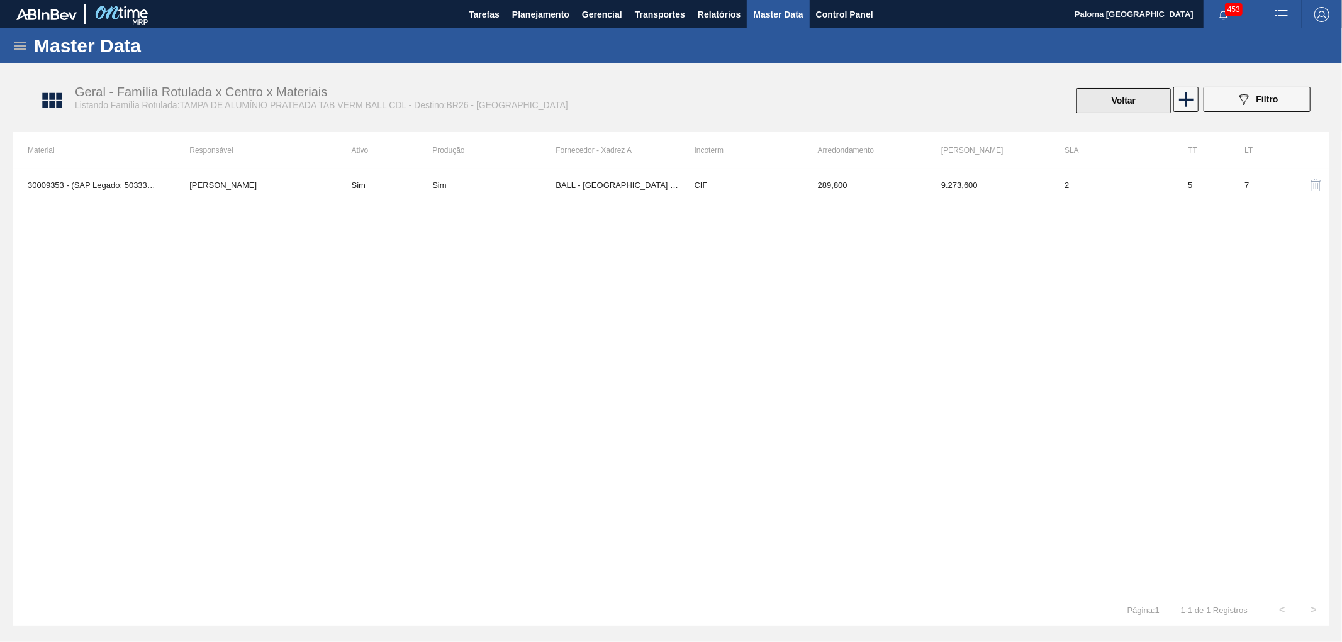
click at [1098, 101] on button "Voltar" at bounding box center [1123, 100] width 94 height 25
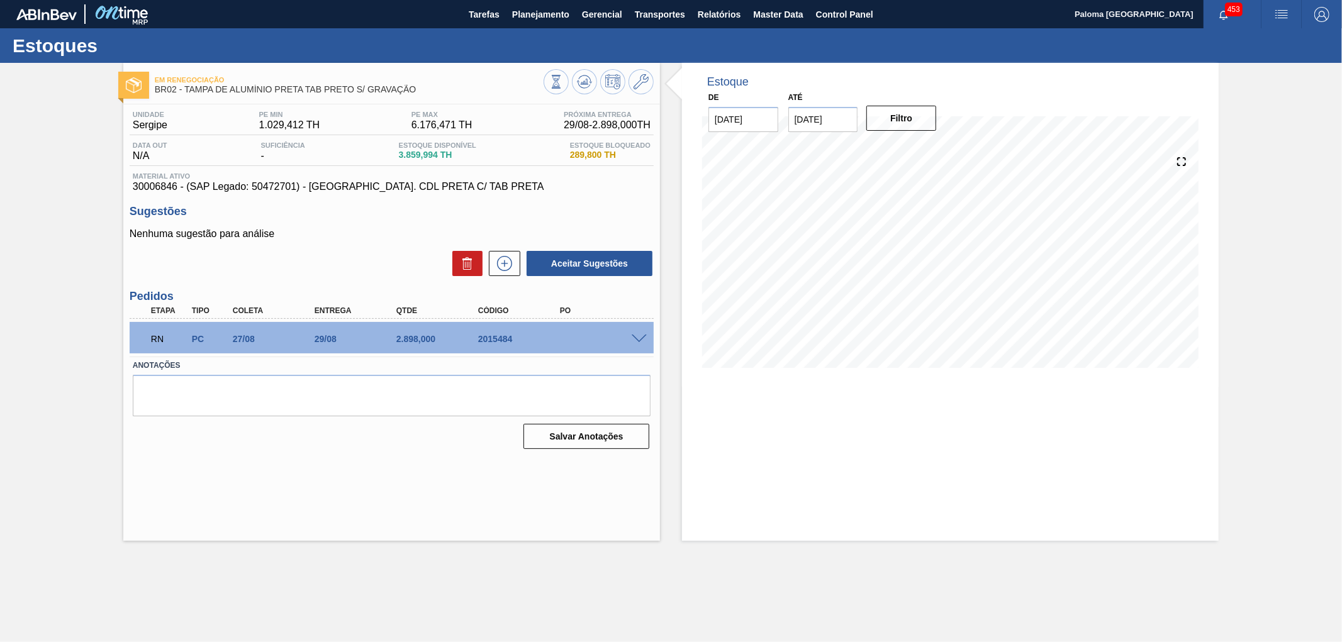
click at [638, 335] on span at bounding box center [639, 339] width 15 height 9
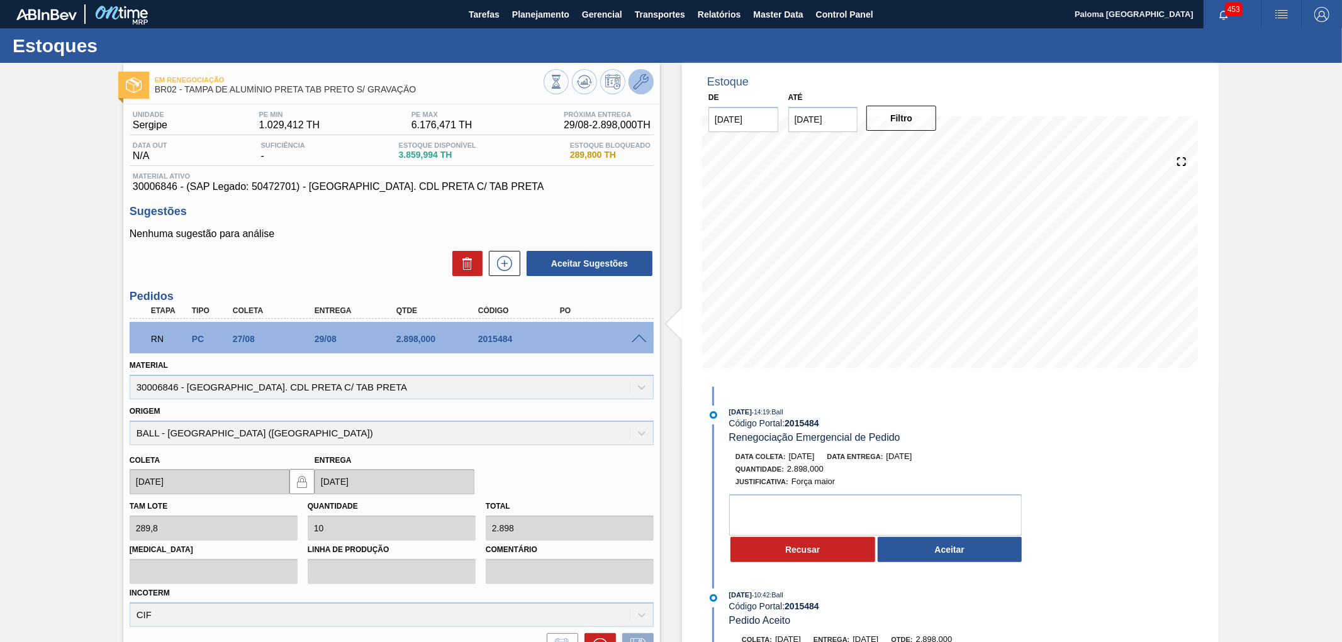
click at [644, 86] on icon at bounding box center [641, 81] width 15 height 15
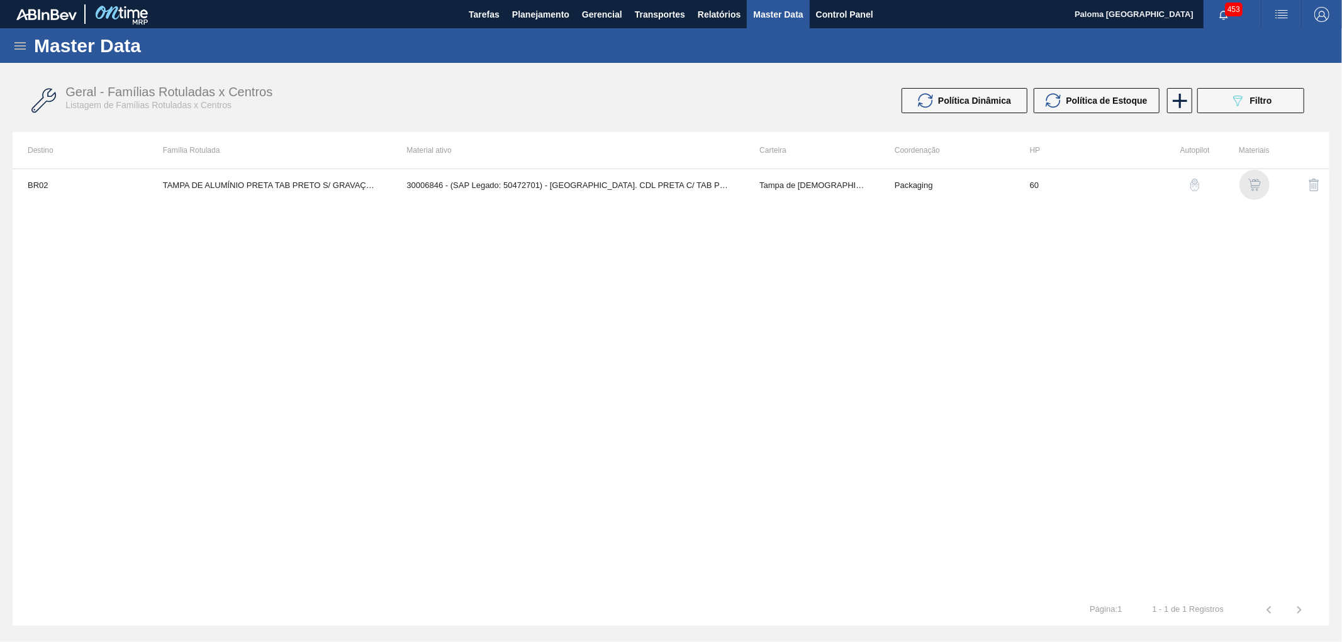
click at [1256, 180] on img "button" at bounding box center [1254, 185] width 13 height 13
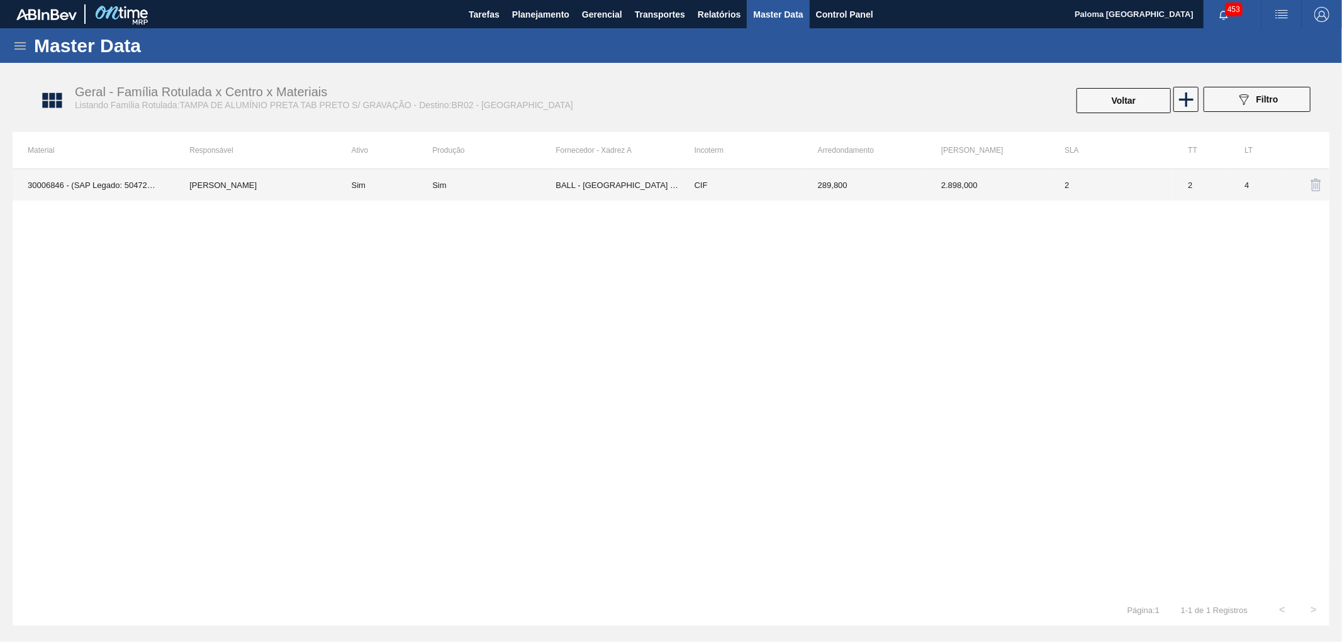
click at [648, 182] on td "BALL - [GEOGRAPHIC_DATA] ([GEOGRAPHIC_DATA])" at bounding box center [617, 184] width 123 height 31
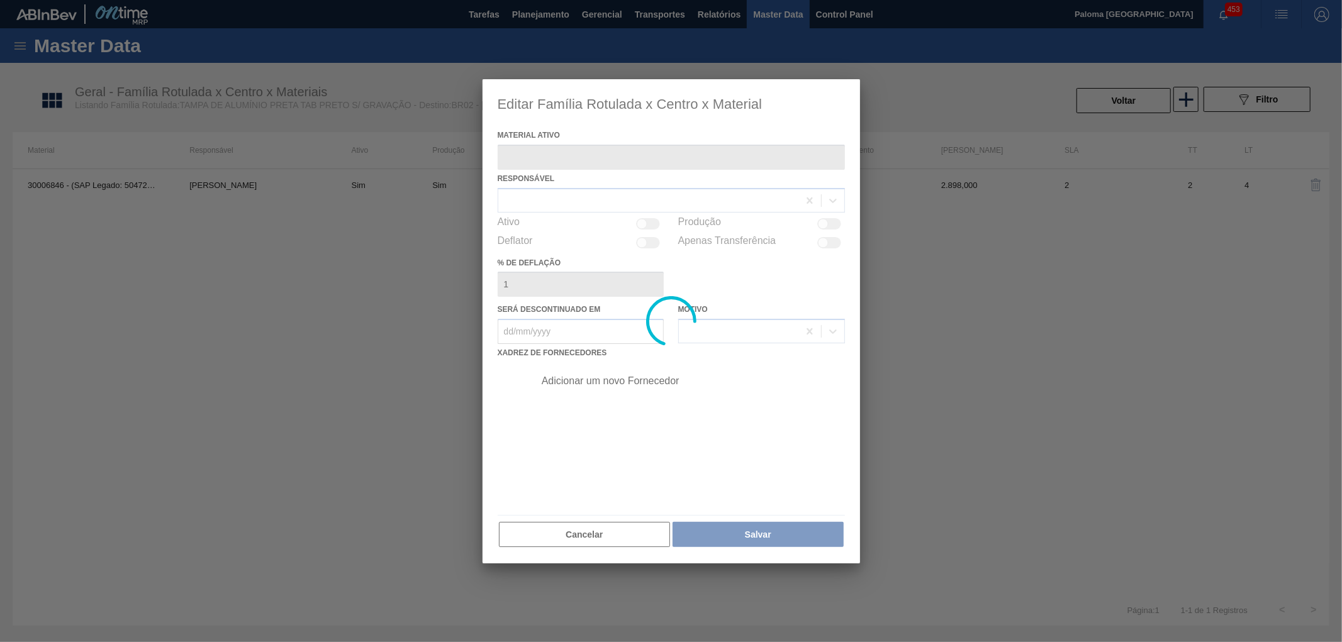
type ativo "30006846 - (SAP Legado: 50472701) - [GEOGRAPHIC_DATA]. CDL PRETA C/ TAB PRETA"
checkbox input "true"
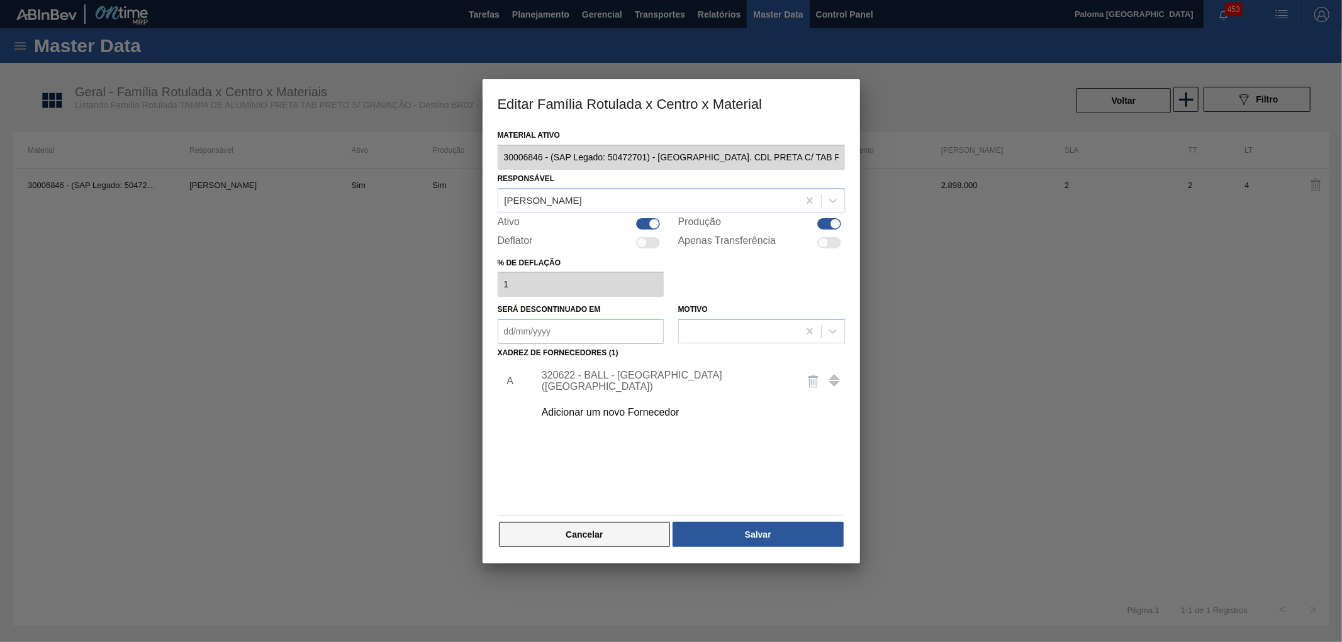
click at [606, 540] on button "Cancelar" at bounding box center [585, 534] width 172 height 25
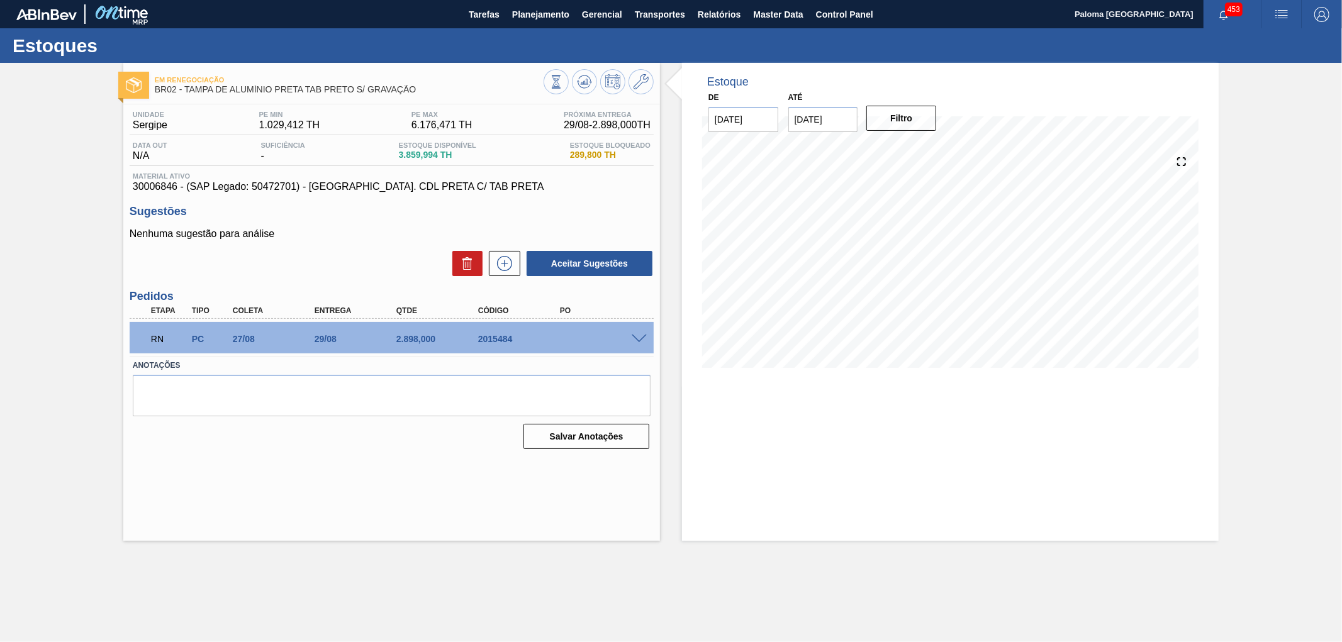
click at [645, 338] on span at bounding box center [639, 339] width 15 height 9
click at [642, 337] on span at bounding box center [639, 339] width 15 height 9
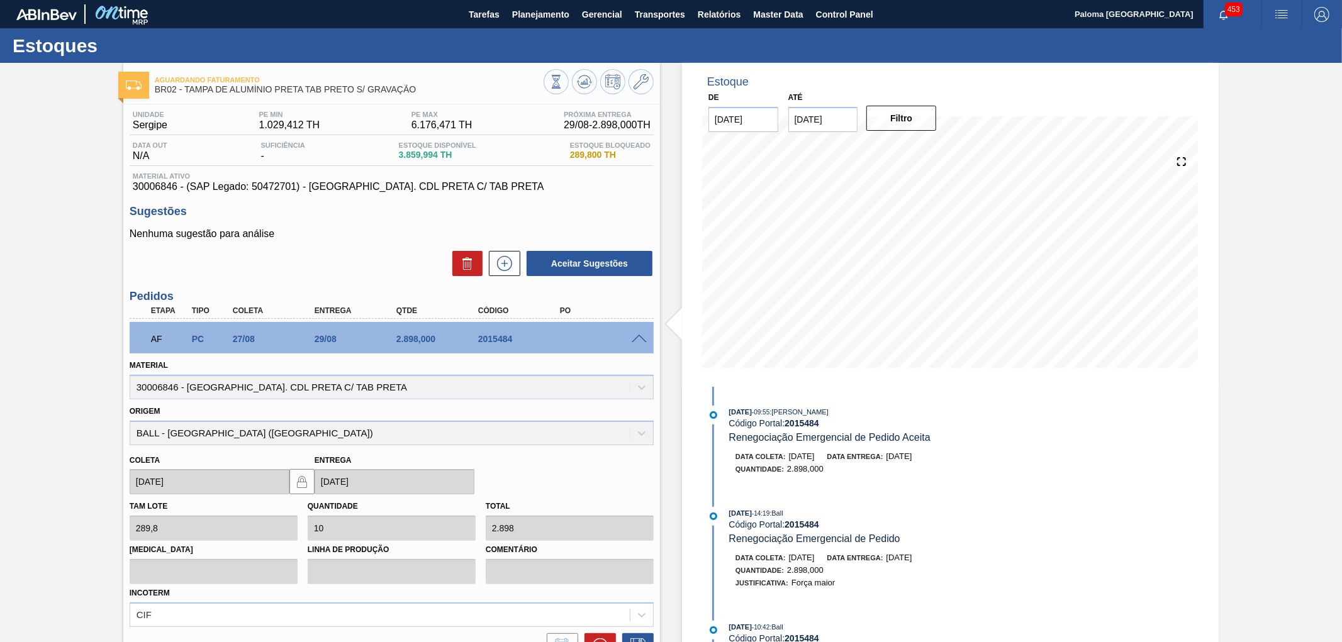
click at [798, 423] on strong "2015484" at bounding box center [802, 423] width 35 height 10
copy strong "2015484"
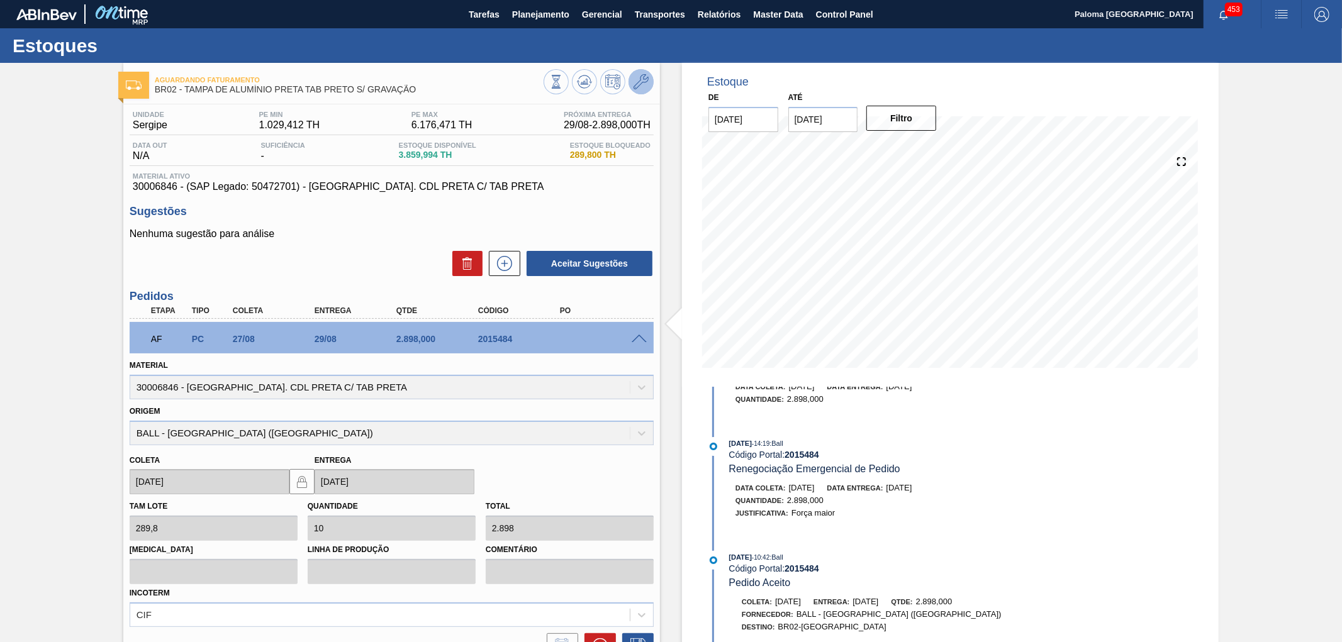
click at [634, 80] on icon at bounding box center [641, 81] width 15 height 15
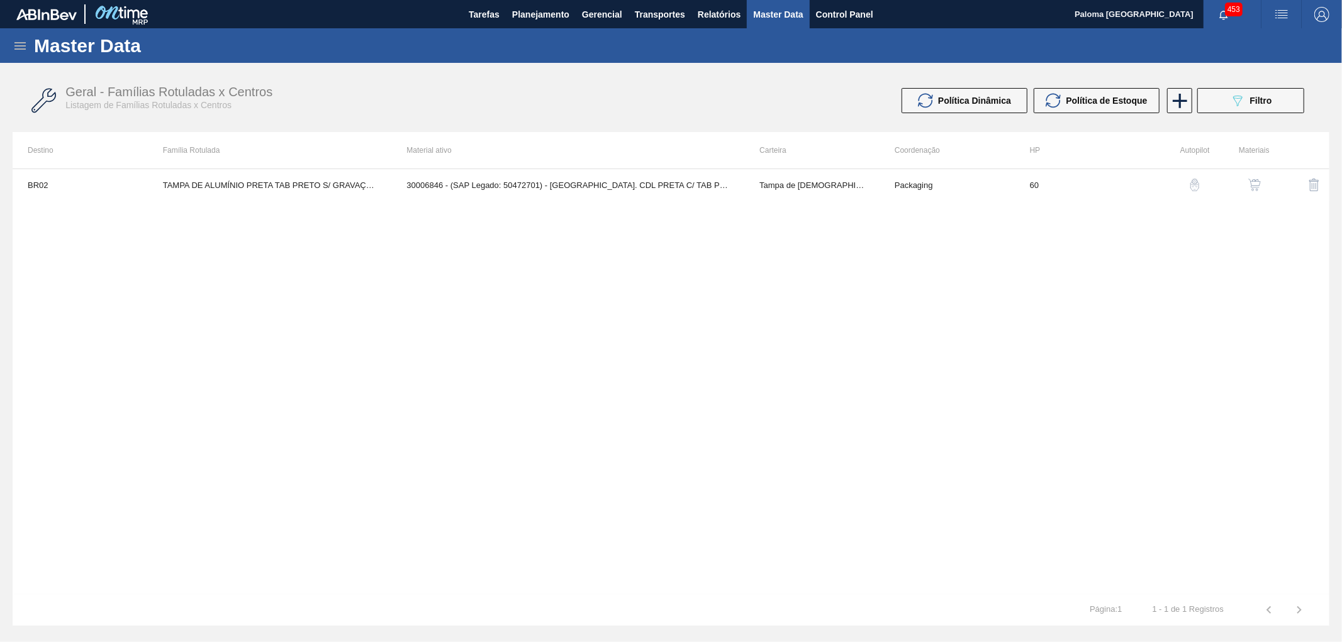
click at [1262, 186] on button "button" at bounding box center [1254, 185] width 30 height 30
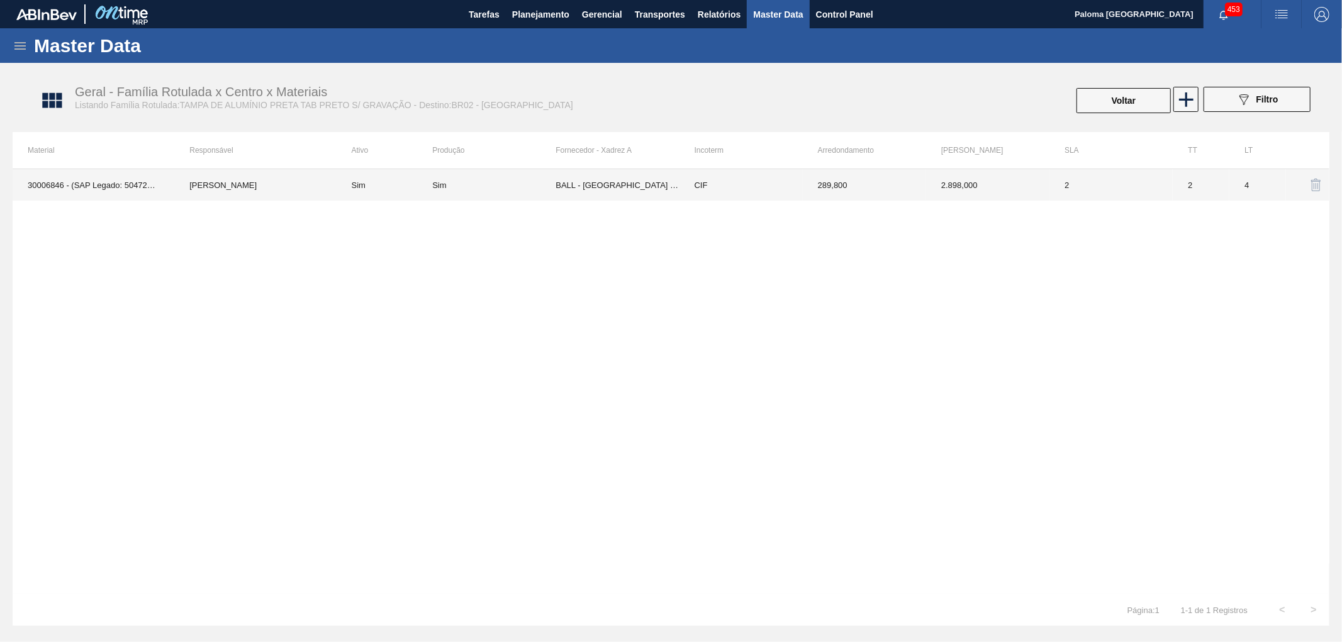
click at [682, 193] on td "CIF" at bounding box center [740, 184] width 123 height 31
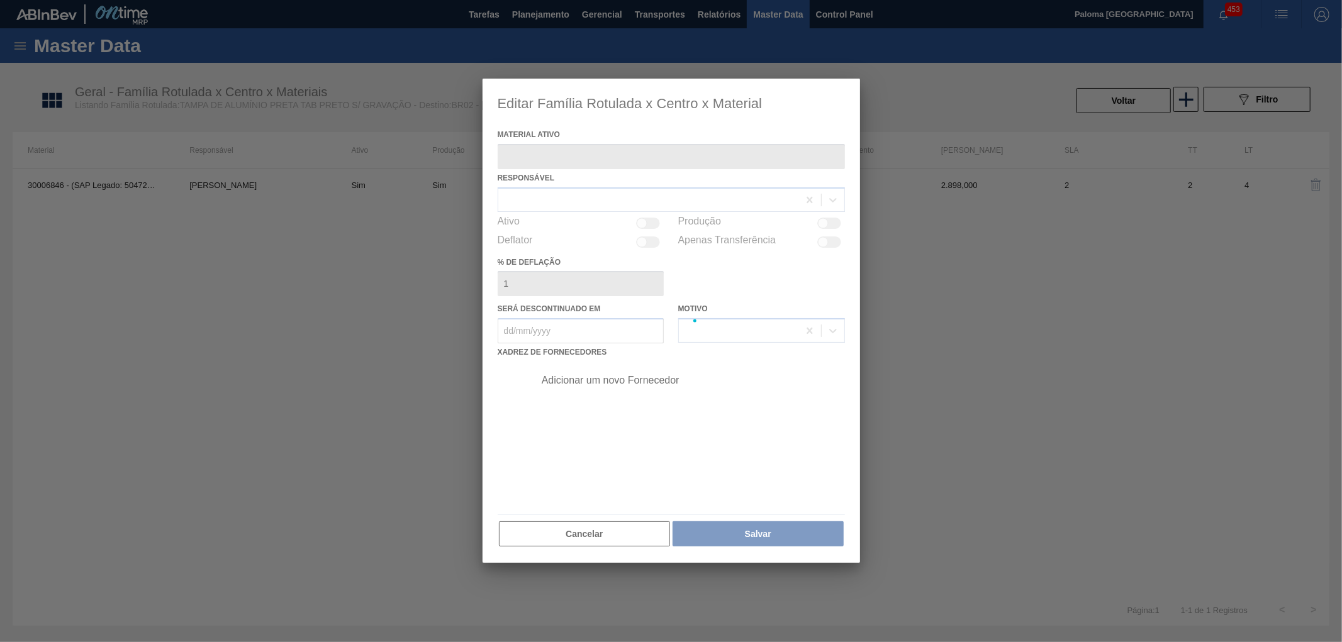
type ativo "30006846 - (SAP Legado: 50472701) - TAMPA AL. CDL PRETA C/ TAB PRETA"
checkbox input "true"
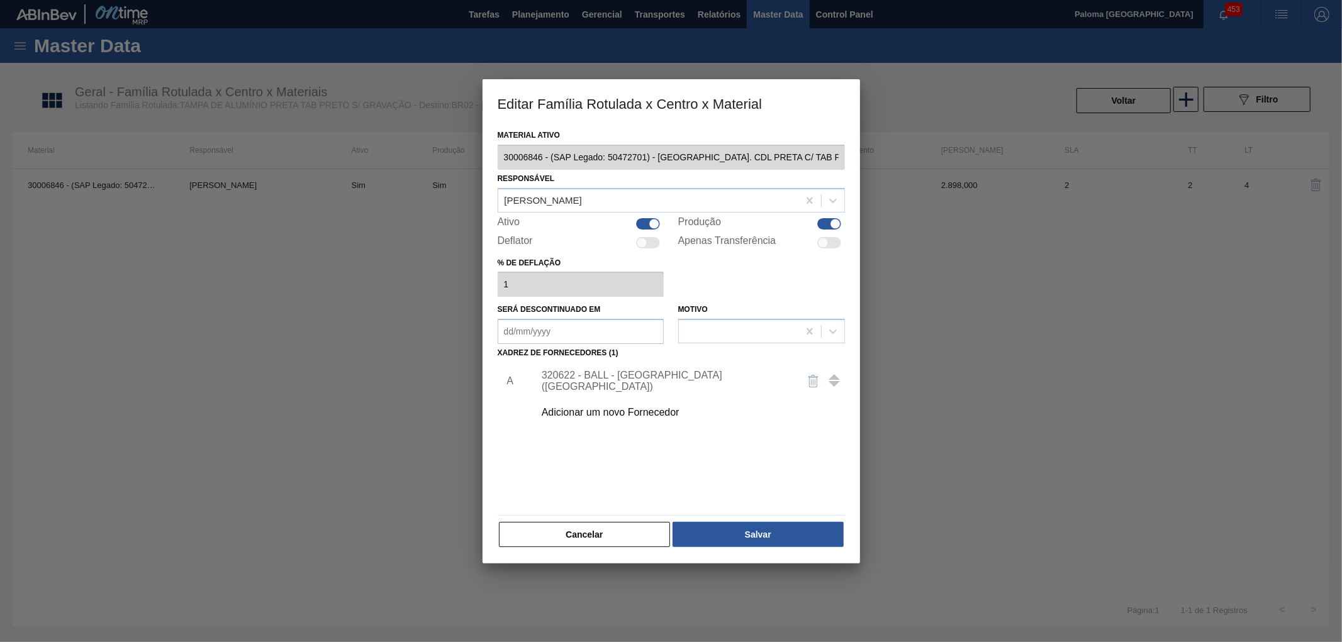
click at [632, 379] on div "320622 - BALL - RECIFE (PE)" at bounding box center [665, 381] width 247 height 23
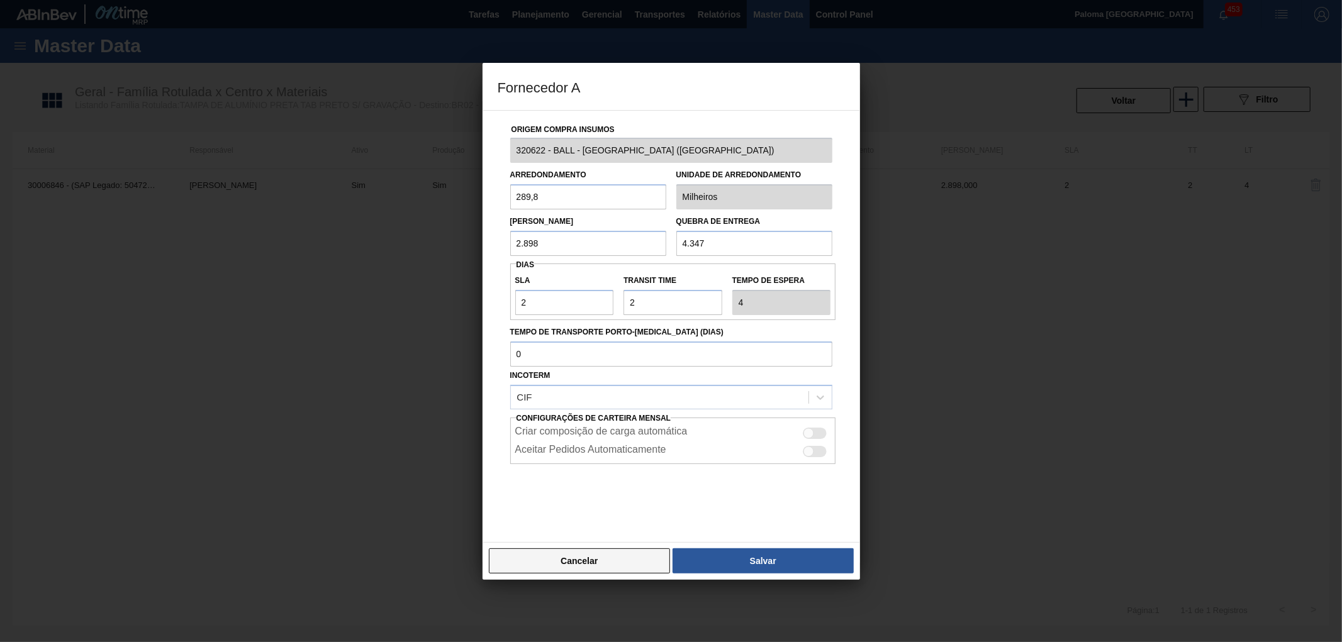
click at [588, 561] on button "Cancelar" at bounding box center [580, 561] width 182 height 25
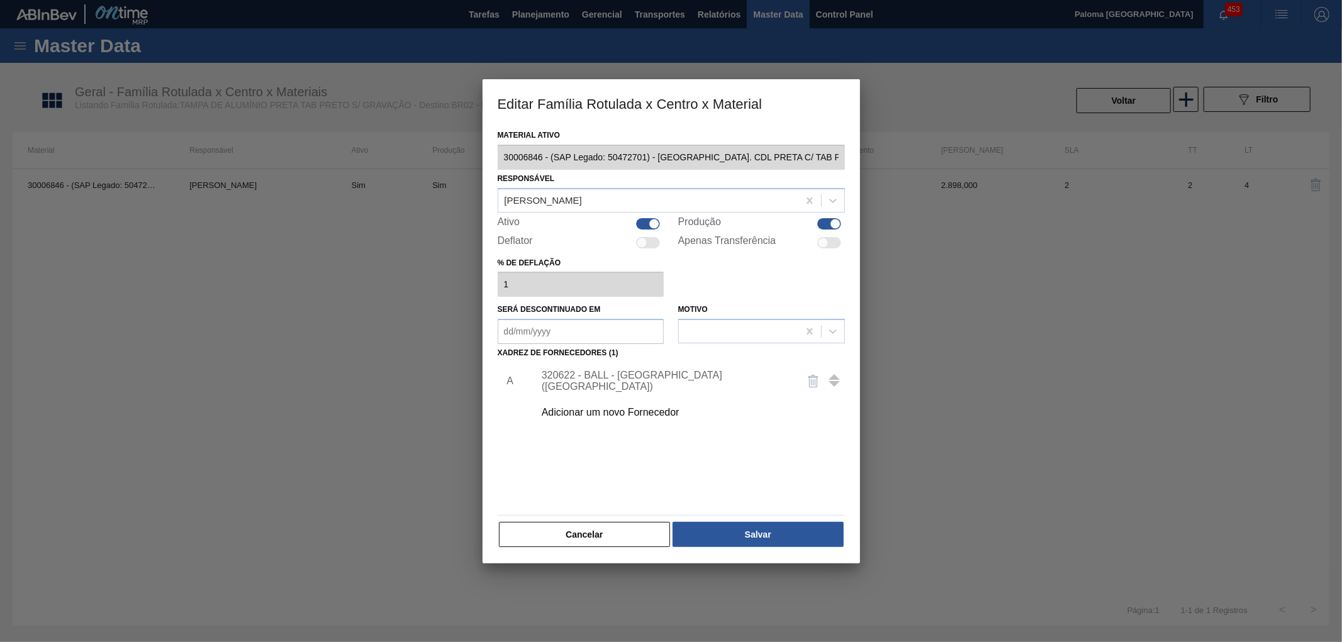
click at [593, 554] on div "Material ativo 30006846 - (SAP Legado: 50472701) - TAMPA AL. CDL PRETA C/ TAB P…" at bounding box center [671, 344] width 377 height 437
click at [600, 539] on button "Cancelar" at bounding box center [585, 534] width 172 height 25
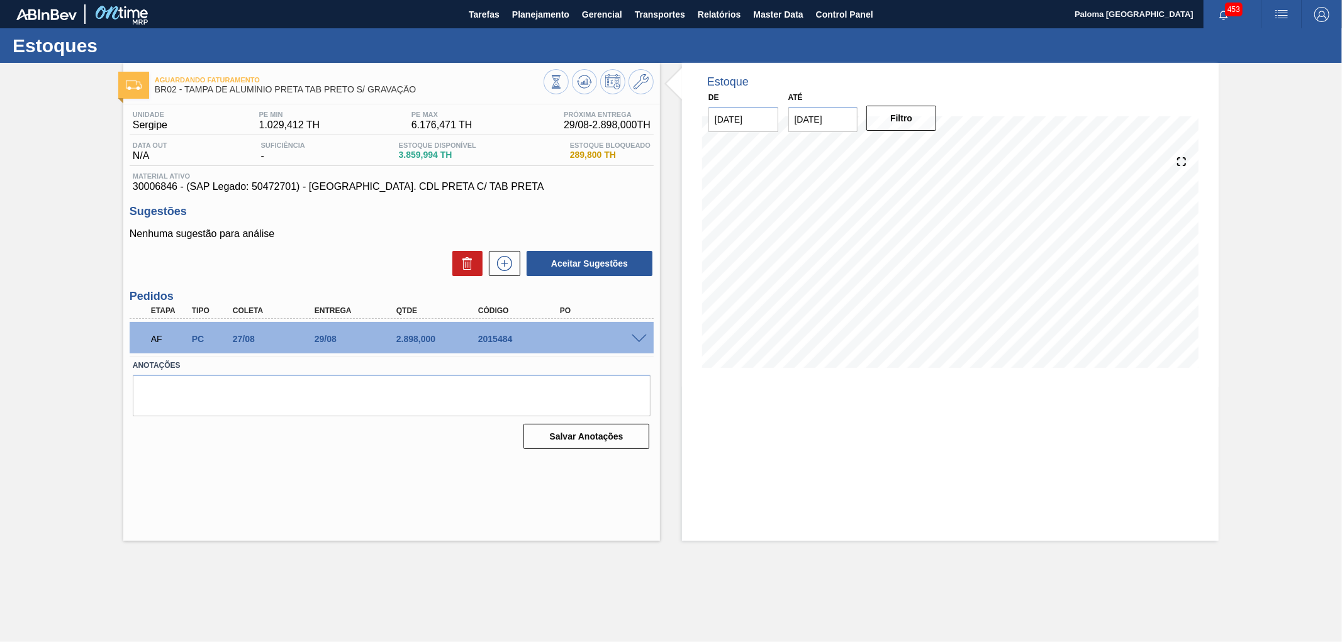
click at [637, 340] on span at bounding box center [639, 339] width 15 height 9
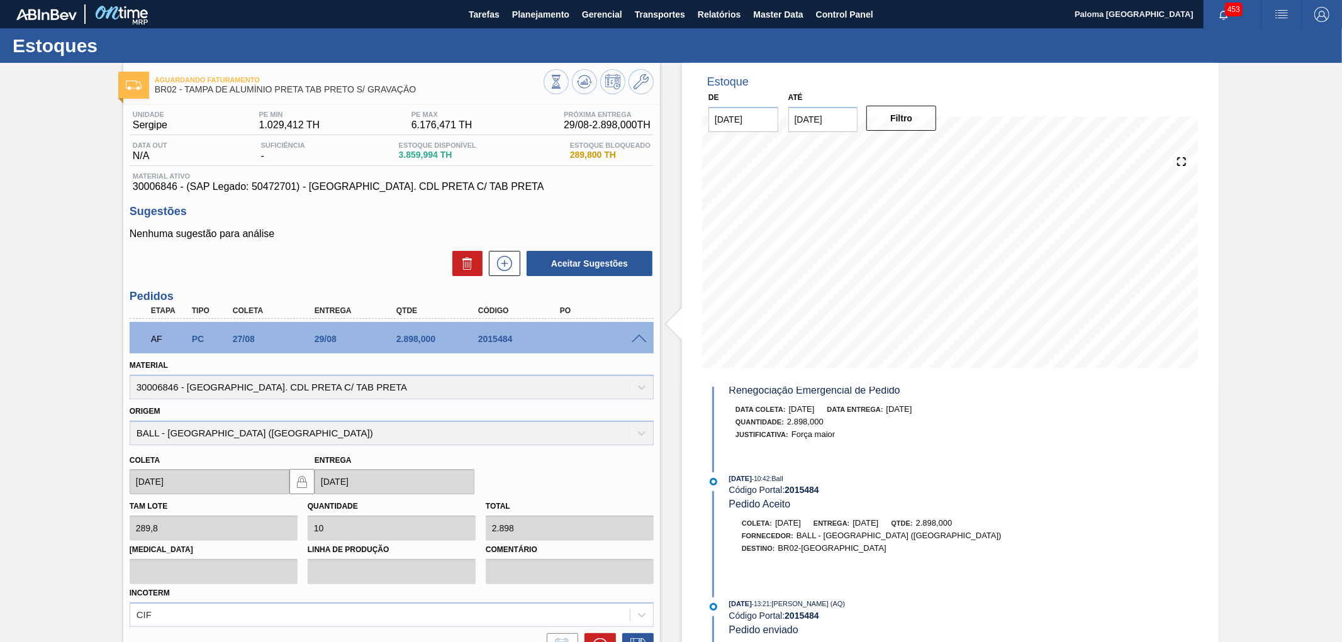
click at [1085, 500] on div "Estoque De 26/08/2025 Até 09/09/2025 Filtro 26/08 Projeção de Estoque 3,859.994…" at bounding box center [950, 414] width 537 height 702
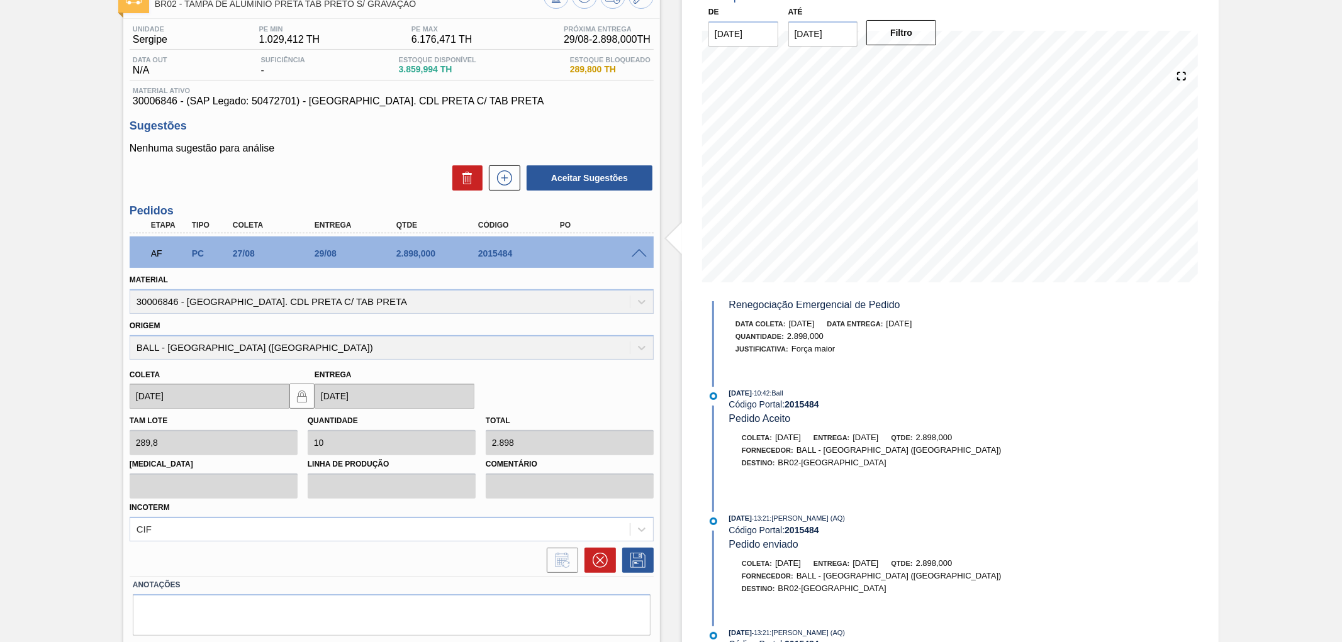
scroll to position [121, 0]
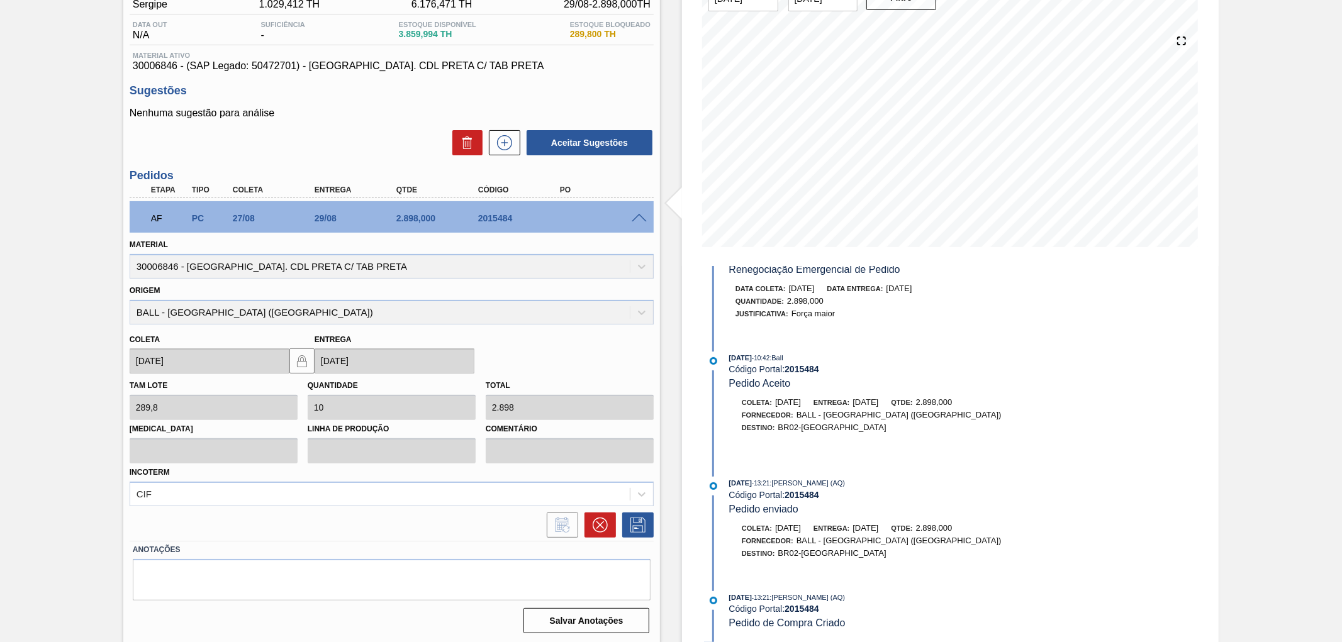
click at [1068, 514] on div "Estoque De 26/08/2025 Até 09/09/2025 Filtro 26/08 Projeção de Estoque 3,859.994…" at bounding box center [950, 293] width 537 height 702
drag, startPoint x: 729, startPoint y: 601, endPoint x: 761, endPoint y: 600, distance: 32.7
click at [761, 600] on div "24/08/2025 - 13:21 : Arthur Candeia Diniz (AQ)" at bounding box center [878, 597] width 299 height 13
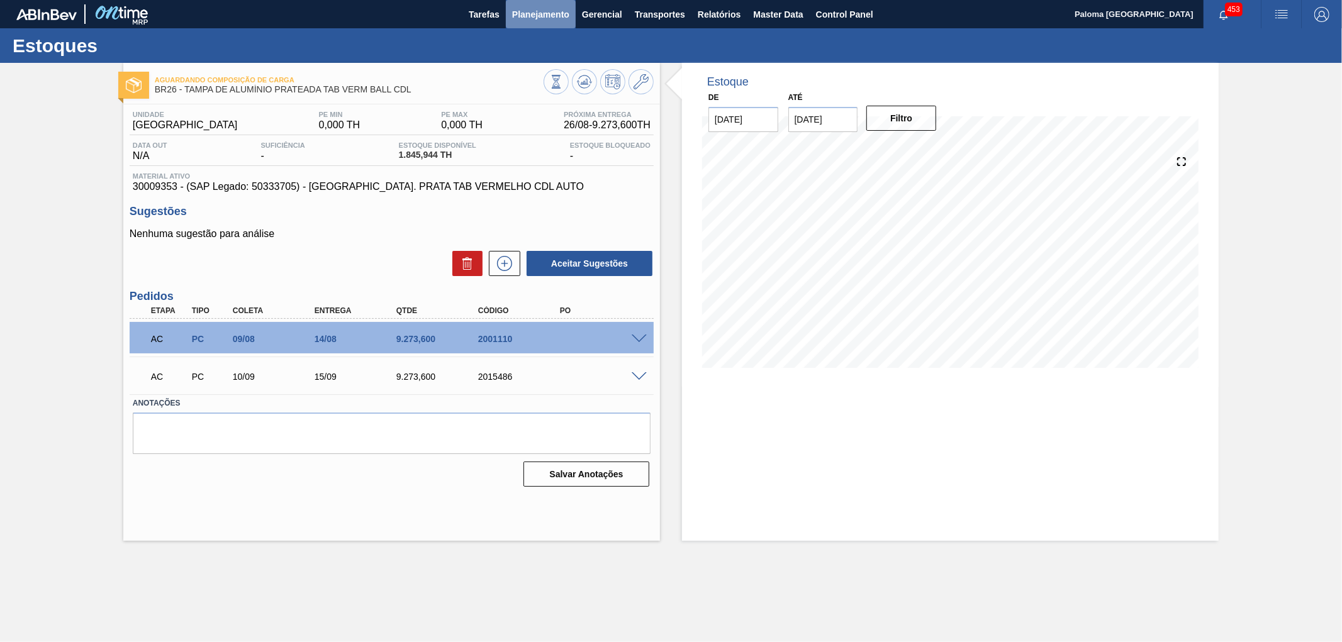
click at [532, 14] on span "Planejamento" at bounding box center [540, 14] width 57 height 15
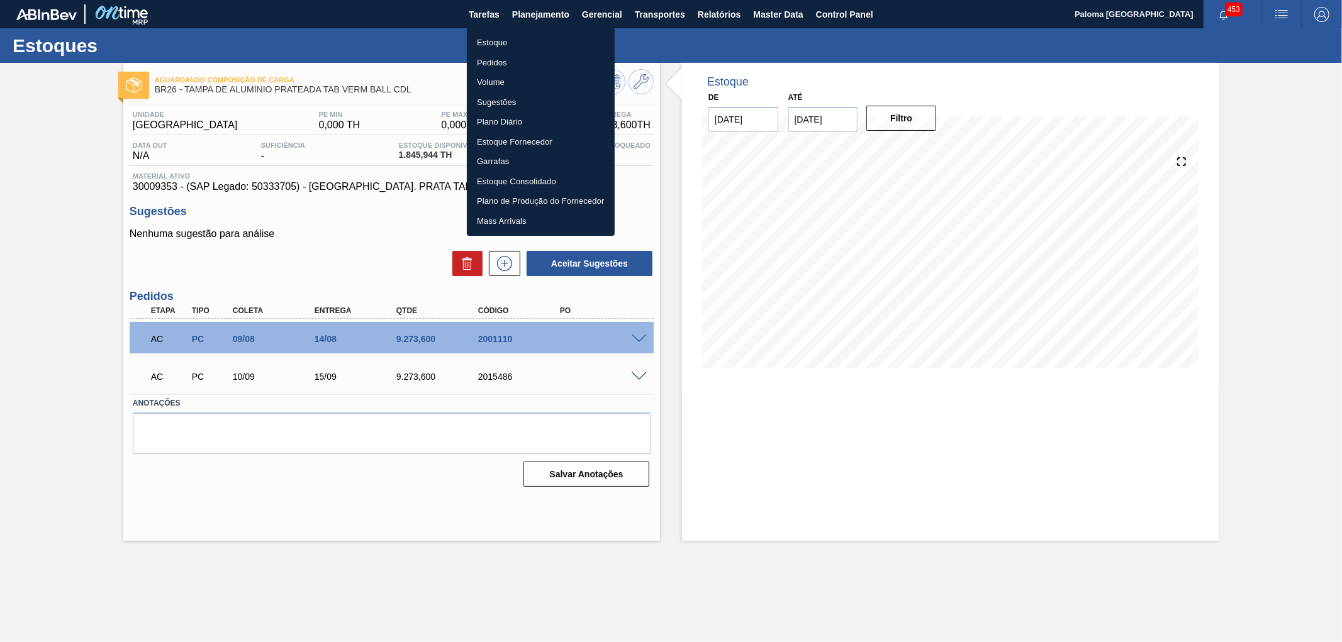
drag, startPoint x: 166, startPoint y: 343, endPoint x: 137, endPoint y: 340, distance: 29.0
click at [137, 340] on div at bounding box center [671, 321] width 1342 height 642
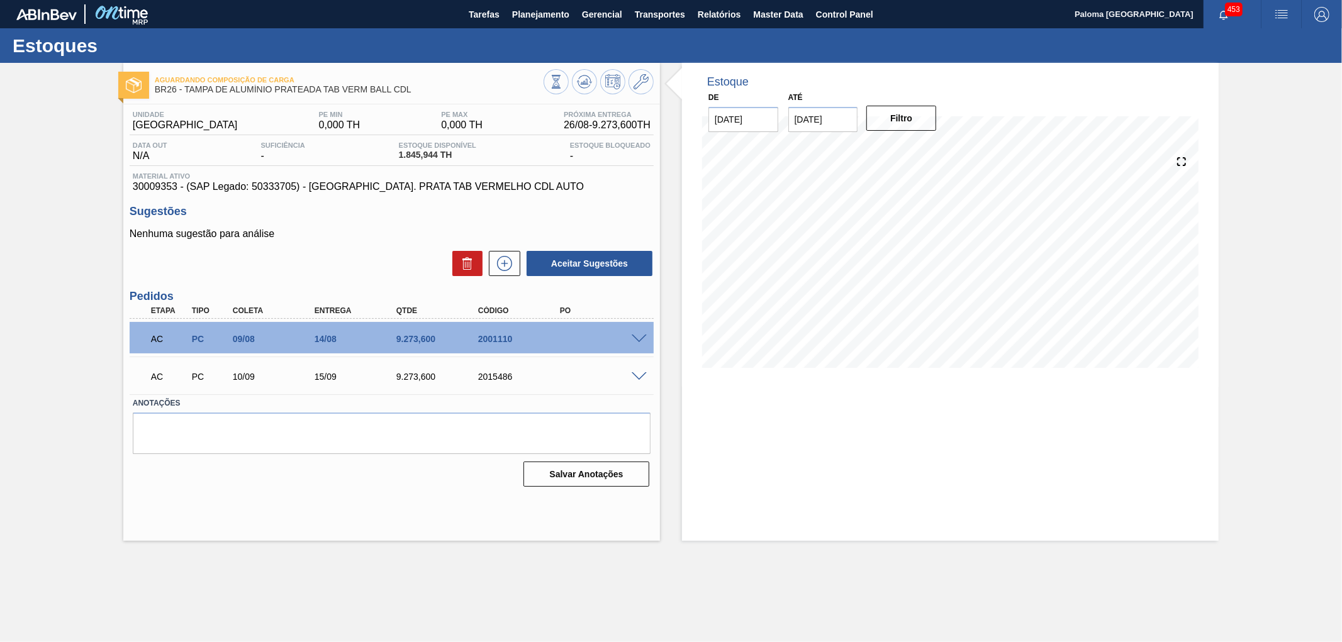
click at [635, 342] on span at bounding box center [639, 339] width 15 height 9
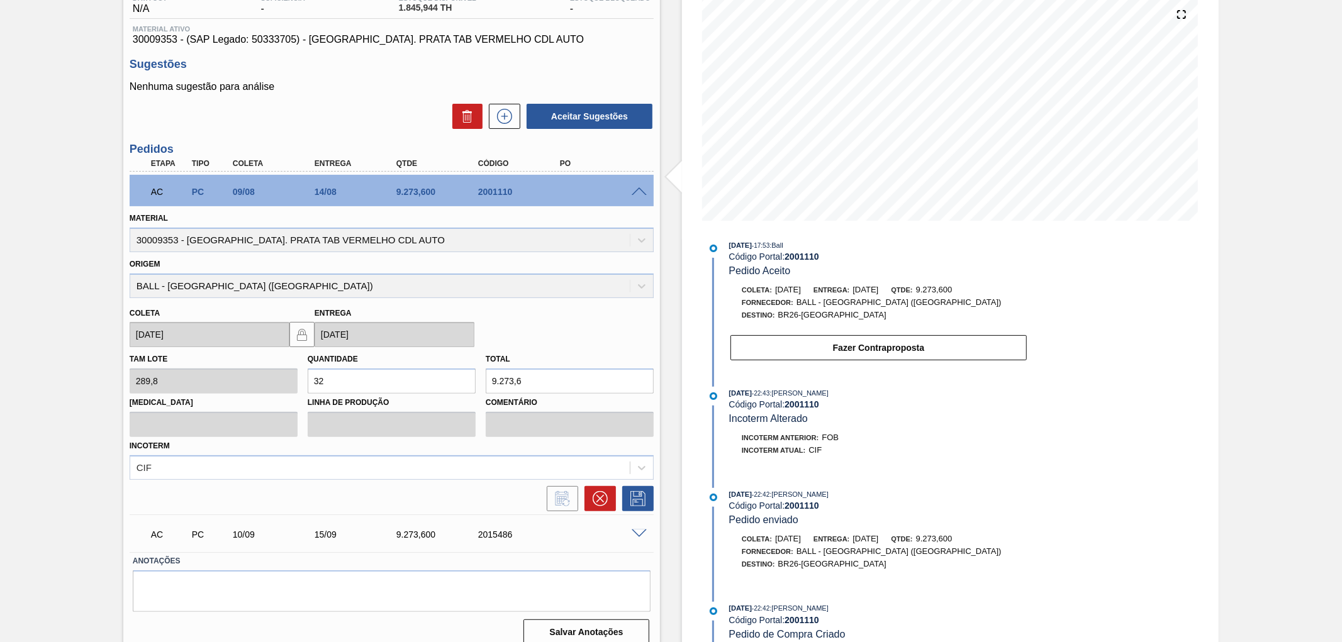
scroll to position [159, 0]
